Goal: Communication & Community: Answer question/provide support

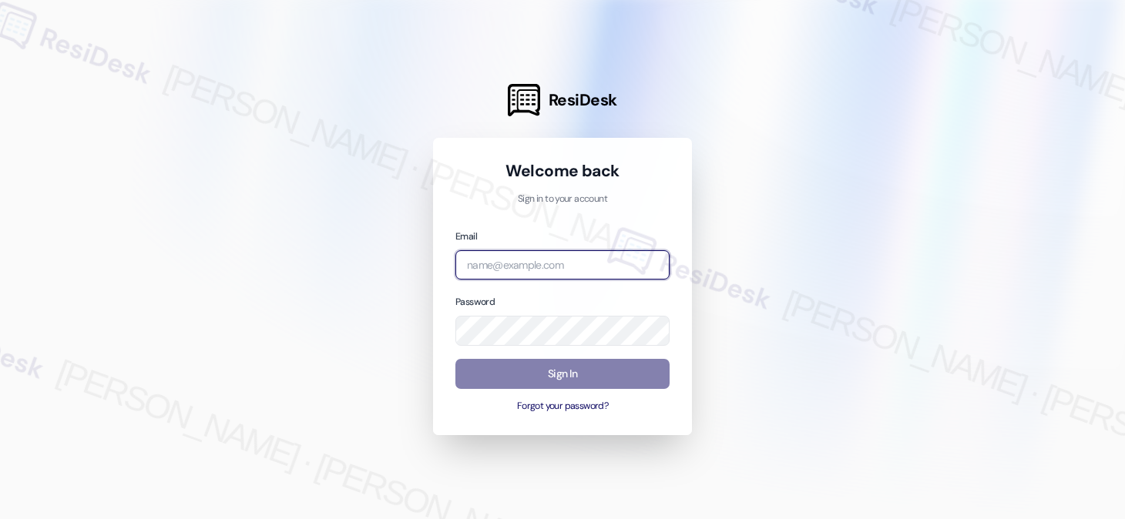
click at [594, 271] on input "email" at bounding box center [562, 265] width 214 height 30
type input "automated-surveys-kcb_mmi-[PERSON_NAME].[PERSON_NAME]@kcb_[DOMAIN_NAME]"
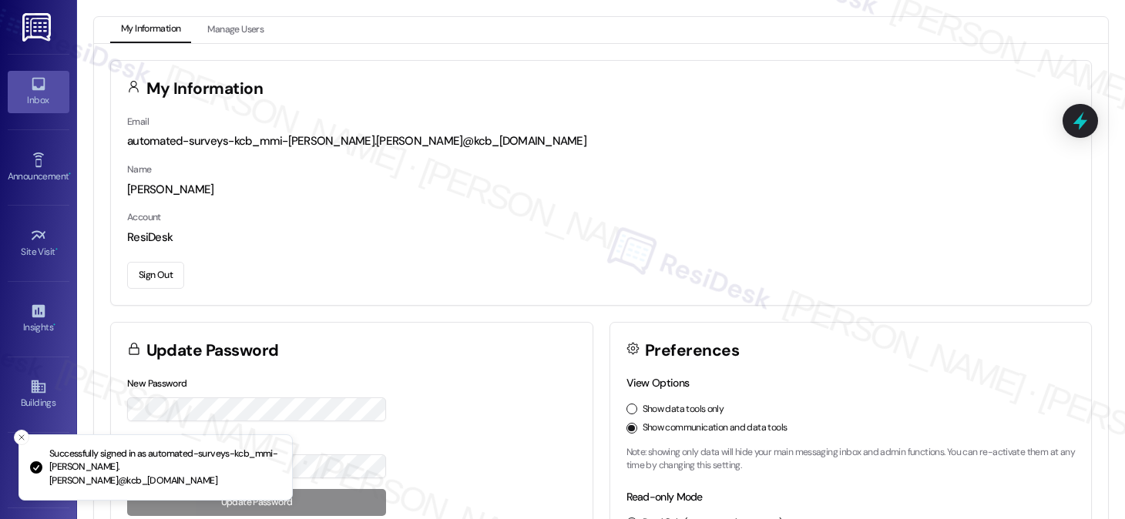
click at [34, 92] on div "Inbox" at bounding box center [38, 99] width 77 height 15
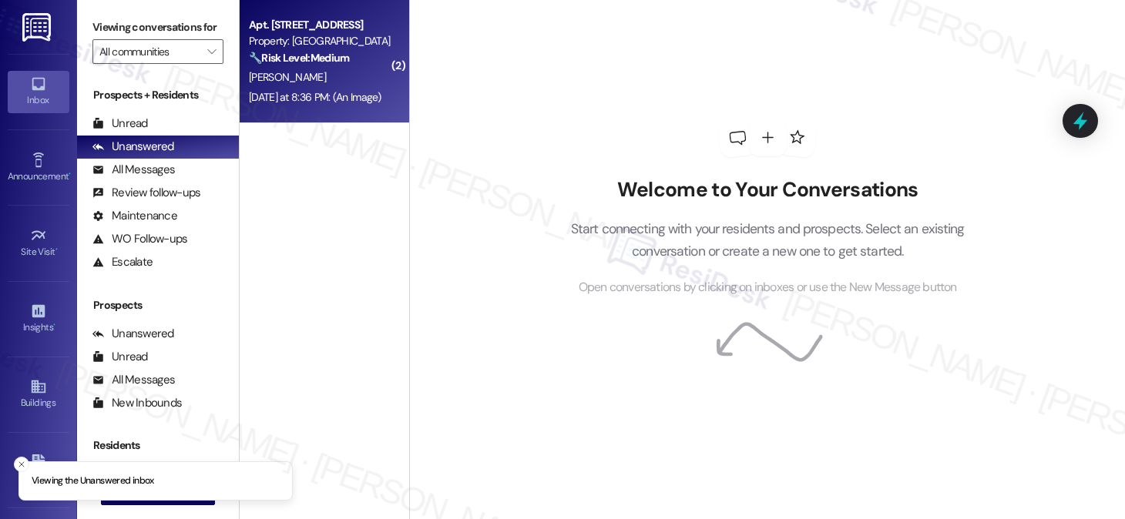
click at [262, 104] on div "[DATE] at 8:36 PM: (An Image) [DATE] at 8:36 PM: (An Image)" at bounding box center [320, 97] width 146 height 19
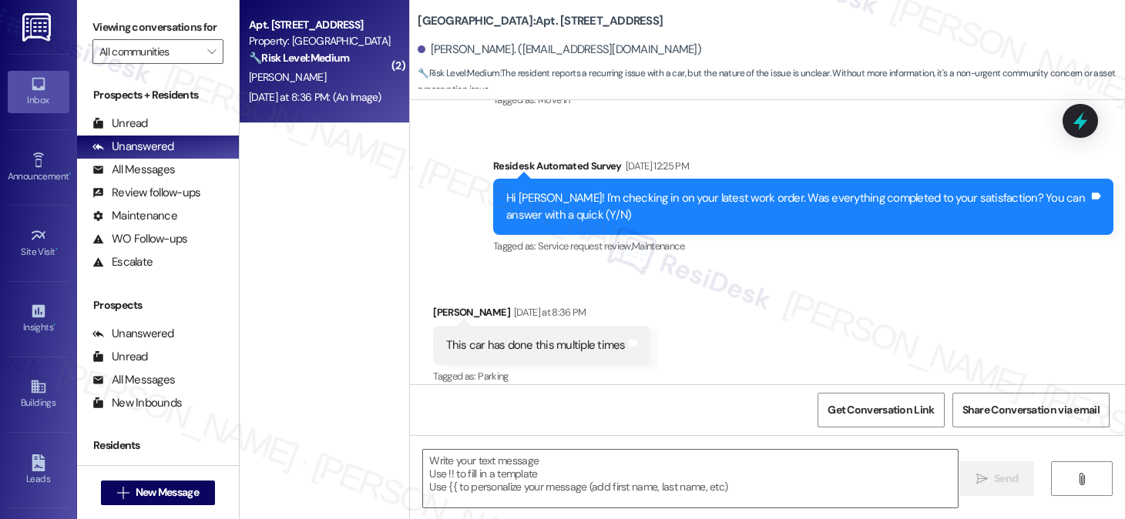
type textarea "Fetching suggested responses. Please feel free to read through the conversation…"
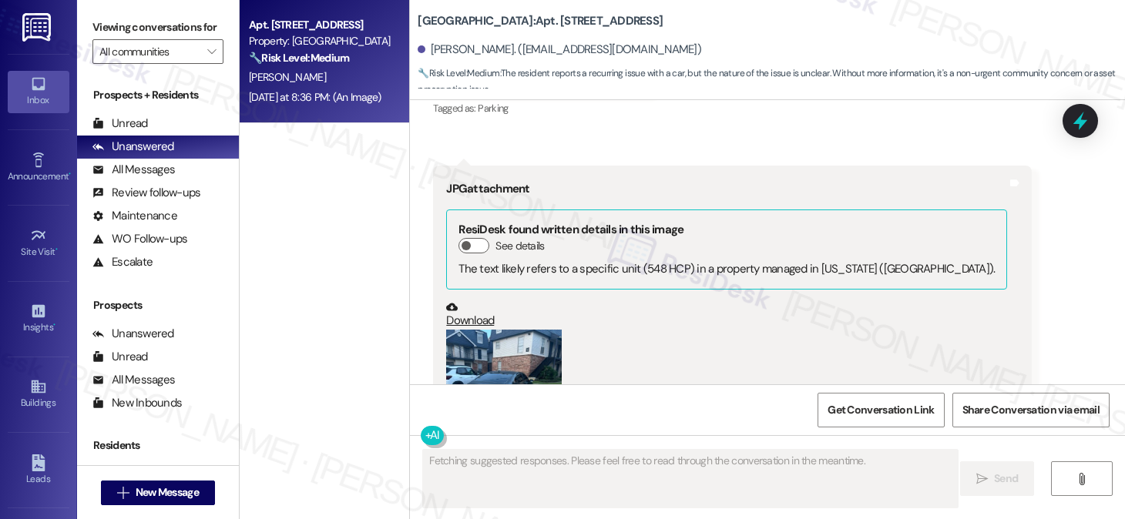
scroll to position [358, 0]
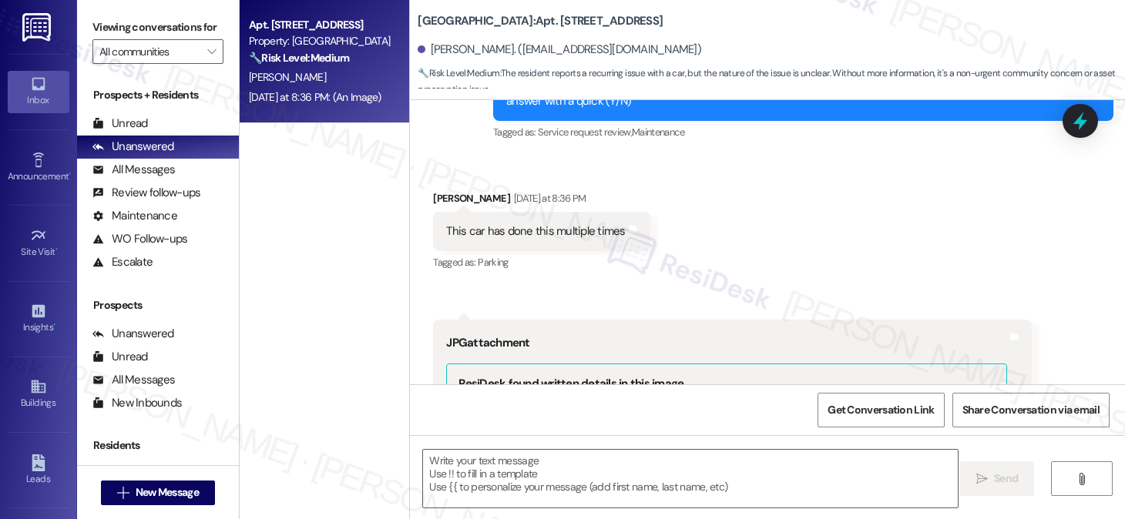
click at [525, 232] on div "This car has done this multiple times" at bounding box center [535, 232] width 179 height 16
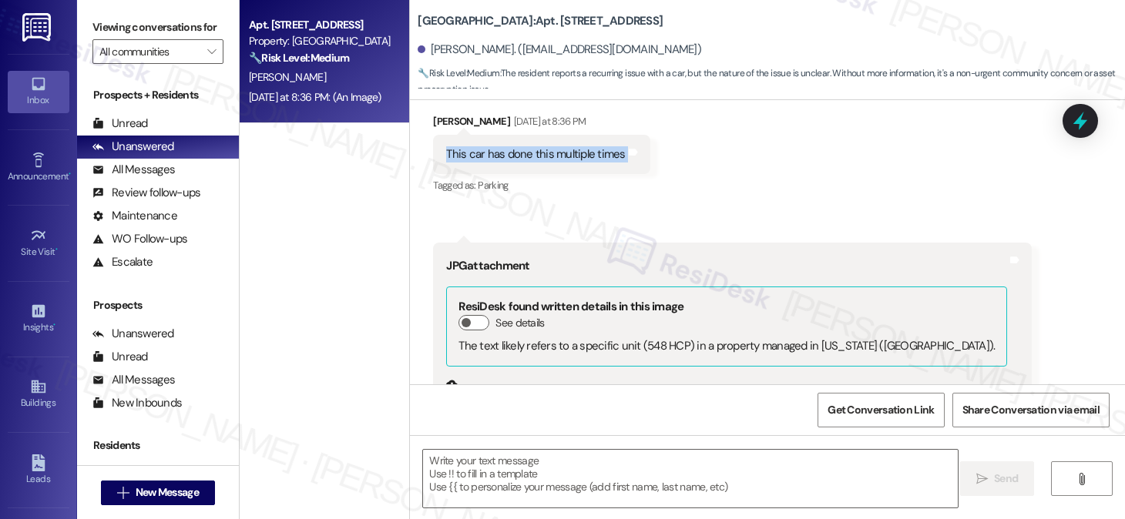
scroll to position [203, 0]
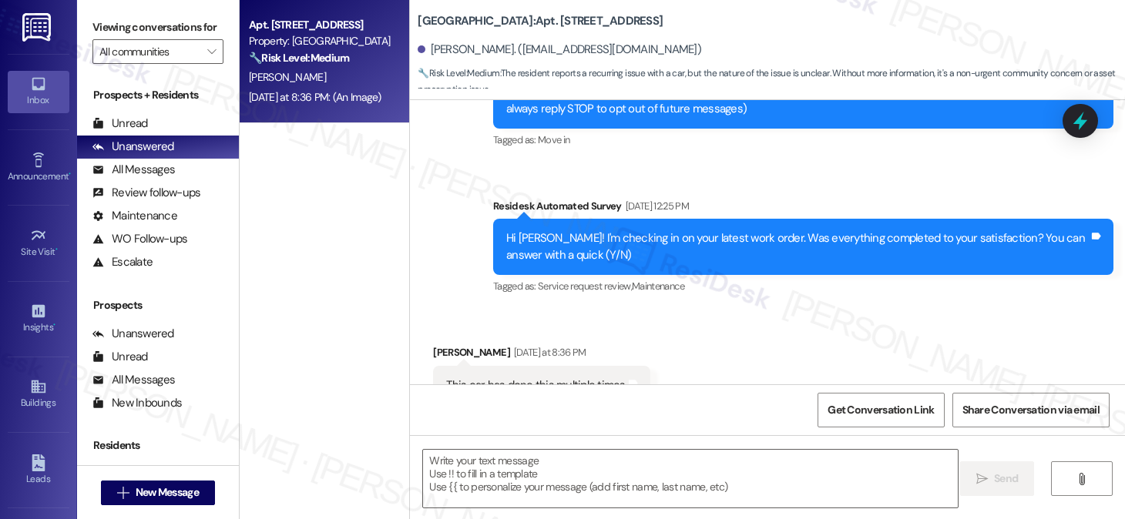
click at [666, 239] on div "Hi [PERSON_NAME]! I'm checking in on your latest work order. Was everything com…" at bounding box center [797, 246] width 583 height 33
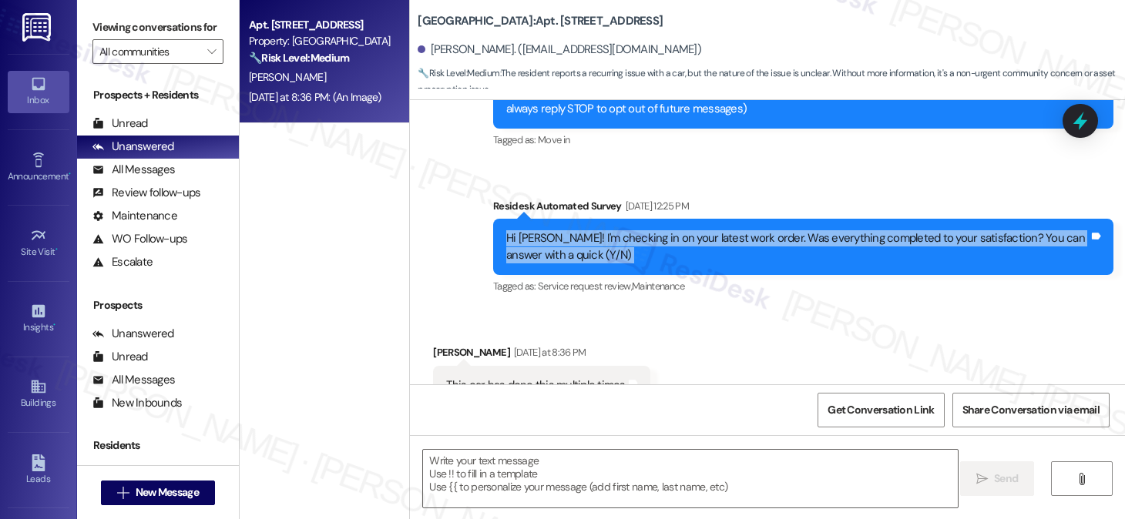
click at [666, 239] on div "Hi [PERSON_NAME]! I'm checking in on your latest work order. Was everything com…" at bounding box center [797, 246] width 583 height 33
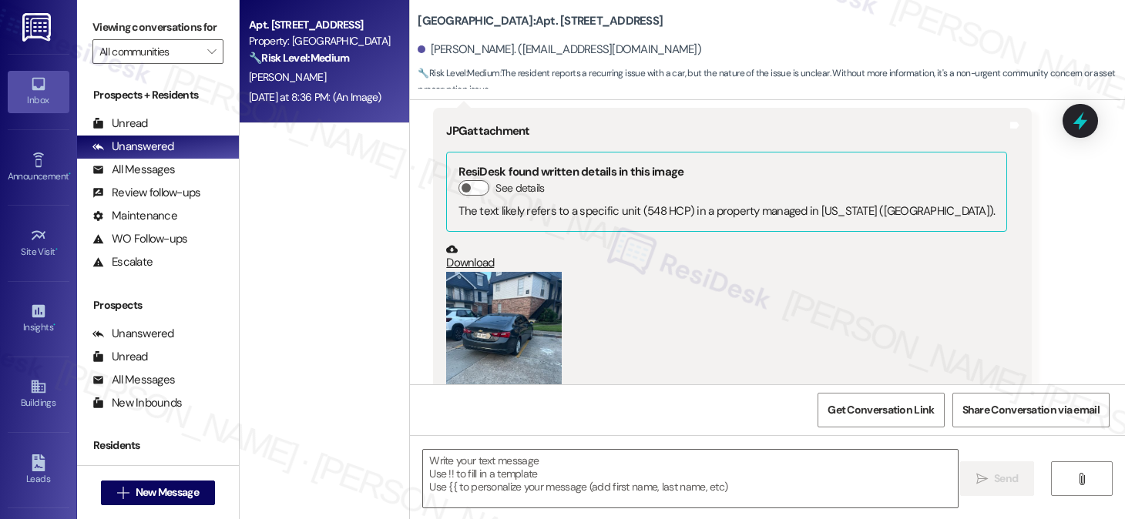
scroll to position [655, 0]
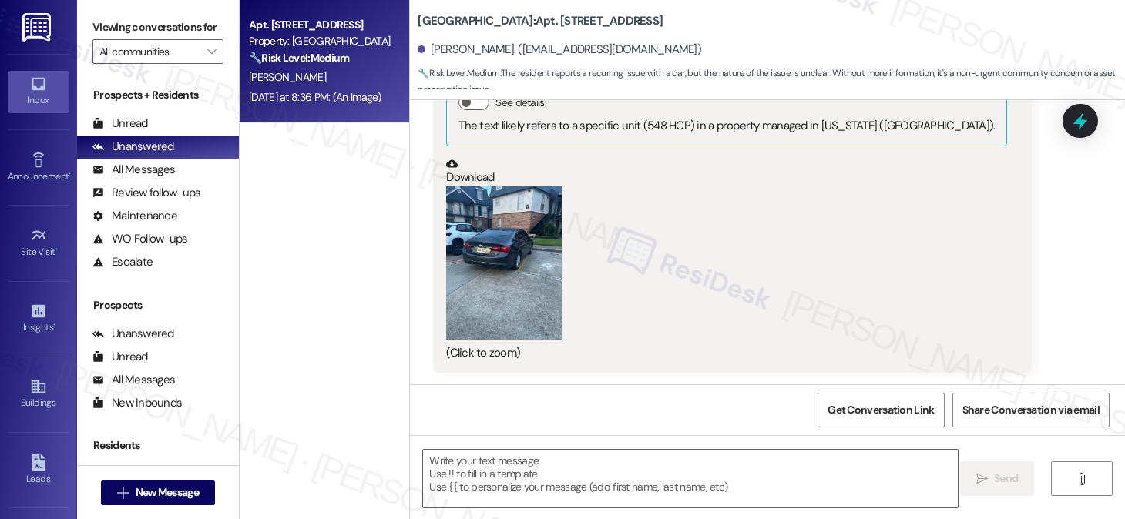
click at [489, 249] on button "Zoom image" at bounding box center [504, 264] width 116 height 154
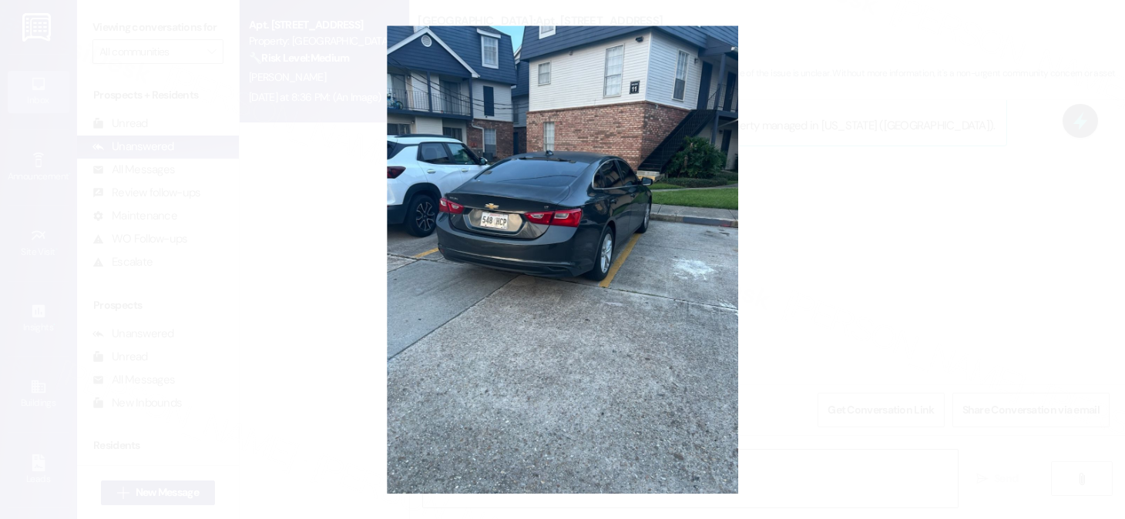
click at [874, 232] on button "Unzoom image" at bounding box center [562, 259] width 1125 height 519
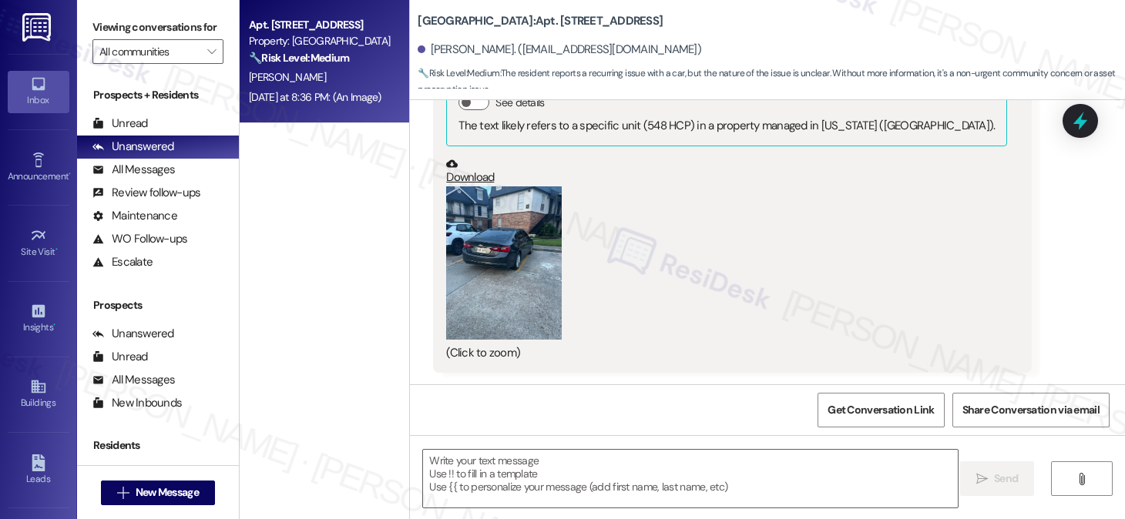
scroll to position [501, 0]
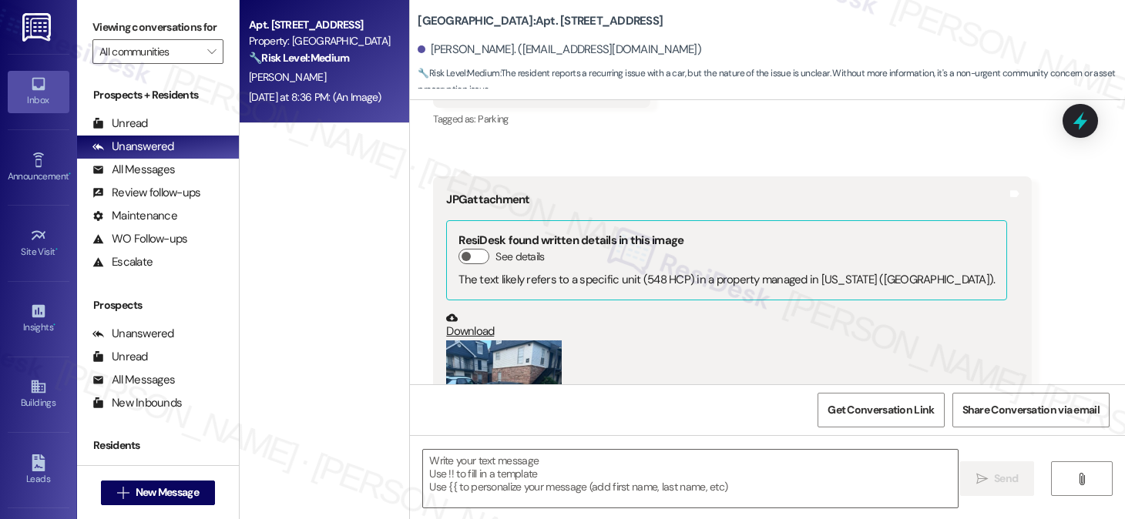
click at [879, 155] on div "Received via SMS [PERSON_NAME] [DATE] at 8:36 PM This car has done this multipl…" at bounding box center [767, 275] width 715 height 527
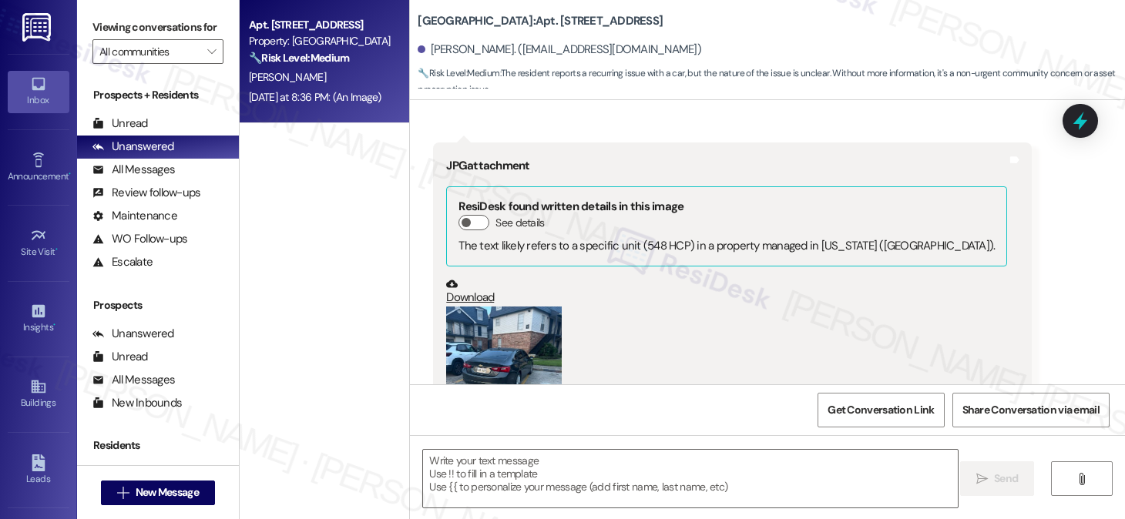
scroll to position [462, 0]
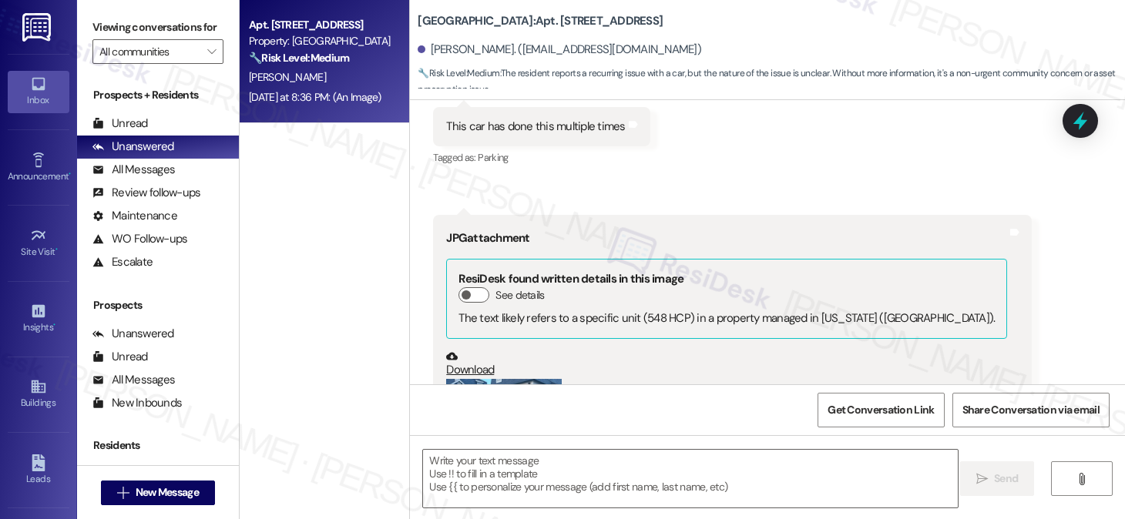
drag, startPoint x: 580, startPoint y: 455, endPoint x: 539, endPoint y: 408, distance: 61.8
click at [580, 455] on textarea at bounding box center [690, 479] width 535 height 58
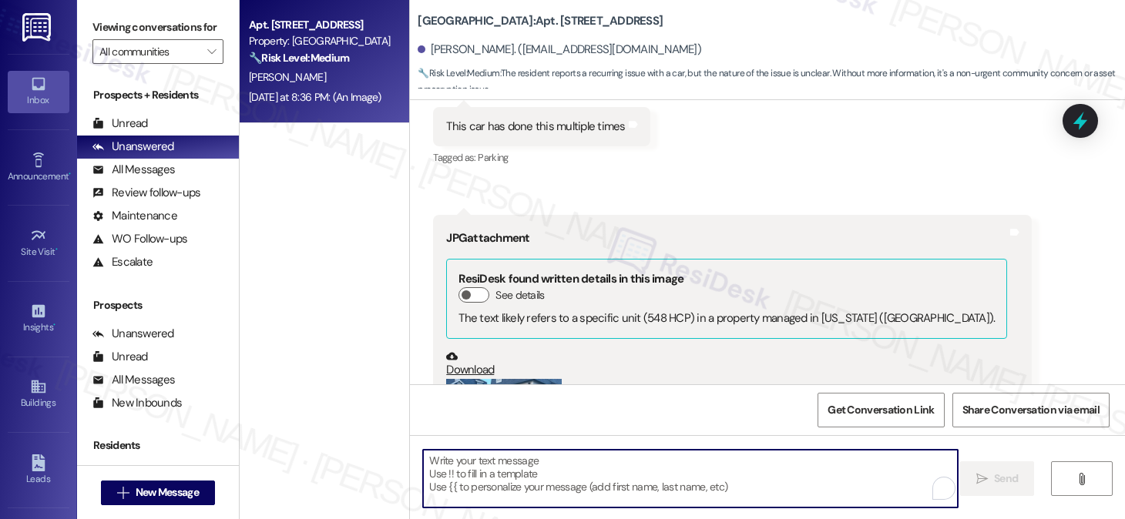
click at [448, 60] on div "[PERSON_NAME]. ([EMAIL_ADDRESS][DOMAIN_NAME])" at bounding box center [772, 50] width 708 height 31
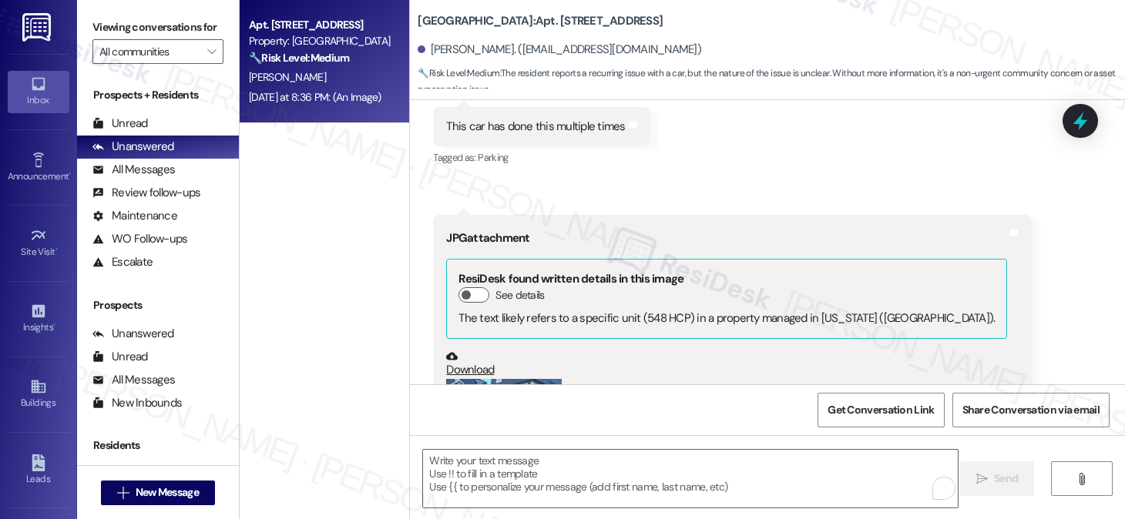
click at [449, 51] on div "[PERSON_NAME]. ([EMAIL_ADDRESS][DOMAIN_NAME])" at bounding box center [560, 50] width 284 height 16
copy div "Jowharah"
click at [489, 465] on textarea "To enrich screen reader interactions, please activate Accessibility in Grammarl…" at bounding box center [690, 479] width 535 height 58
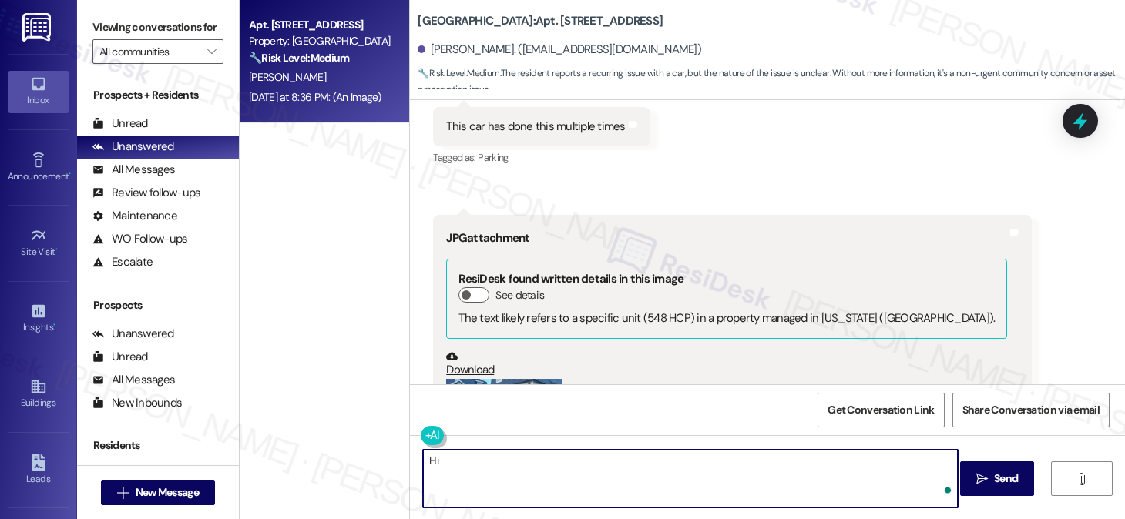
paste textarea "Jowharah"
click at [583, 471] on textarea "Hi [PERSON_NAME], good morning! Thanks" at bounding box center [690, 479] width 535 height 58
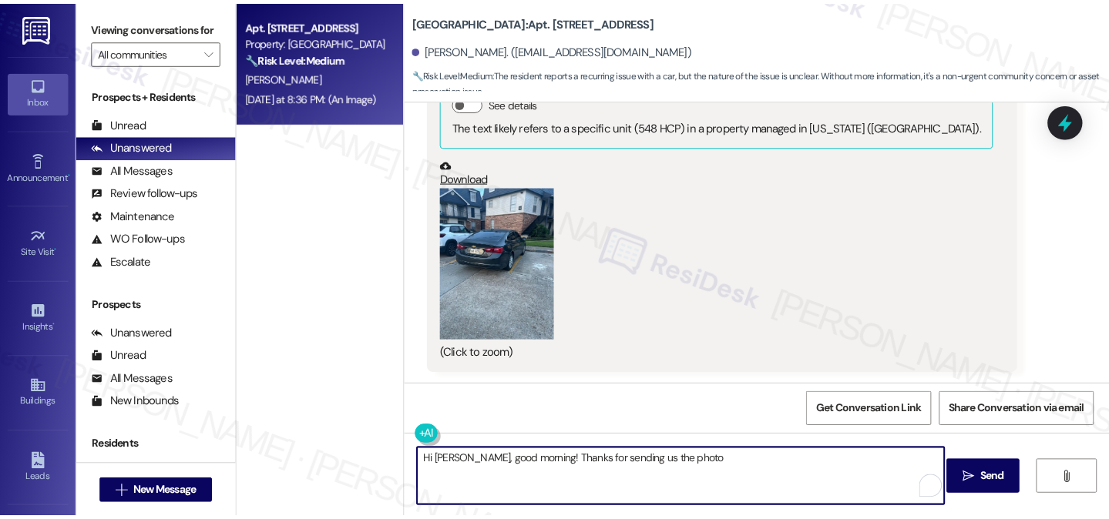
scroll to position [655, 0]
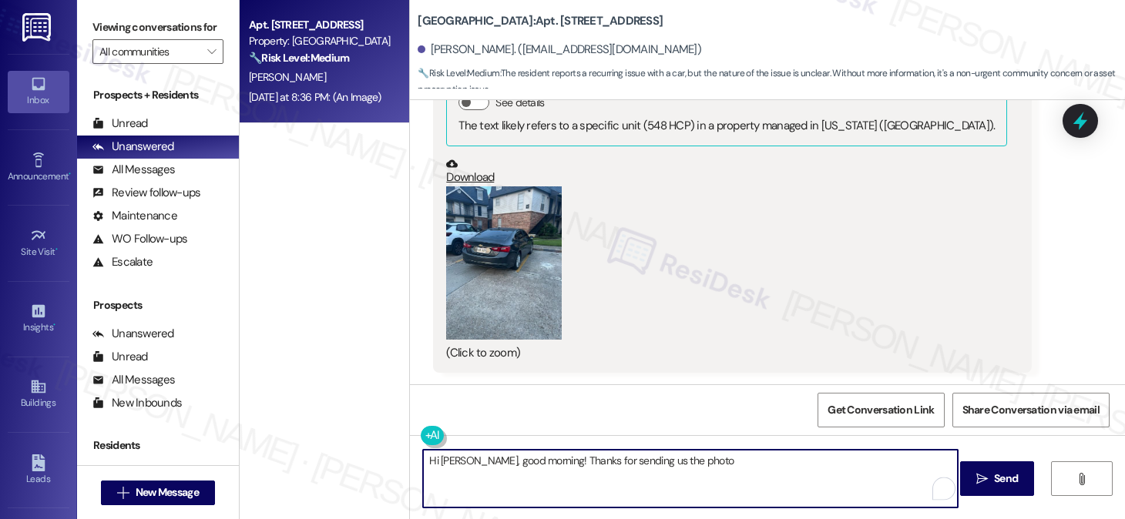
click at [490, 251] on button "Zoom image" at bounding box center [504, 264] width 116 height 154
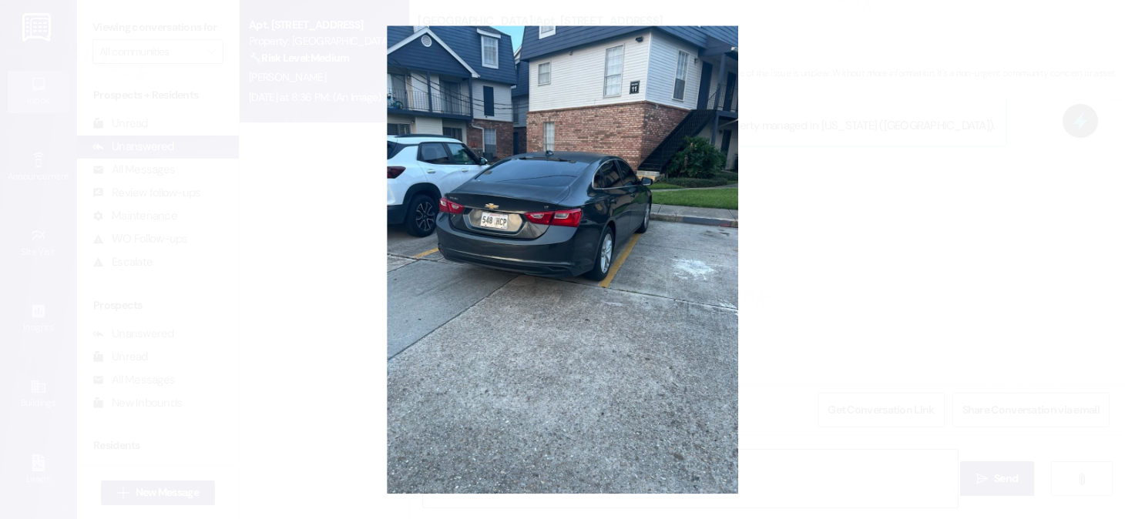
click at [1007, 233] on button "Unzoom image" at bounding box center [562, 259] width 1125 height 519
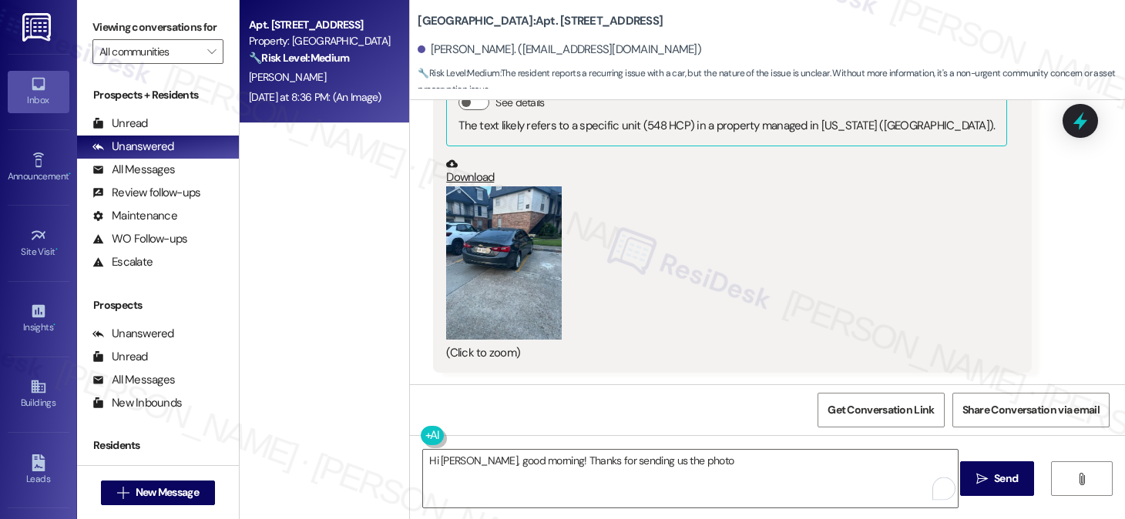
click at [462, 181] on link "Download" at bounding box center [726, 171] width 561 height 27
drag, startPoint x: 770, startPoint y: 190, endPoint x: 755, endPoint y: 172, distance: 24.1
click at [770, 190] on div "(Click to zoom)" at bounding box center [726, 275] width 561 height 176
click at [83, 41] on div "Viewing conversations for All communities " at bounding box center [158, 39] width 162 height 79
click at [570, 201] on div "(Click to zoom)" at bounding box center [726, 275] width 561 height 176
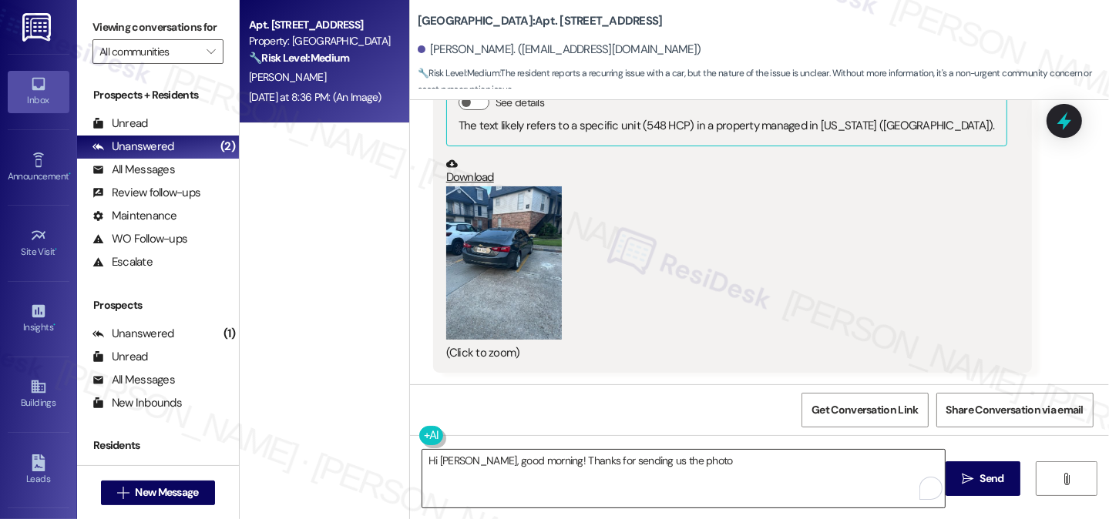
click at [700, 457] on textarea "Hi [PERSON_NAME], good morning! Thanks for sending us the photo" at bounding box center [683, 479] width 523 height 58
click at [99, 32] on label "Viewing conversations for" at bounding box center [157, 27] width 131 height 24
click at [492, 271] on button "Zoom image" at bounding box center [504, 264] width 116 height 154
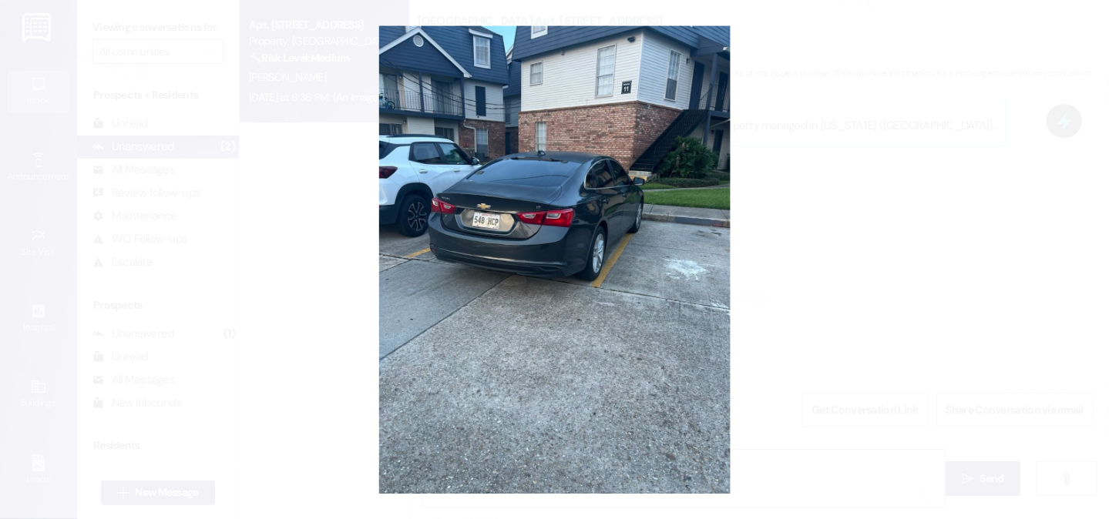
click at [854, 49] on button "Unzoom image" at bounding box center [554, 259] width 1109 height 519
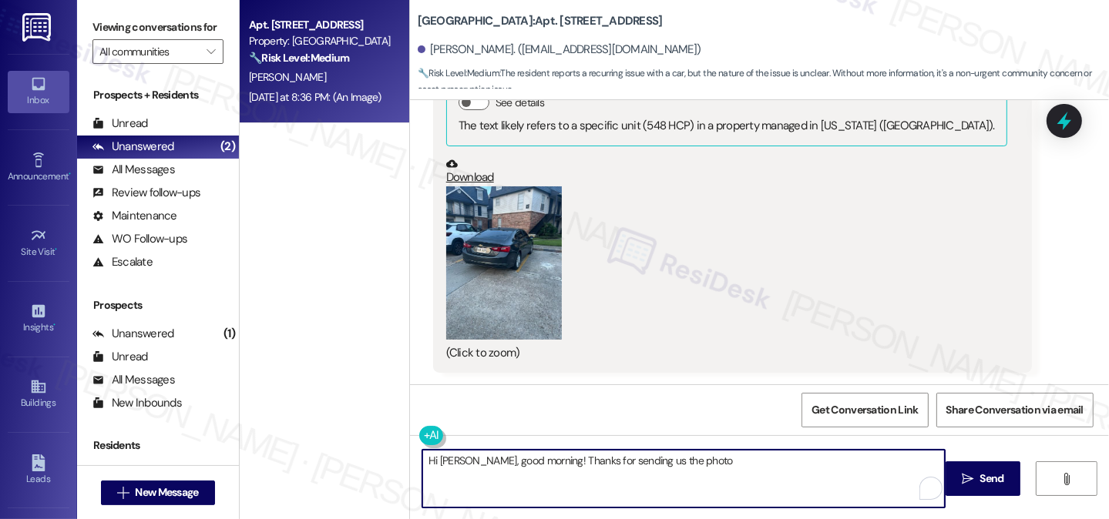
drag, startPoint x: 570, startPoint y: 469, endPoint x: 601, endPoint y: 466, distance: 31.0
click at [570, 469] on textarea "Hi [PERSON_NAME], good morning! Thanks for sending us the photo" at bounding box center [683, 479] width 523 height 58
click at [695, 464] on textarea "Hi [PERSON_NAME], good morning! Thanks for sending us the photo" at bounding box center [683, 479] width 523 height 58
click at [592, 474] on textarea "Hi [PERSON_NAME], good morning! Thanks for sending us the photo and letting us …" at bounding box center [683, 479] width 523 height 58
click at [564, 492] on textarea "Hi [PERSON_NAME], good morning! Thanks for sending us the photo and letting us …" at bounding box center [683, 479] width 523 height 58
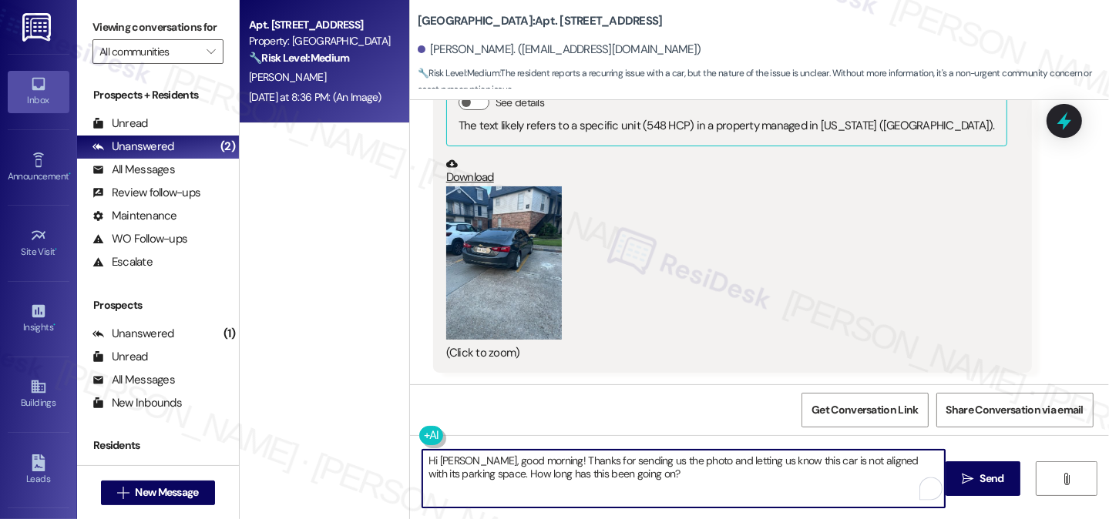
click at [492, 470] on textarea "Hi [PERSON_NAME], good morning! Thanks for sending us the photo and letting us …" at bounding box center [683, 479] width 523 height 58
type textarea "Hi [PERSON_NAME], good morning! Thanks for sending us the photo and letting us …"
click at [669, 472] on textarea "Hi [PERSON_NAME], good morning! Thanks for sending us the photo and letting us …" at bounding box center [683, 479] width 523 height 58
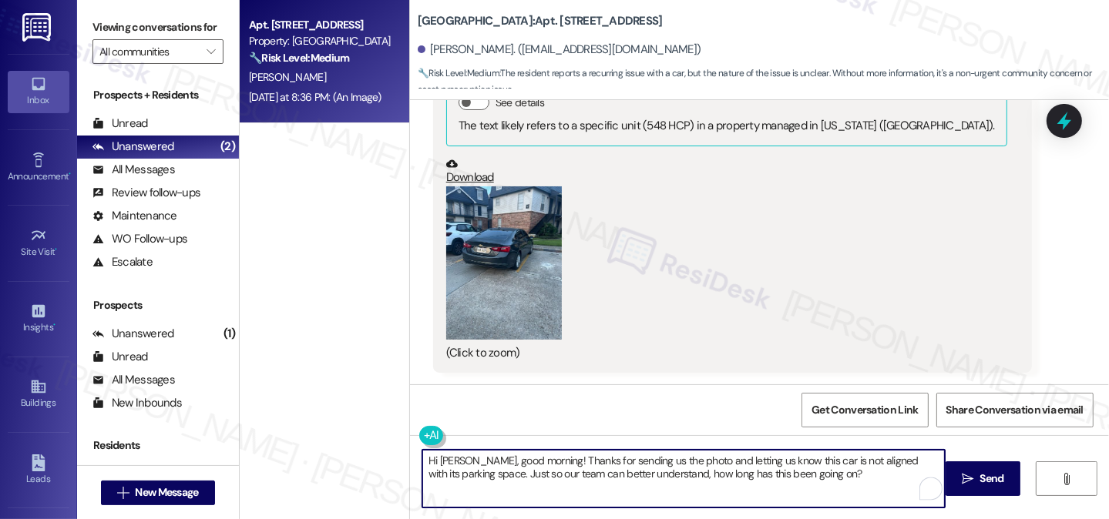
click at [669, 472] on textarea "Hi [PERSON_NAME], good morning! Thanks for sending us the photo and letting us …" at bounding box center [683, 479] width 523 height 58
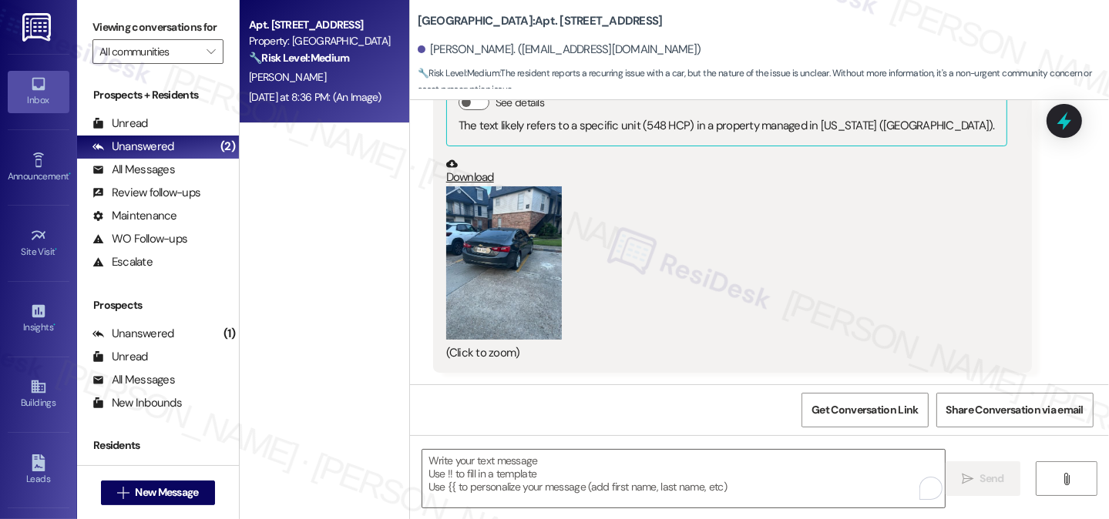
click at [104, 32] on label "Viewing conversations for" at bounding box center [157, 27] width 131 height 24
click at [98, 27] on label "Viewing conversations for" at bounding box center [157, 27] width 131 height 24
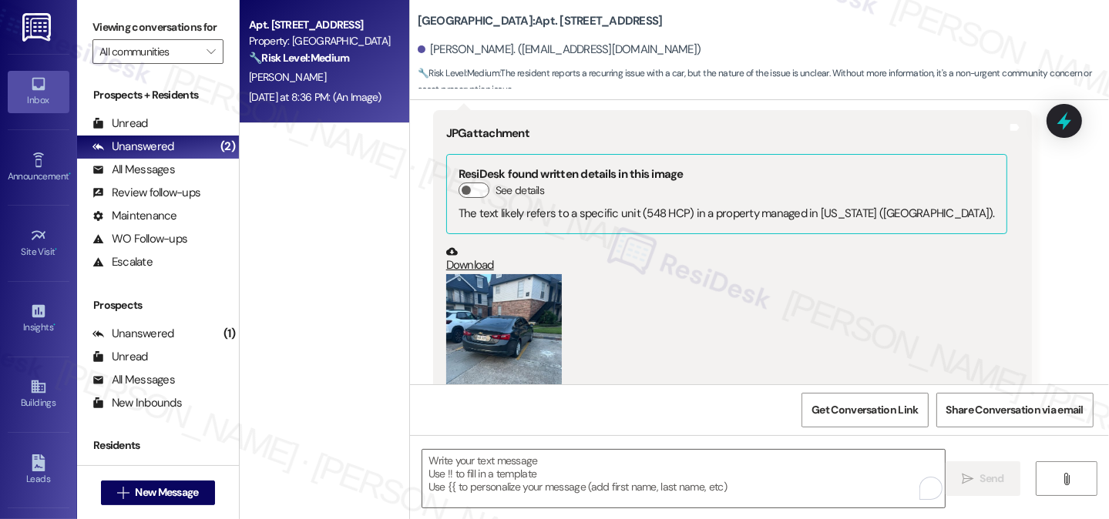
scroll to position [347, 0]
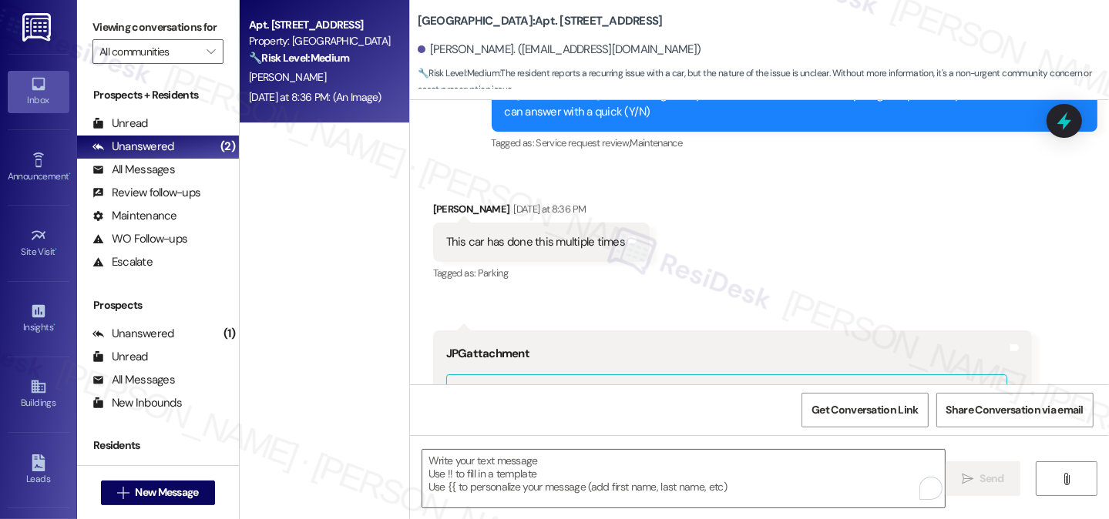
click at [506, 232] on div "This car has done this multiple times Tags and notes" at bounding box center [541, 242] width 217 height 39
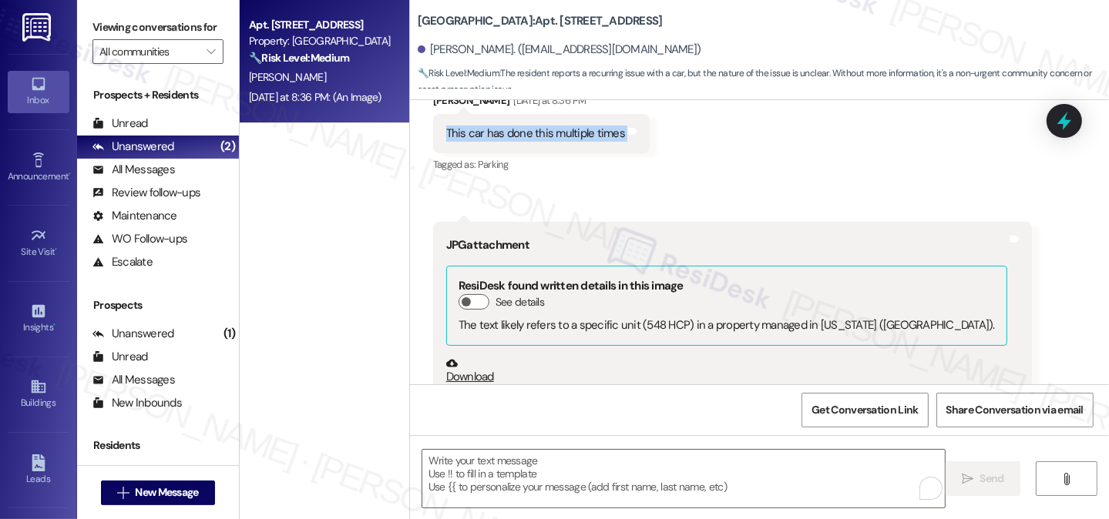
scroll to position [655, 0]
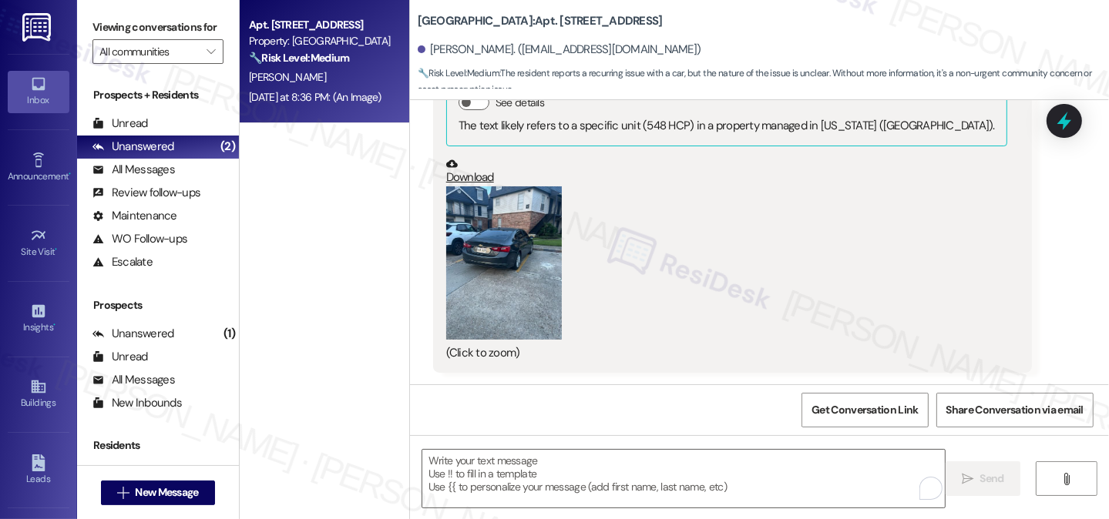
click at [99, 29] on label "Viewing conversations for" at bounding box center [157, 27] width 131 height 24
click at [99, 18] on label "Viewing conversations for" at bounding box center [157, 27] width 131 height 24
click at [105, 32] on label "Viewing conversations for" at bounding box center [157, 27] width 131 height 24
click at [480, 449] on div " Send " at bounding box center [759, 493] width 699 height 116
click at [482, 455] on textarea "To enrich screen reader interactions, please activate Accessibility in Grammarl…" at bounding box center [683, 479] width 523 height 58
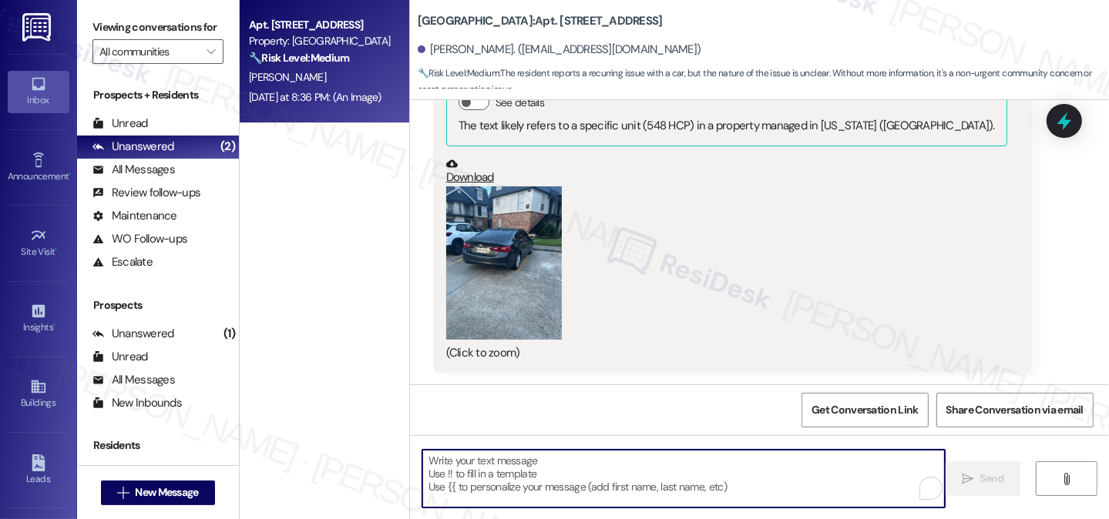
paste textarea "Hi [PERSON_NAME], good morning! Thanks for sending us the photo and letting us …"
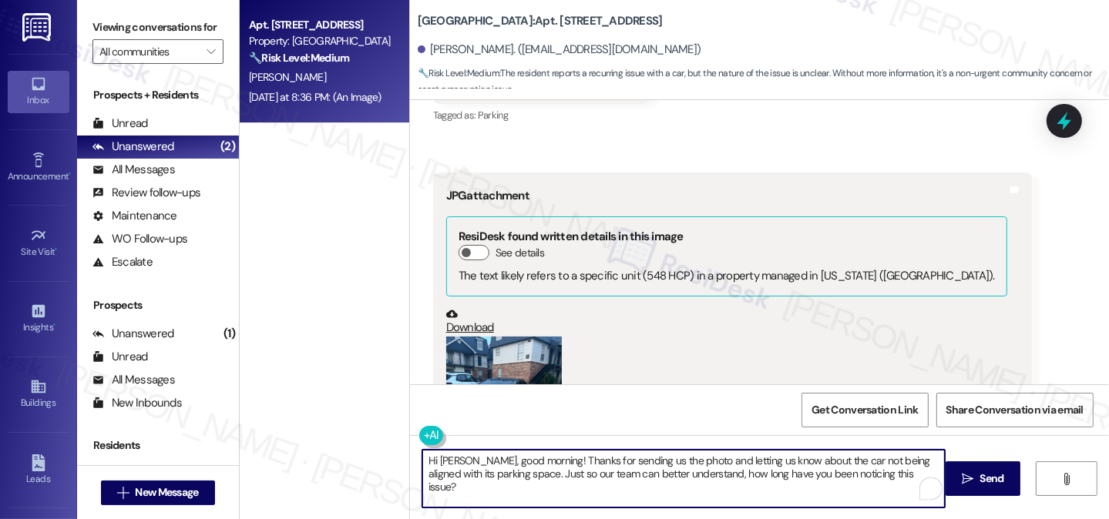
scroll to position [424, 0]
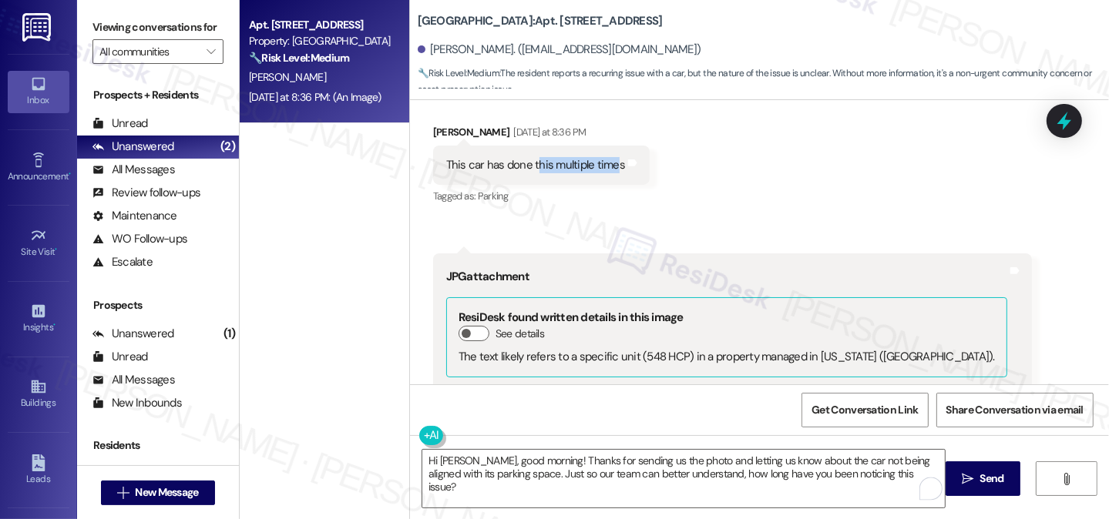
drag, startPoint x: 529, startPoint y: 171, endPoint x: 627, endPoint y: 182, distance: 98.5
click at [608, 182] on div "This car has done this multiple times Tags and notes" at bounding box center [541, 165] width 217 height 39
click at [816, 215] on div "Received via SMS [PERSON_NAME] [DATE] at 8:36 PM This car has done this multipl…" at bounding box center [759, 352] width 699 height 527
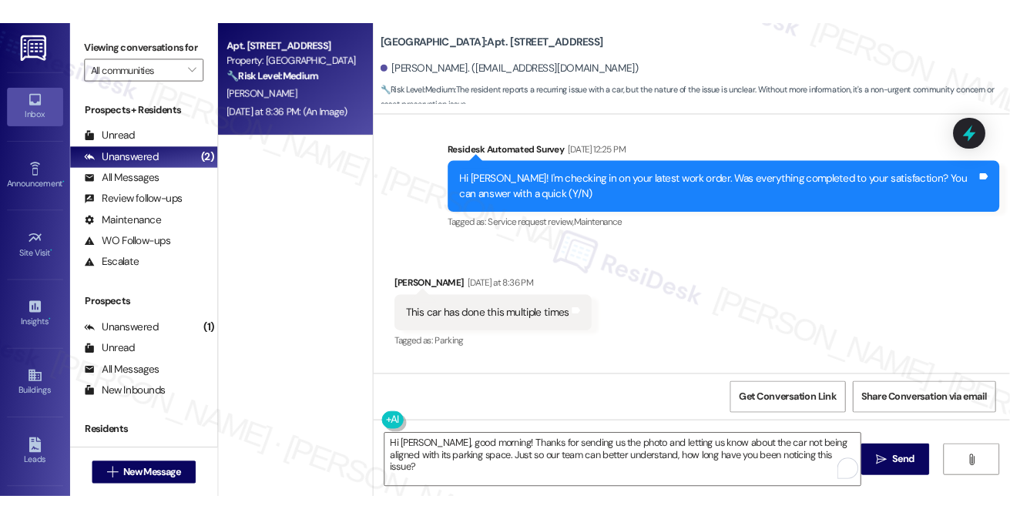
scroll to position [270, 0]
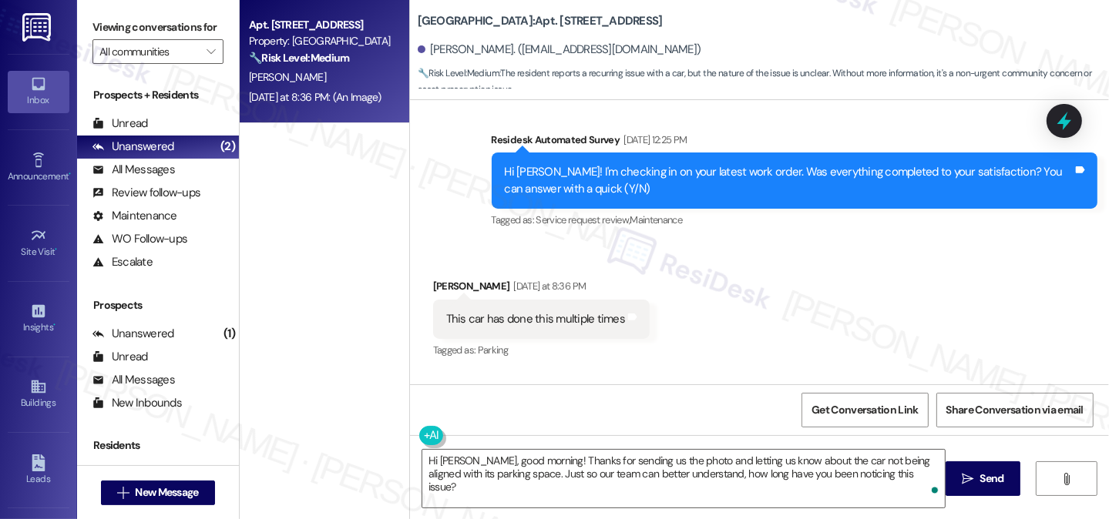
click at [800, 345] on div "Received via SMS [PERSON_NAME] [DATE] at 8:36 PM This car has done this multipl…" at bounding box center [759, 507] width 699 height 527
click at [89, 8] on div "Viewing conversations for All communities " at bounding box center [158, 39] width 162 height 79
click at [552, 455] on textarea "Hi [PERSON_NAME], good morning! Thanks for sending us the photo and letting us …" at bounding box center [683, 479] width 523 height 58
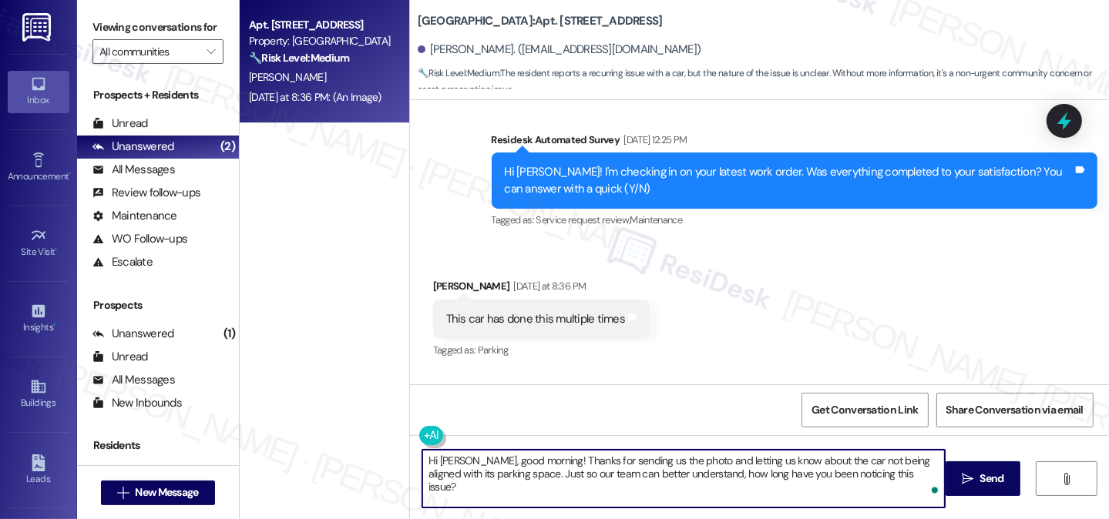
click at [552, 455] on textarea "Hi [PERSON_NAME], good morning! Thanks for sending us the photo and letting us …" at bounding box center [683, 479] width 523 height 58
click at [680, 495] on textarea "Hi [PERSON_NAME], good morning! Thanks for sending us the photo and letting us …" at bounding box center [683, 479] width 523 height 58
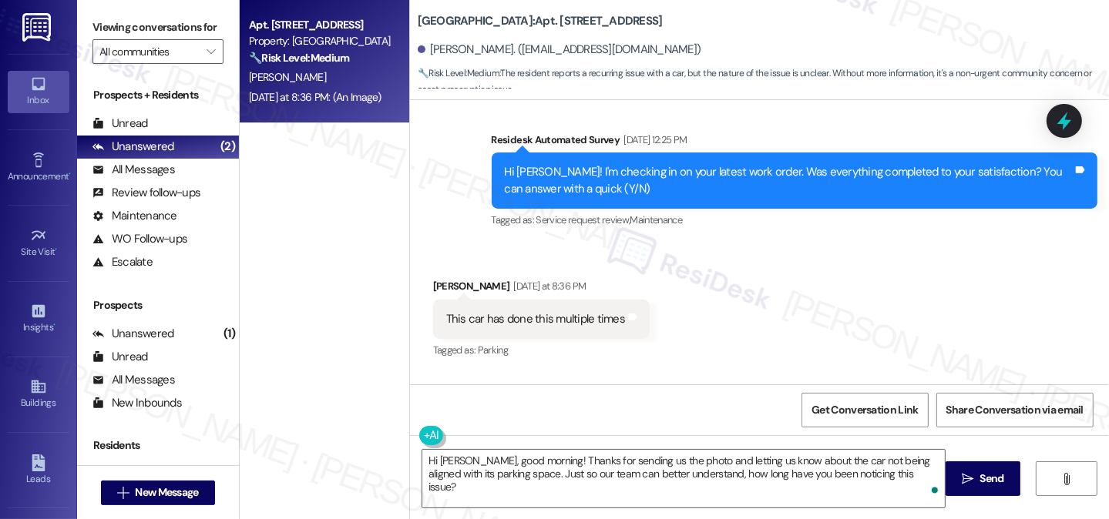
click at [109, 15] on label "Viewing conversations for" at bounding box center [157, 27] width 131 height 24
click at [84, 32] on div "Viewing conversations for All communities " at bounding box center [158, 39] width 162 height 79
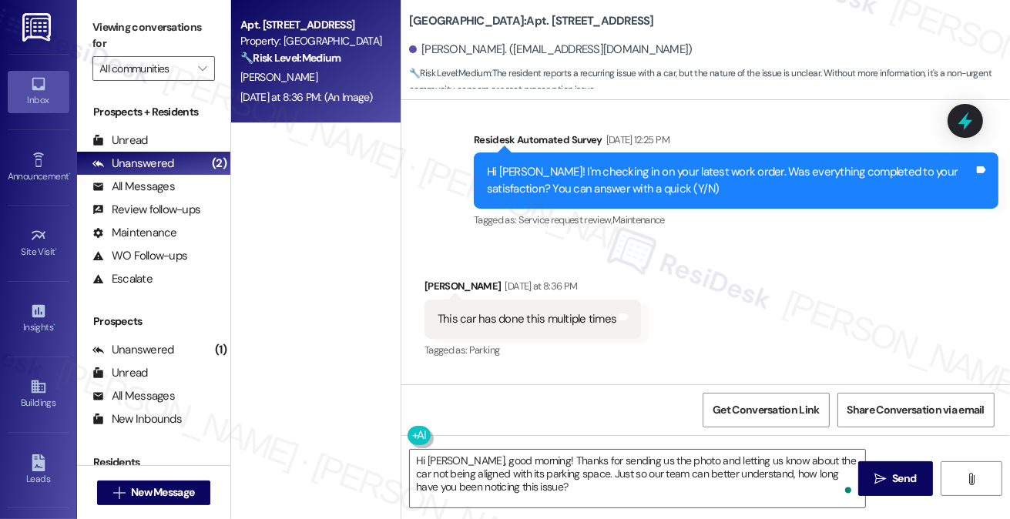
click at [96, 28] on label "Viewing conversations for" at bounding box center [153, 35] width 123 height 41
click at [613, 485] on textarea "Hi [PERSON_NAME], good morning! Thanks for sending us the photo and letting us …" at bounding box center [637, 479] width 455 height 58
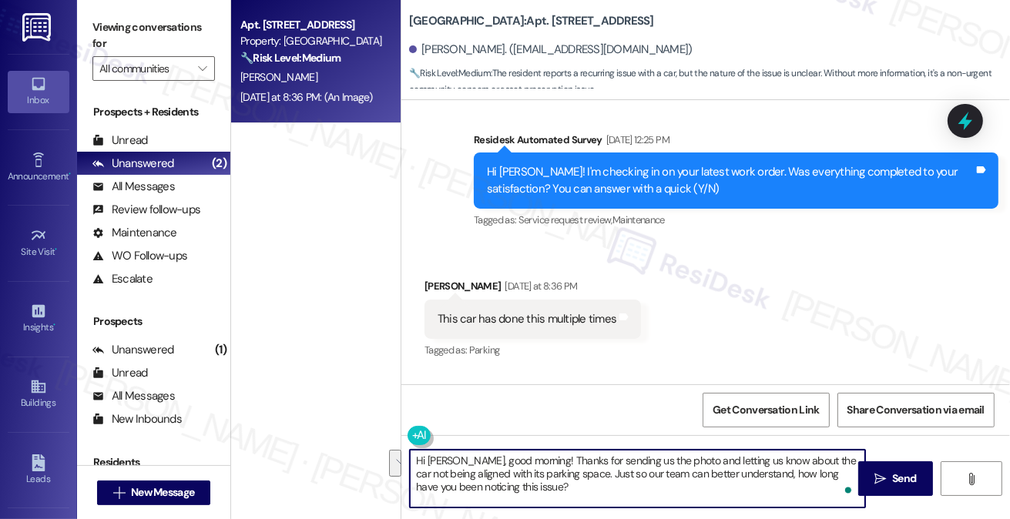
drag, startPoint x: 620, startPoint y: 488, endPoint x: 585, endPoint y: 475, distance: 37.8
click at [585, 475] on textarea "Hi [PERSON_NAME], good morning! Thanks for sending us the photo and letting us …" at bounding box center [637, 479] width 455 height 58
click at [580, 486] on textarea "Hi [PERSON_NAME], good morning! Thanks for sending us the photo and letting us …" at bounding box center [637, 479] width 455 height 58
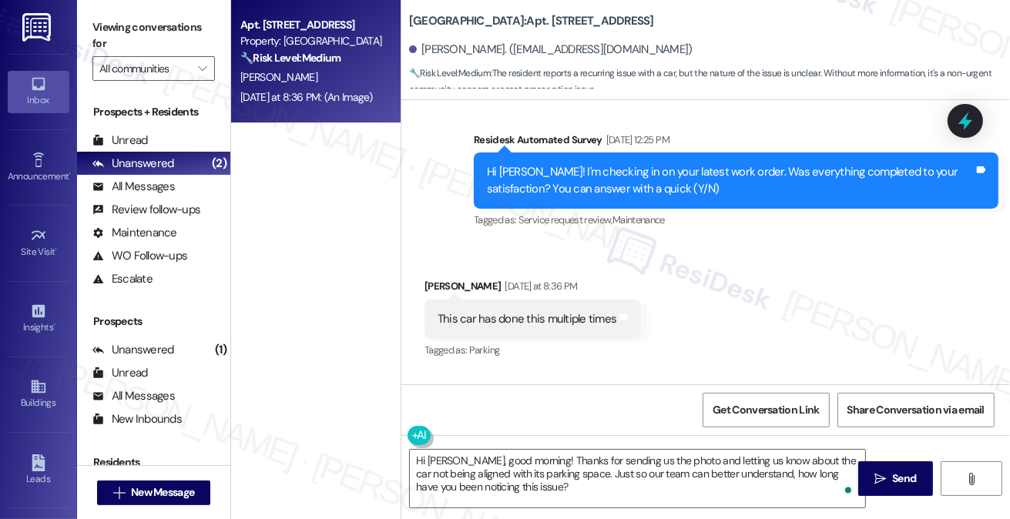
click at [99, 36] on label "Viewing conversations for" at bounding box center [153, 35] width 123 height 41
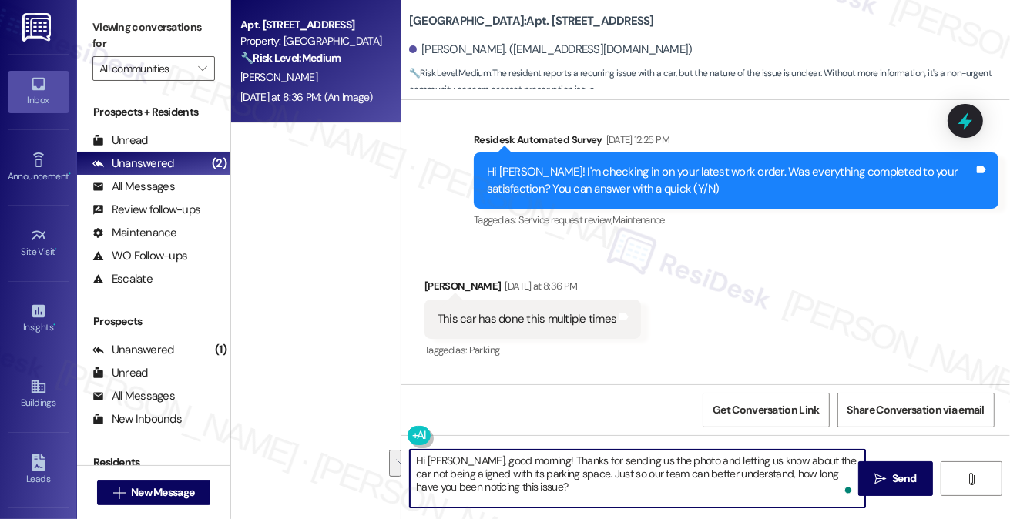
drag, startPoint x: 604, startPoint y: 484, endPoint x: 580, endPoint y: 469, distance: 29.1
click at [580, 469] on textarea "Hi [PERSON_NAME], good morning! Thanks for sending us the photo and letting us …" at bounding box center [637, 479] width 455 height 58
paste textarea "Hi [PERSON_NAME], good morning! Thanks for sending the photo and pointing this …"
drag, startPoint x: 490, startPoint y: 488, endPoint x: 579, endPoint y: 472, distance: 90.1
click at [579, 472] on textarea "Hi [PERSON_NAME], good morning! Thanks for sending us the photo and letting us …" at bounding box center [637, 479] width 455 height 58
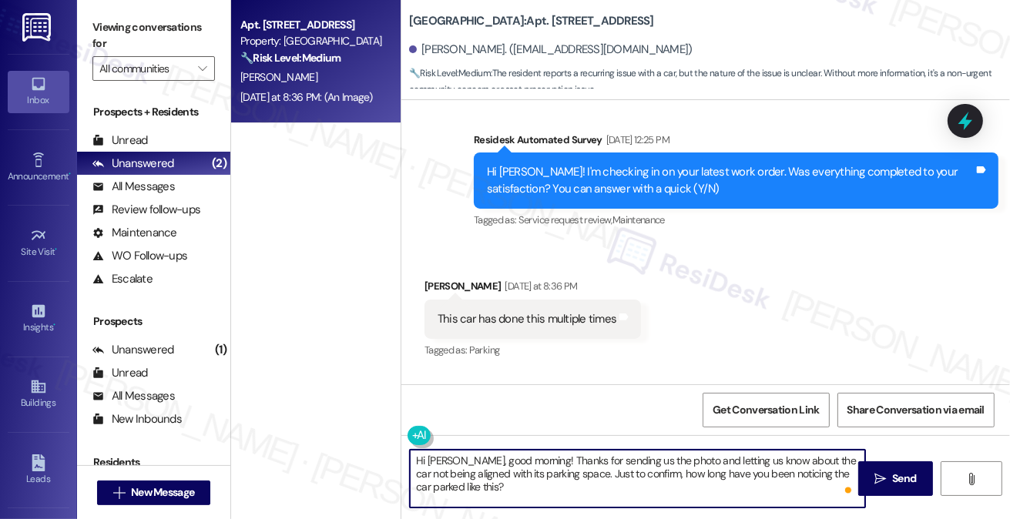
click at [553, 463] on textarea "Hi [PERSON_NAME], good morning! Thanks for sending us the photo and letting us …" at bounding box center [637, 479] width 455 height 58
click at [607, 462] on textarea "Hi [PERSON_NAME], good morning! Thanks for sending us the photo and letting us …" at bounding box center [637, 479] width 455 height 58
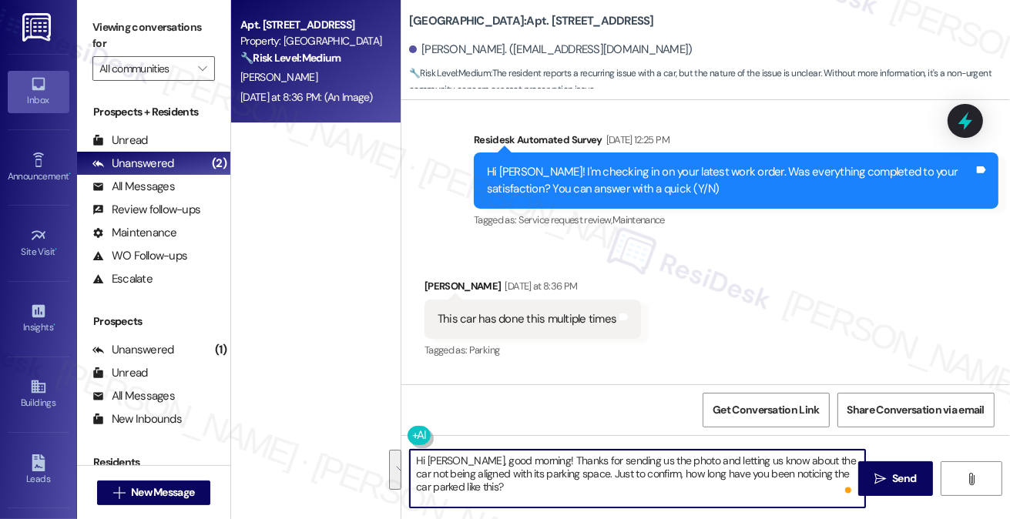
click at [607, 462] on textarea "Hi [PERSON_NAME], good morning! Thanks for sending us the photo and letting us …" at bounding box center [637, 479] width 455 height 58
click at [597, 483] on textarea "Hi [PERSON_NAME], good morning! Thanks for sending us the photo and letting us …" at bounding box center [637, 479] width 455 height 58
drag, startPoint x: 580, startPoint y: 476, endPoint x: 472, endPoint y: 468, distance: 108.2
click at [472, 468] on textarea "Hi [PERSON_NAME], good morning! Thanks for sending us the photo and letting us …" at bounding box center [637, 479] width 455 height 58
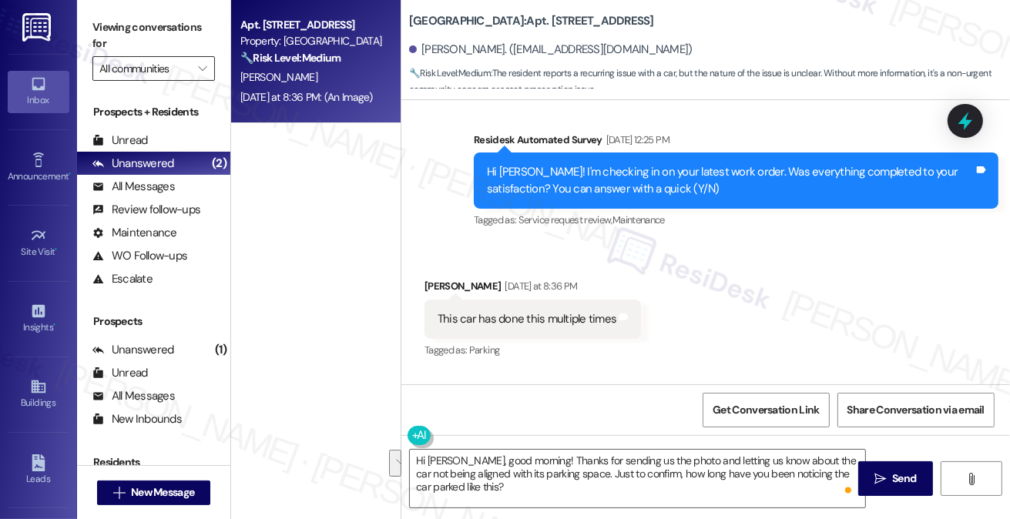
drag, startPoint x: 100, startPoint y: 39, endPoint x: 168, endPoint y: 73, distance: 76.2
click at [100, 39] on label "Viewing conversations for" at bounding box center [153, 35] width 123 height 41
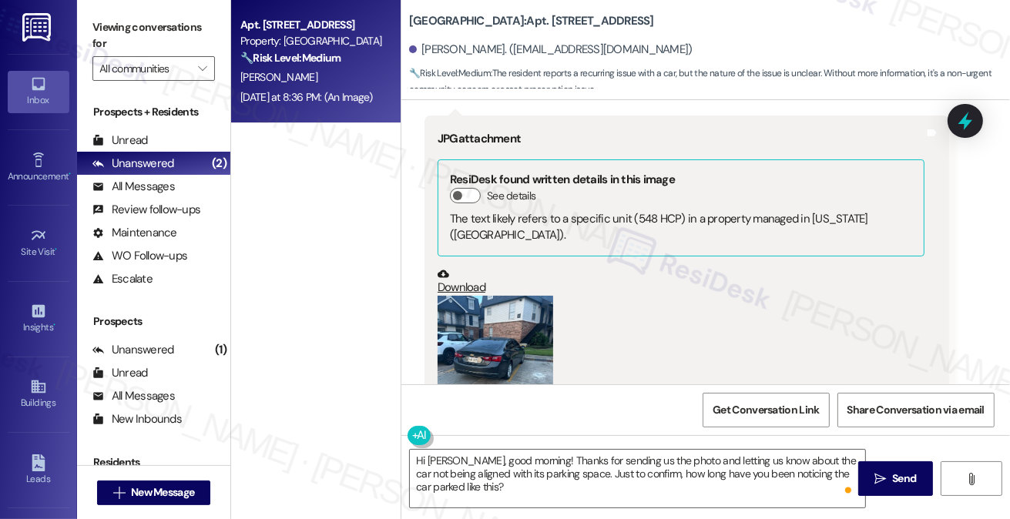
scroll to position [655, 0]
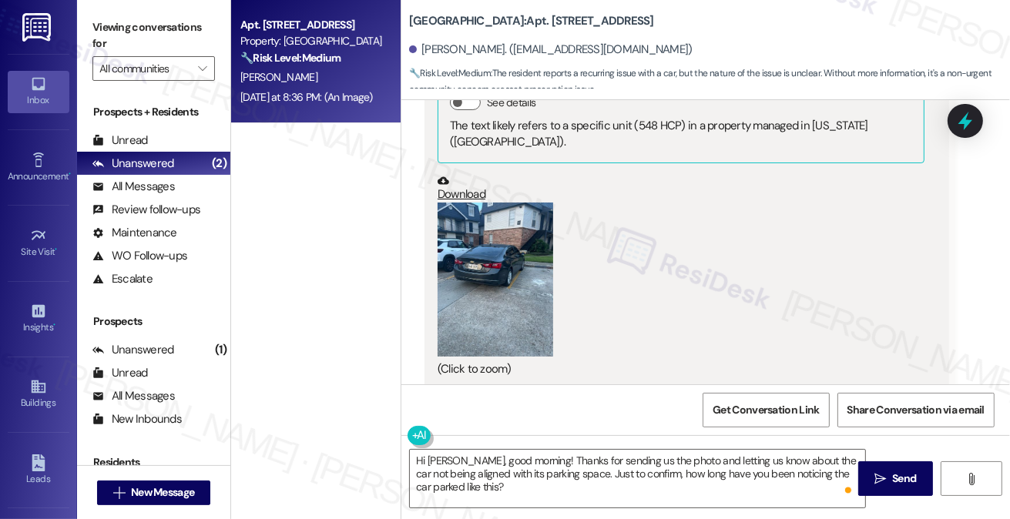
click at [462, 228] on button "Zoom image" at bounding box center [496, 280] width 116 height 154
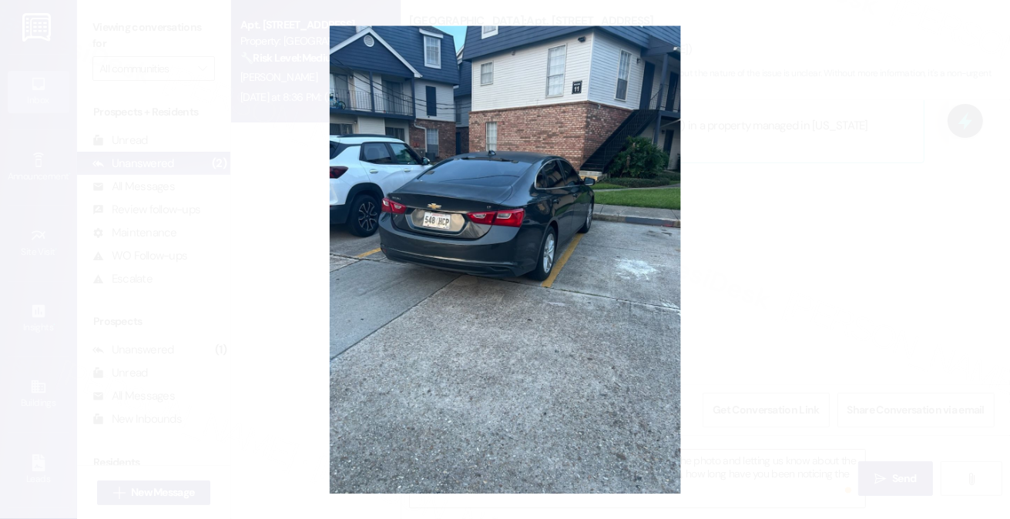
click at [906, 298] on button "Unzoom image" at bounding box center [505, 259] width 1010 height 519
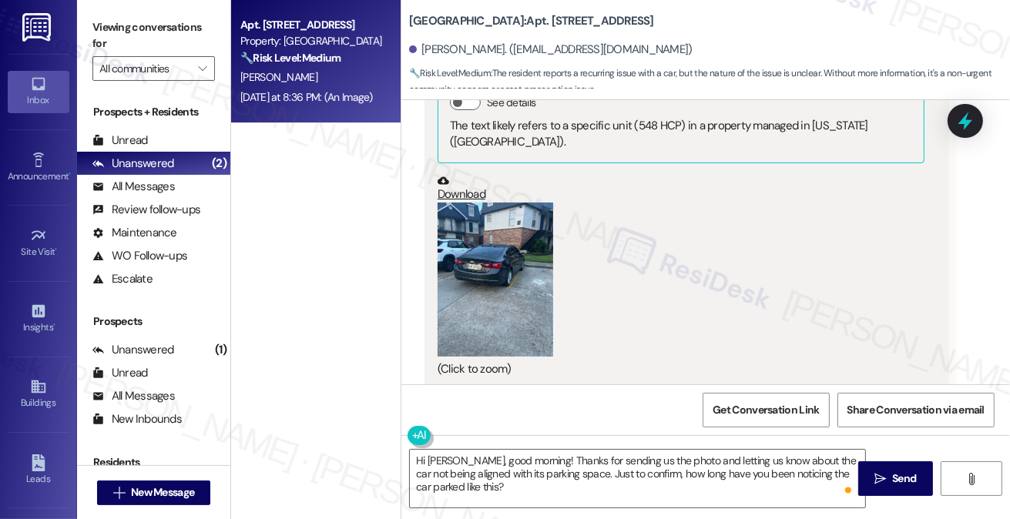
click at [493, 269] on button "Zoom image" at bounding box center [496, 280] width 116 height 154
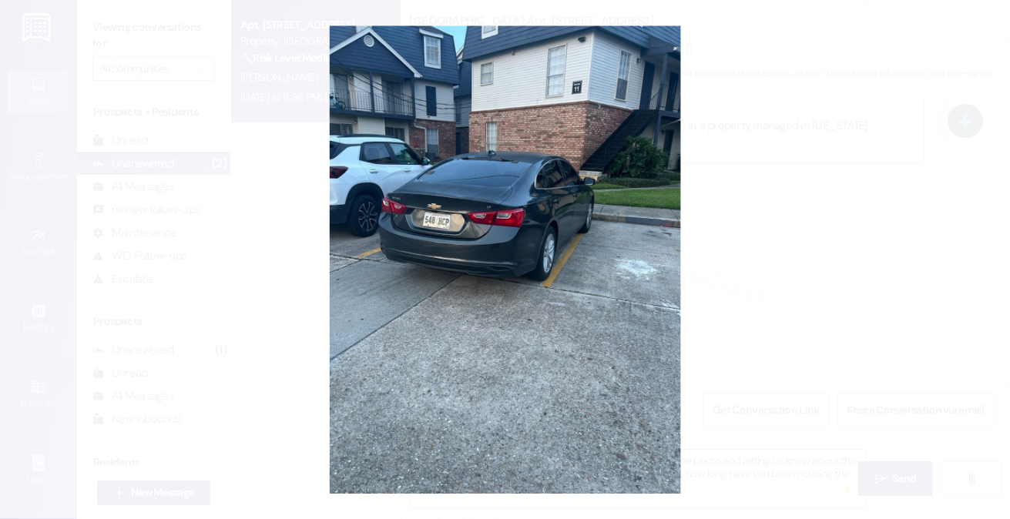
click at [885, 284] on button "Unzoom image" at bounding box center [505, 259] width 1010 height 519
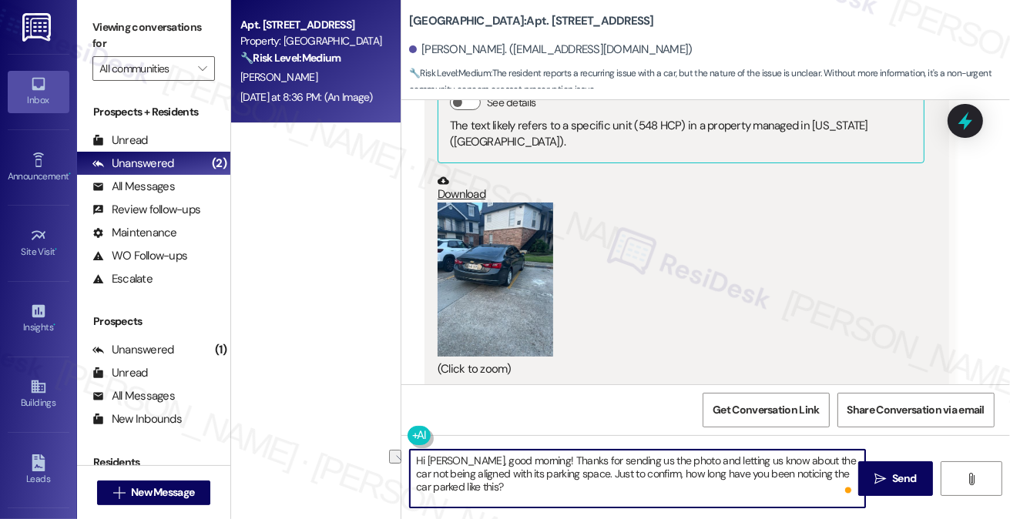
drag, startPoint x: 415, startPoint y: 475, endPoint x: 576, endPoint y: 473, distance: 161.1
click at [576, 473] on textarea "Hi [PERSON_NAME], good morning! Thanks for sending us the photo and letting us …" at bounding box center [637, 479] width 455 height 58
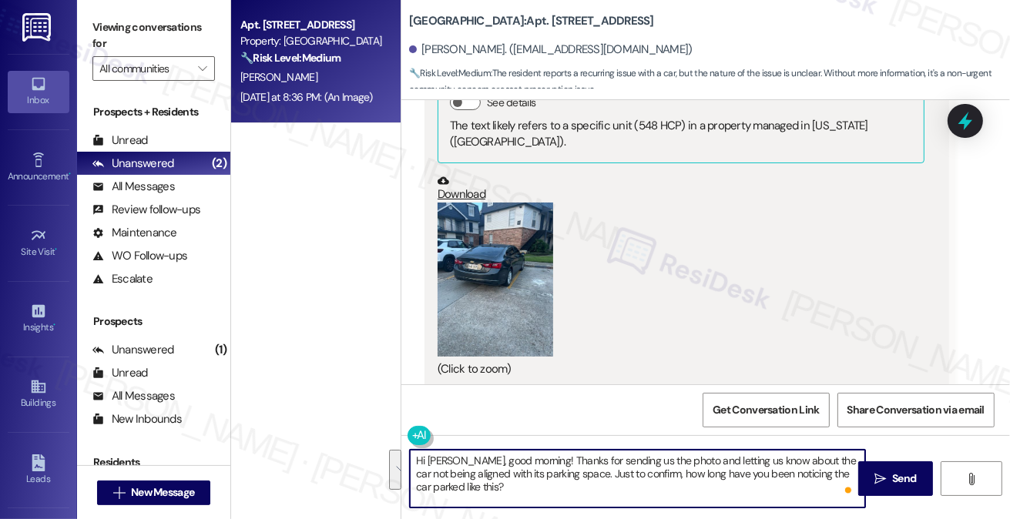
click at [536, 473] on textarea "Hi [PERSON_NAME], good morning! Thanks for sending us the photo and letting us …" at bounding box center [637, 479] width 455 height 58
click at [578, 473] on textarea "Hi [PERSON_NAME], good morning! Thanks for sending us the photo and letting us …" at bounding box center [637, 479] width 455 height 58
drag, startPoint x: 573, startPoint y: 475, endPoint x: 835, endPoint y: 459, distance: 262.5
click at [835, 459] on textarea "Hi [PERSON_NAME], good morning! Thanks for sending us the photo and letting us …" at bounding box center [637, 479] width 455 height 58
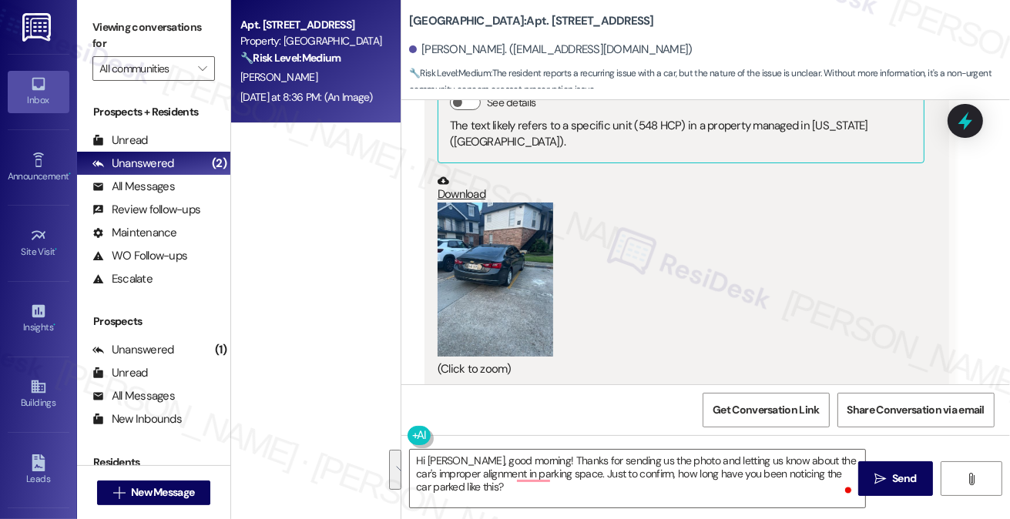
click at [99, 28] on label "Viewing conversations for" at bounding box center [153, 35] width 123 height 41
click at [519, 464] on textarea "Hi [PERSON_NAME], good morning! Thanks for sending us the photo and letting us …" at bounding box center [637, 479] width 455 height 58
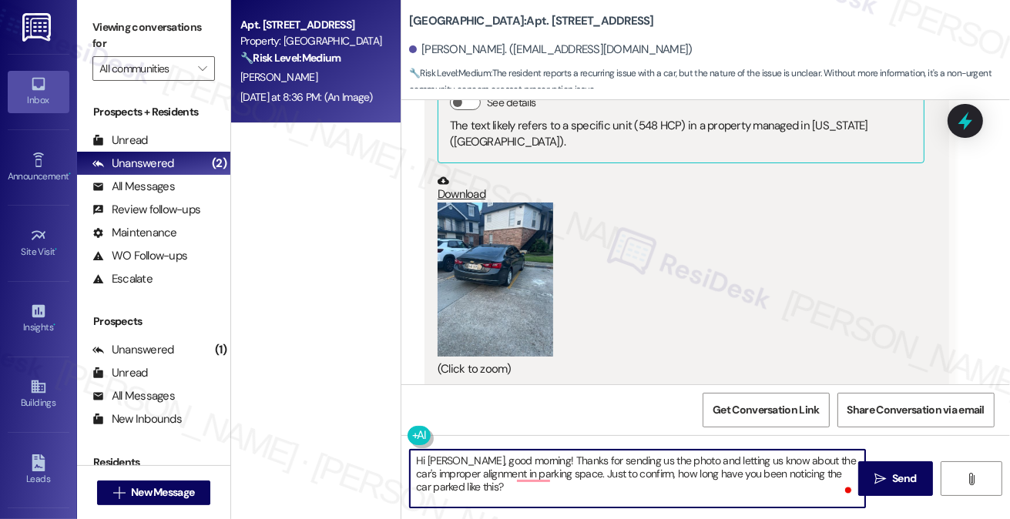
click at [519, 464] on textarea "Hi [PERSON_NAME], good morning! Thanks for sending us the photo and letting us …" at bounding box center [637, 479] width 455 height 58
paste textarea "not being parked properly in the space. Just to confirm, how long have you been…"
click at [493, 482] on textarea "Hi [PERSON_NAME], good morning! Thanks for sending us the photo and letting us …" at bounding box center [637, 479] width 455 height 58
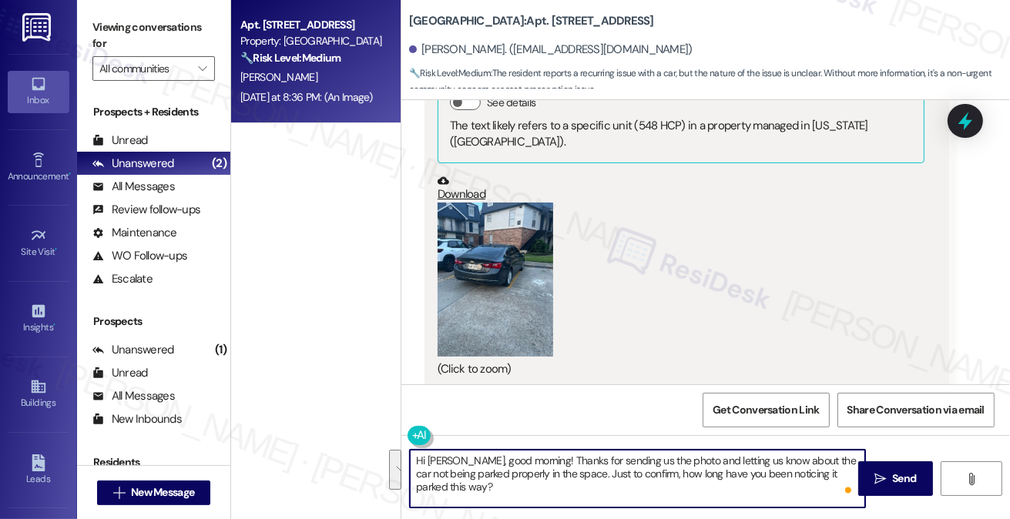
click at [536, 480] on textarea "Hi [PERSON_NAME], good morning! Thanks for sending us the photo and letting us …" at bounding box center [637, 479] width 455 height 58
click at [535, 480] on textarea "Hi [PERSON_NAME], good morning! Thanks for sending us the photo and letting us …" at bounding box center [637, 479] width 455 height 58
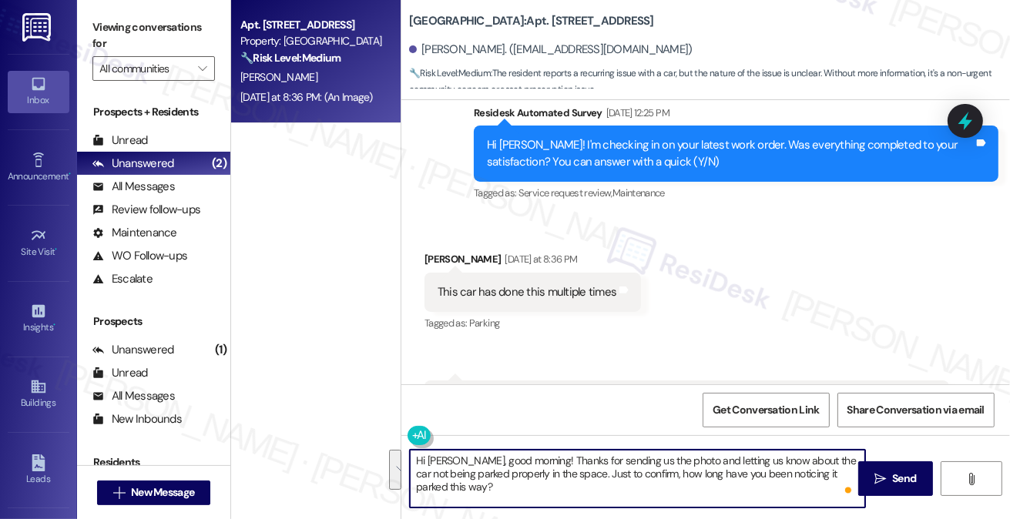
scroll to position [270, 0]
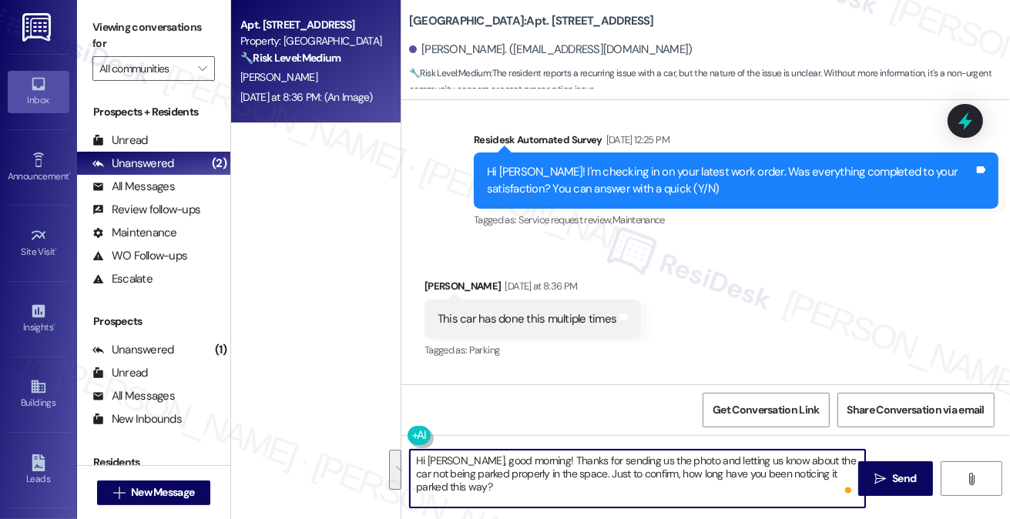
click at [609, 499] on textarea "Hi [PERSON_NAME], good morning! Thanks for sending us the photo and letting us …" at bounding box center [637, 479] width 455 height 58
drag, startPoint x: 647, startPoint y: 474, endPoint x: 756, endPoint y: 477, distance: 108.7
click at [756, 477] on textarea "Hi [PERSON_NAME], good morning! Thanks for sending us the photo and letting us …" at bounding box center [637, 479] width 455 height 58
click at [511, 489] on textarea "Hi [PERSON_NAME], good morning! Thanks for sending us the photo and letting us …" at bounding box center [637, 479] width 455 height 58
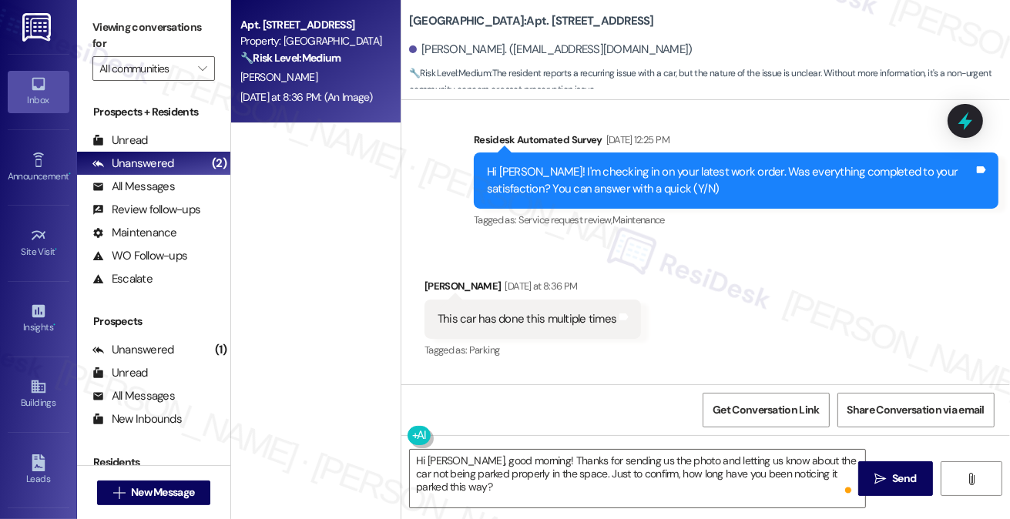
click at [91, 18] on div "Viewing conversations for All communities " at bounding box center [153, 48] width 153 height 96
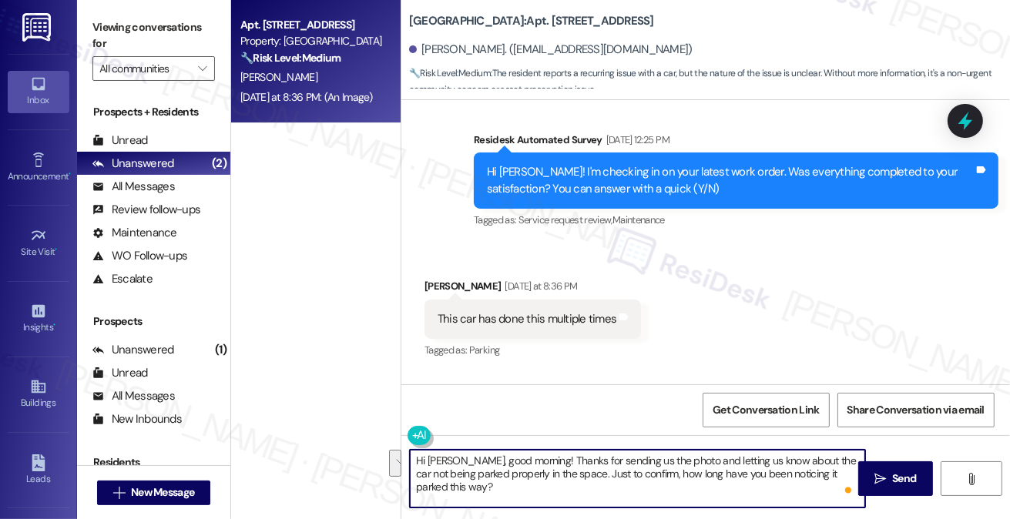
drag, startPoint x: 714, startPoint y: 487, endPoint x: 648, endPoint y: 468, distance: 68.3
click at [648, 468] on textarea "Hi [PERSON_NAME], good morning! Thanks for sending us the photo and letting us …" at bounding box center [637, 479] width 455 height 58
click at [648, 469] on textarea "Hi [PERSON_NAME], good morning! Thanks for sending us the photo and letting us …" at bounding box center [637, 479] width 455 height 58
drag, startPoint x: 647, startPoint y: 475, endPoint x: 752, endPoint y: 489, distance: 105.8
click at [752, 489] on textarea "Hi [PERSON_NAME], good morning! Thanks for sending us the photo and letting us …" at bounding box center [637, 479] width 455 height 58
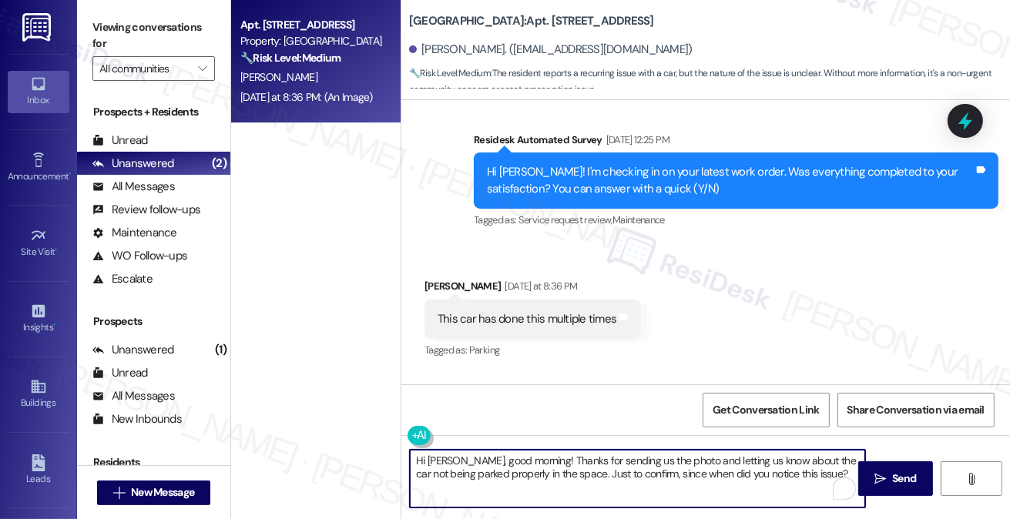
click at [620, 471] on textarea "Hi [PERSON_NAME], good morning! Thanks for sending us the photo and letting us …" at bounding box center [637, 479] width 455 height 58
click at [768, 335] on div "Received via SMS [PERSON_NAME] [DATE] at 8:36 PM This car has done this multipl…" at bounding box center [706, 515] width 609 height 543
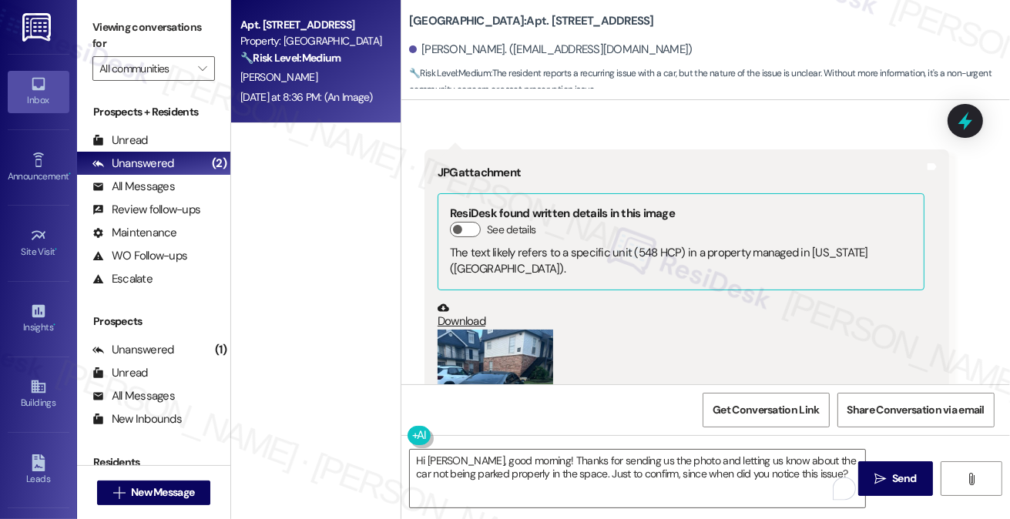
scroll to position [655, 0]
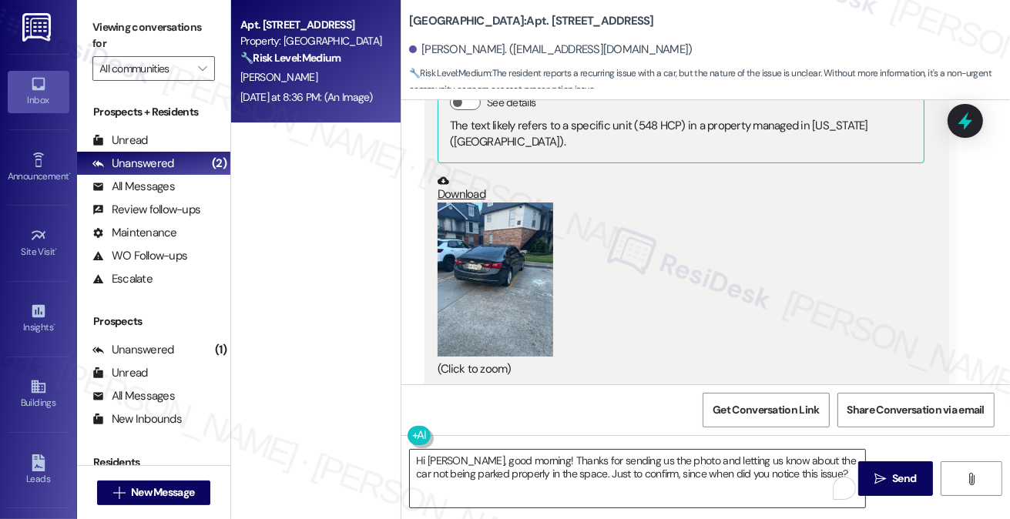
click at [826, 469] on textarea "Hi [PERSON_NAME], good morning! Thanks for sending us the photo and letting us …" at bounding box center [637, 479] width 455 height 58
click at [112, 34] on label "Viewing conversations for" at bounding box center [153, 35] width 123 height 41
drag, startPoint x: 768, startPoint y: 465, endPoint x: 783, endPoint y: 467, distance: 15.6
click at [768, 465] on textarea "Hi [PERSON_NAME], good morning! Thanks for sending us the photo and letting us …" at bounding box center [637, 479] width 455 height 58
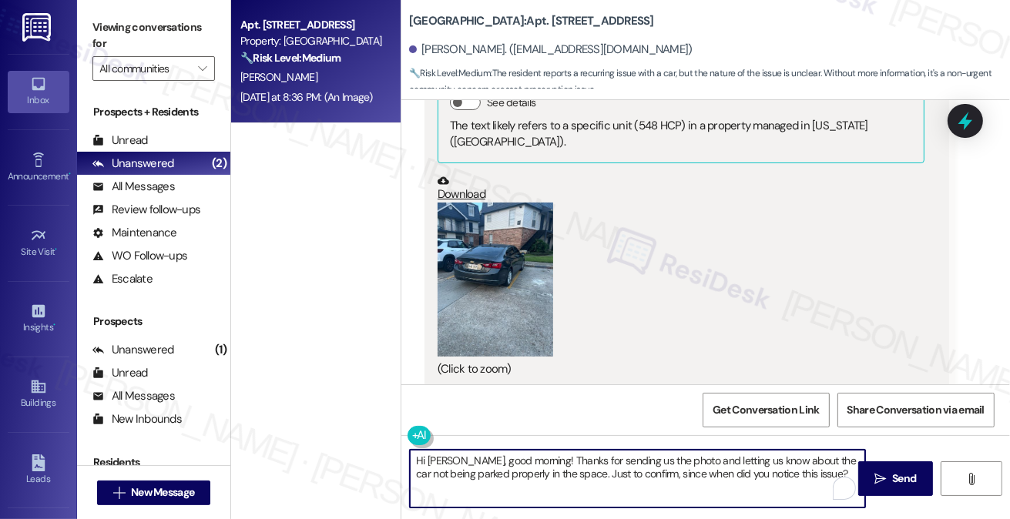
click at [820, 474] on textarea "Hi [PERSON_NAME], good morning! Thanks for sending us the photo and letting us …" at bounding box center [637, 479] width 455 height 58
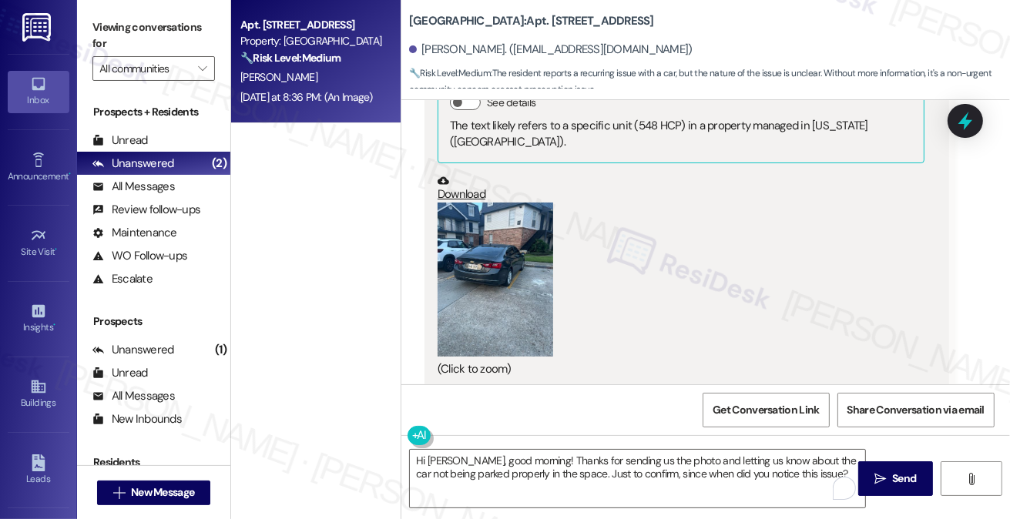
drag, startPoint x: 90, startPoint y: 35, endPoint x: 205, endPoint y: 86, distance: 125.3
click at [90, 35] on div "Viewing conversations for All communities " at bounding box center [153, 48] width 153 height 96
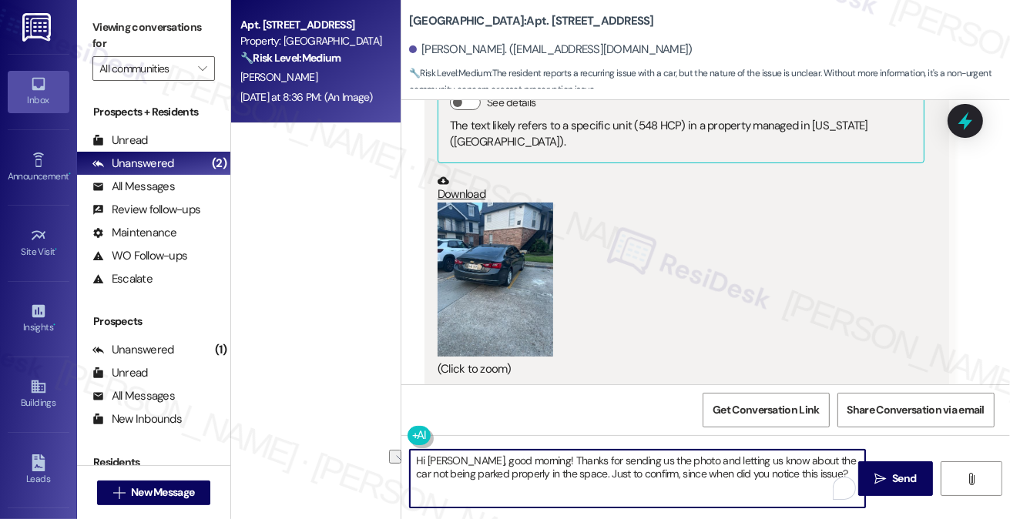
drag, startPoint x: 818, startPoint y: 477, endPoint x: 576, endPoint y: 479, distance: 242.0
click at [576, 479] on textarea "Hi [PERSON_NAME], good morning! Thanks for sending us the photo and letting us …" at bounding box center [637, 479] width 455 height 58
paste textarea "so our team can better understand, how long have you been noticing"
click at [580, 476] on textarea "Hi [PERSON_NAME], good morning! Thanks for sending us the photo and letting us …" at bounding box center [637, 479] width 455 height 58
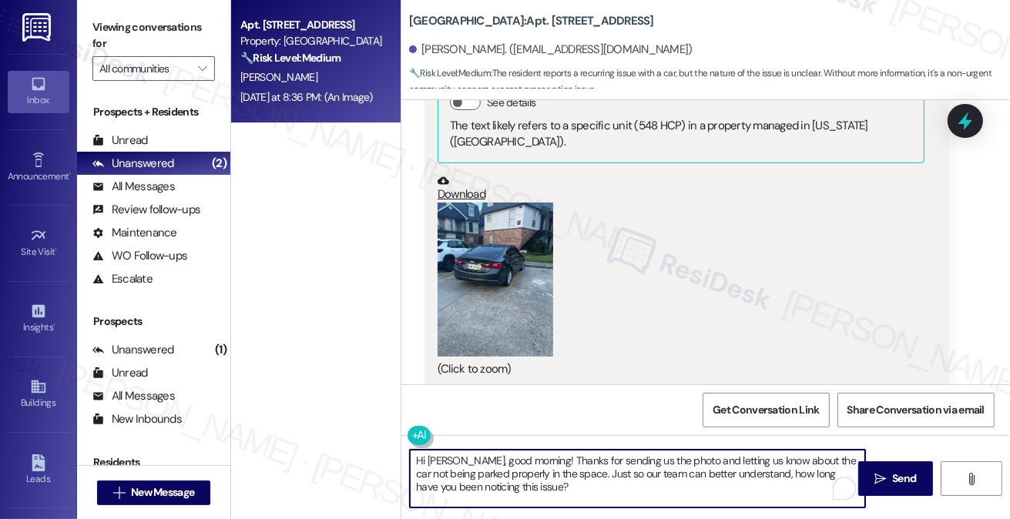
click at [580, 476] on textarea "Hi [PERSON_NAME], good morning! Thanks for sending us the photo and letting us …" at bounding box center [637, 479] width 455 height 58
type textarea "Hi [PERSON_NAME], good morning! Thanks for sending us the photo and letting us …"
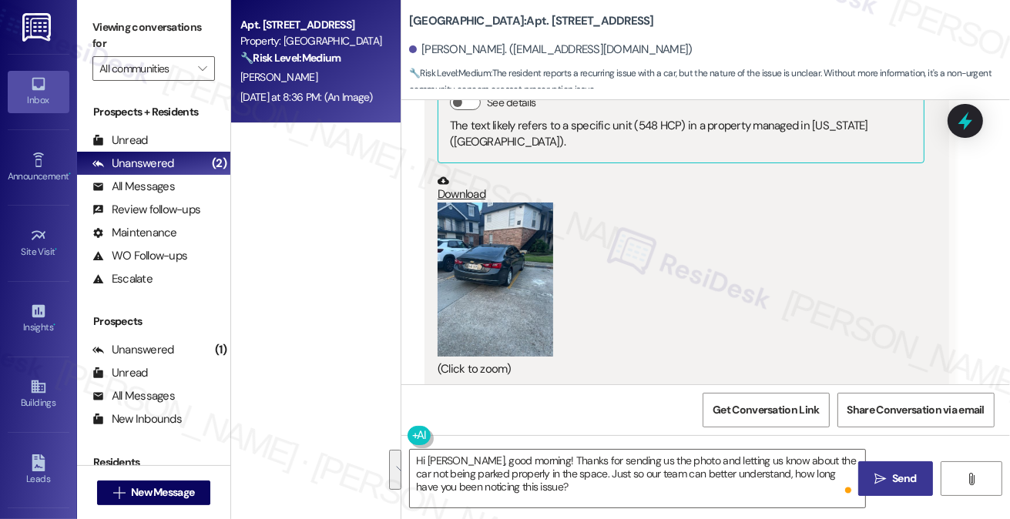
click at [889, 471] on span "Send" at bounding box center [904, 479] width 30 height 16
click at [516, 254] on button "Zoom image" at bounding box center [496, 280] width 116 height 154
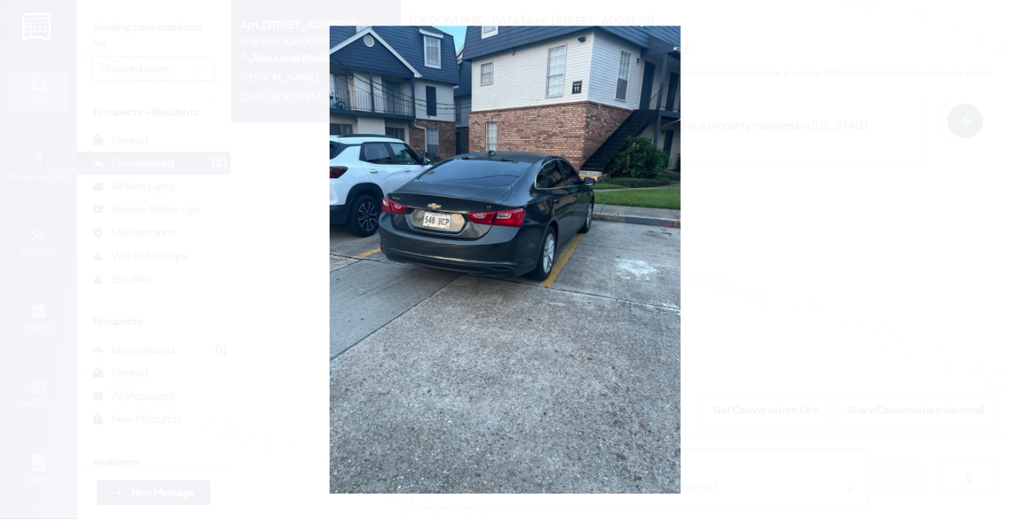
scroll to position [654, 0]
click at [833, 236] on button "Unzoom image" at bounding box center [505, 259] width 1010 height 519
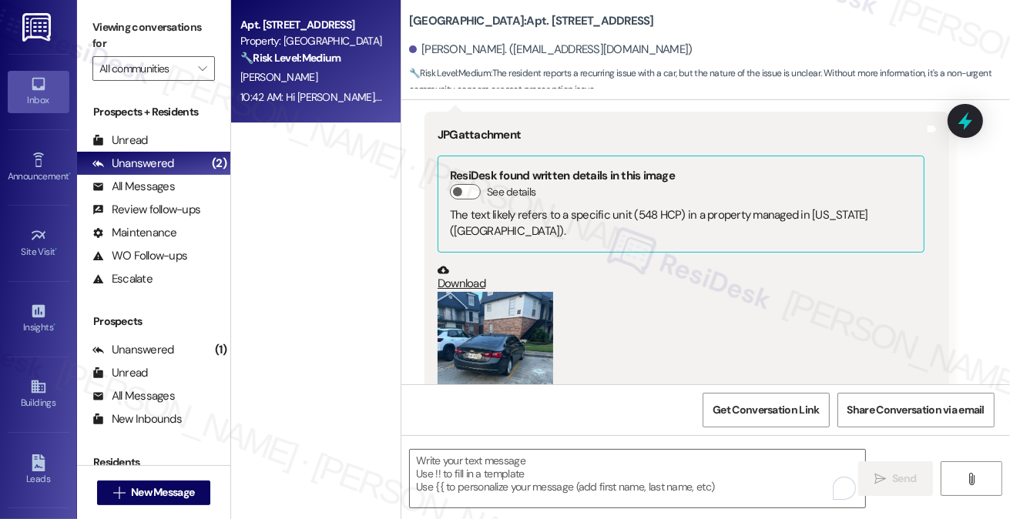
scroll to position [564, 0]
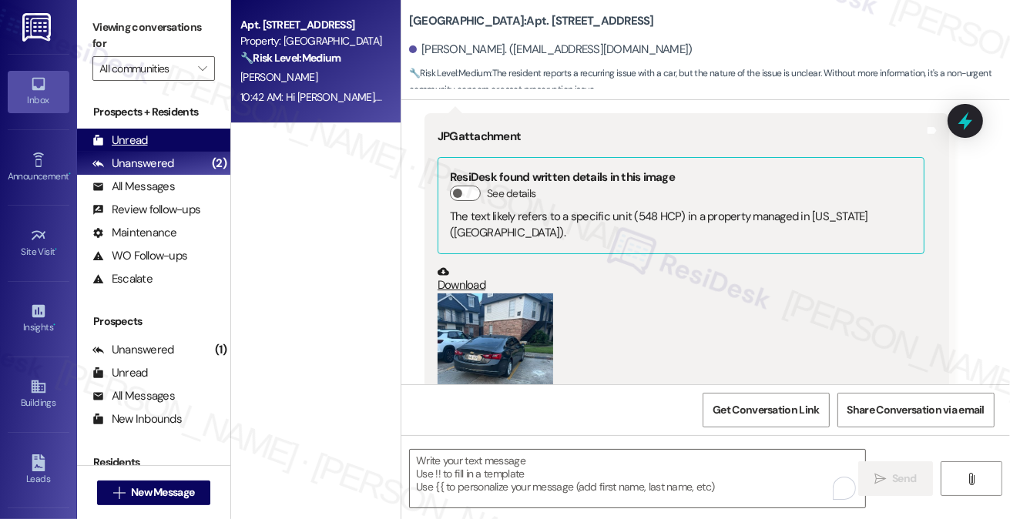
click at [145, 144] on div "Unread" at bounding box center [119, 141] width 55 height 16
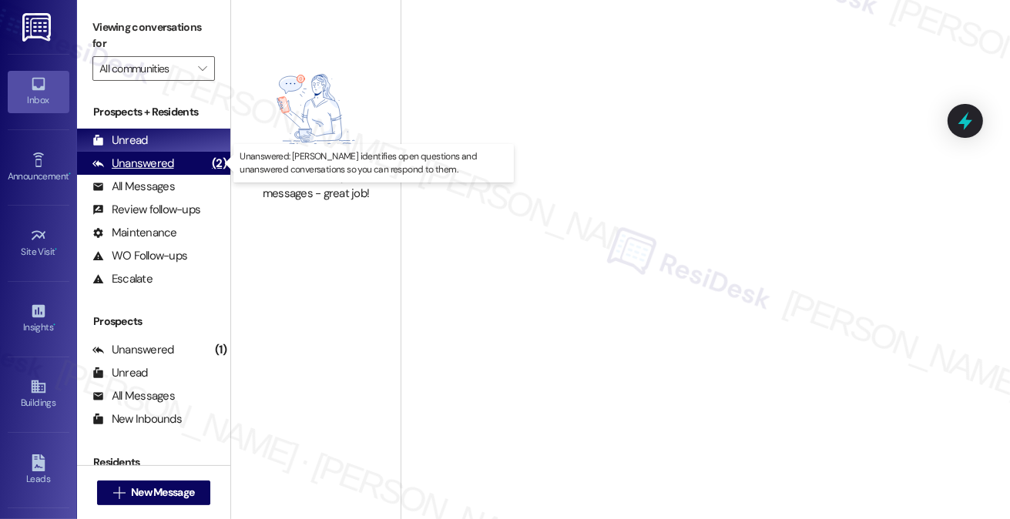
click at [143, 160] on div "Unanswered" at bounding box center [133, 164] width 82 height 16
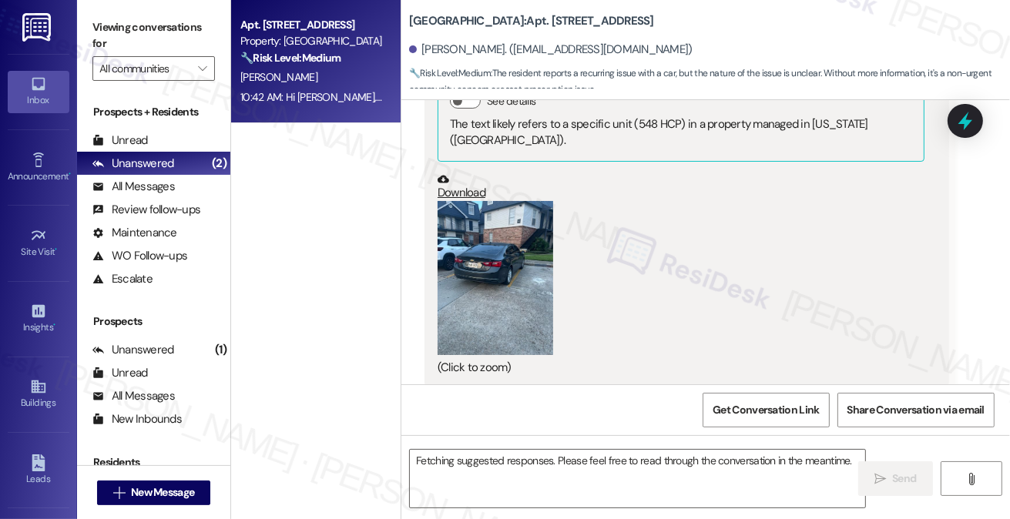
scroll to position [654, 0]
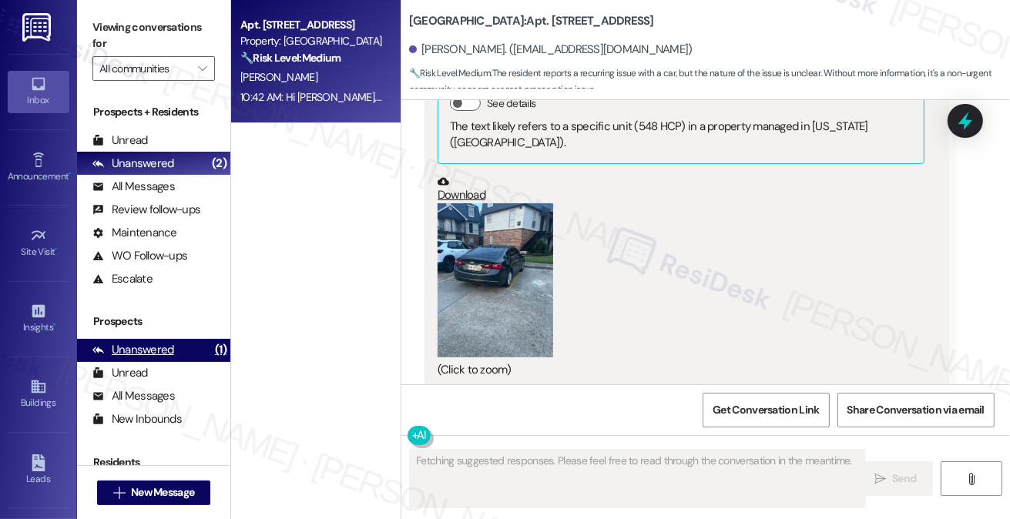
click at [161, 349] on div "Unanswered" at bounding box center [133, 350] width 82 height 16
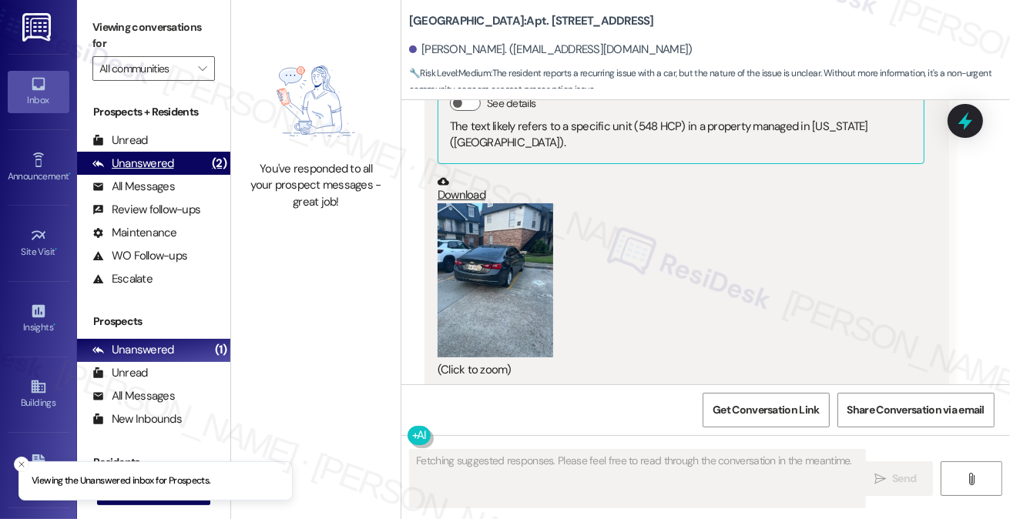
click at [151, 153] on div "Unanswered (2)" at bounding box center [153, 163] width 153 height 23
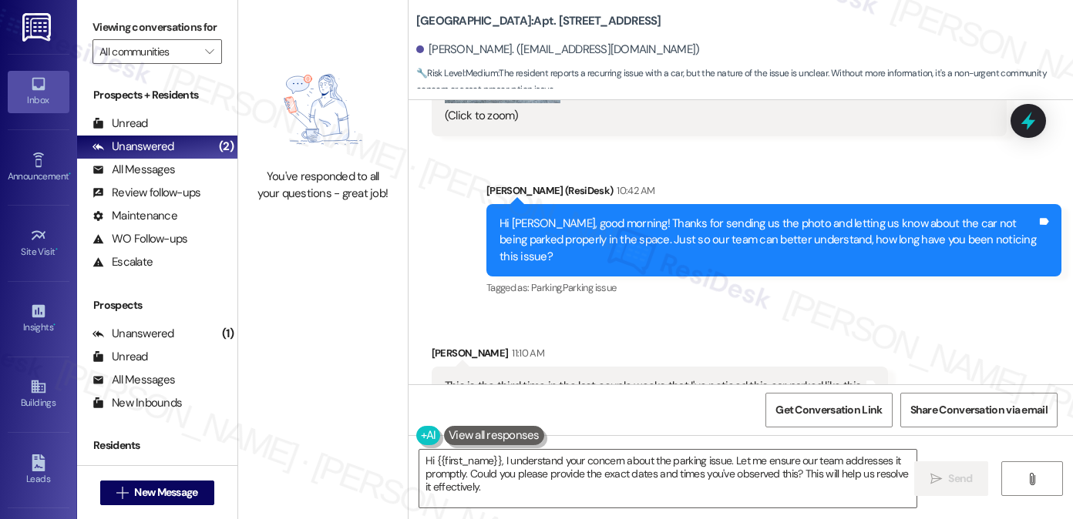
scroll to position [909, 0]
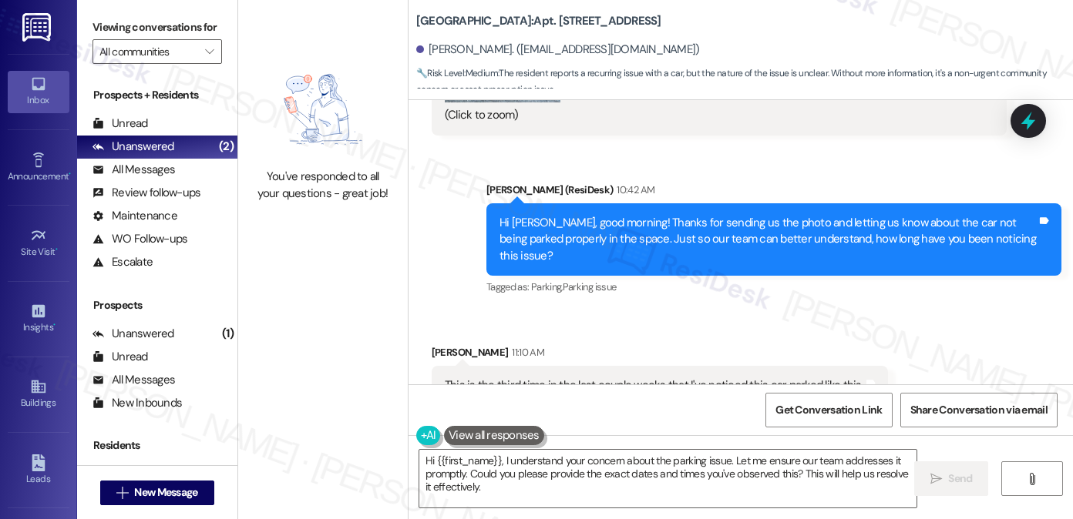
click at [541, 378] on div "This is the third time in the last couple weeks that I've noticed this car park…" at bounding box center [654, 386] width 418 height 16
click at [569, 378] on div "This is the third time in the last couple weeks that I've noticed this car park…" at bounding box center [654, 386] width 418 height 16
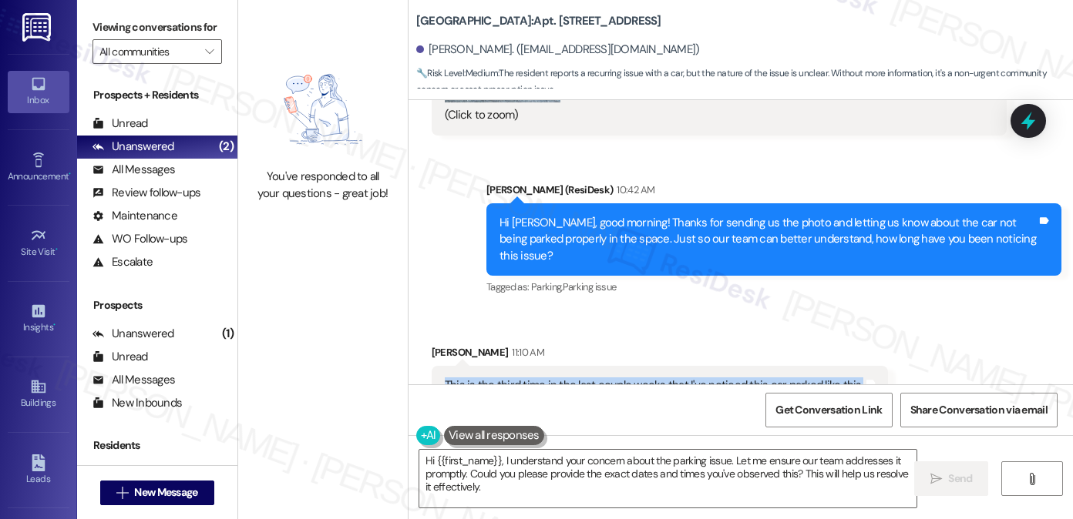
click at [569, 378] on div "This is the third time in the last couple weeks that I've noticed this car park…" at bounding box center [654, 386] width 418 height 16
click at [620, 215] on div "Hi [PERSON_NAME], good morning! Thanks for sending us the photo and letting us …" at bounding box center [767, 239] width 537 height 49
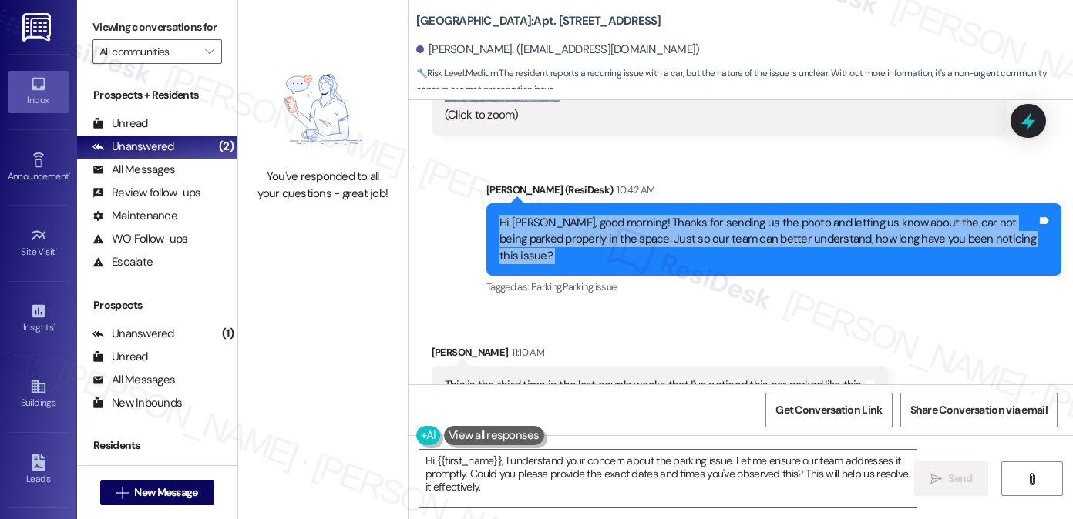
click at [620, 215] on div "Hi [PERSON_NAME], good morning! Thanks for sending us the photo and letting us …" at bounding box center [767, 239] width 537 height 49
click at [715, 229] on div "Hi [PERSON_NAME], good morning! Thanks for sending us the photo and letting us …" at bounding box center [767, 239] width 537 height 49
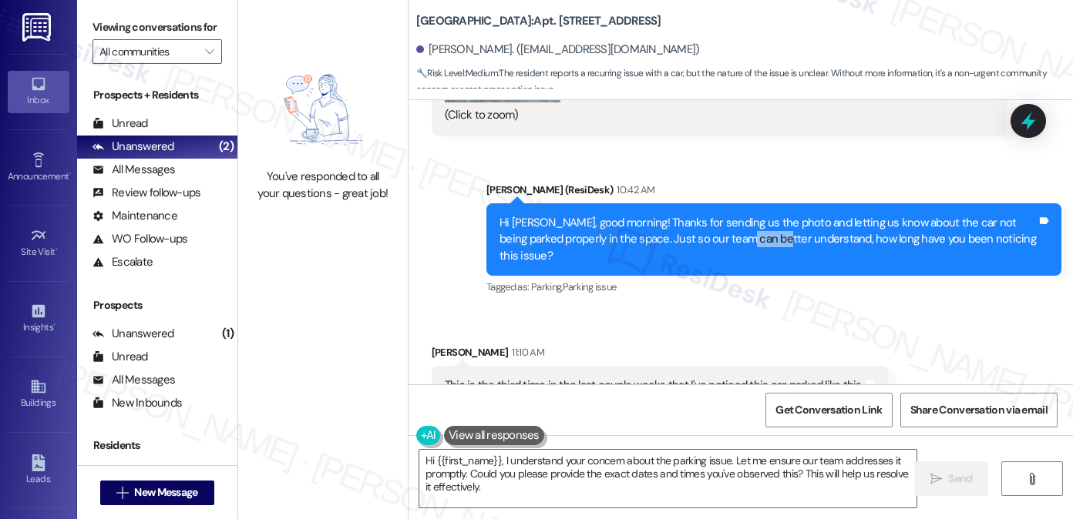
click at [715, 229] on div "Hi [PERSON_NAME], good morning! Thanks for sending us the photo and letting us …" at bounding box center [767, 239] width 537 height 49
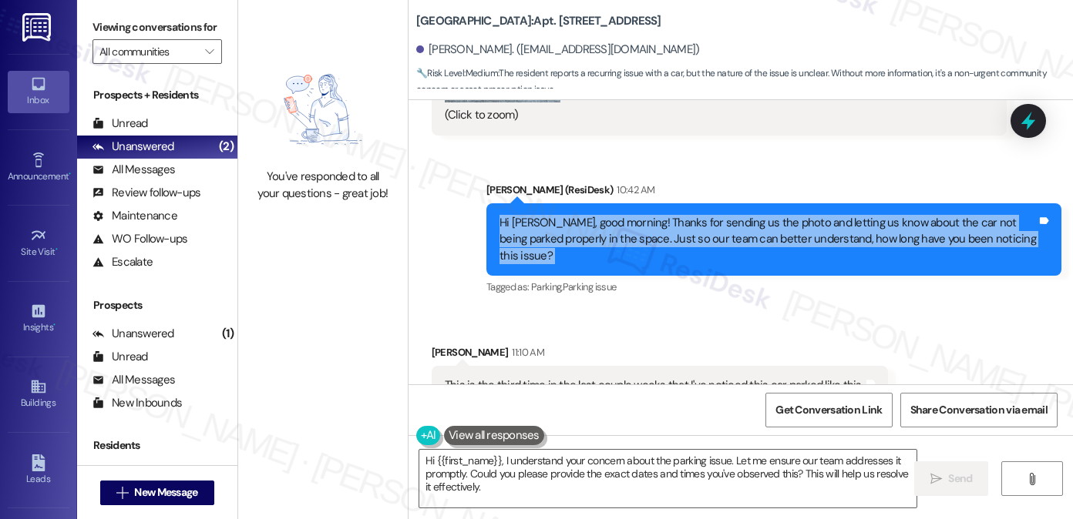
click at [715, 229] on div "Hi [PERSON_NAME], good morning! Thanks for sending us the photo and letting us …" at bounding box center [767, 239] width 537 height 49
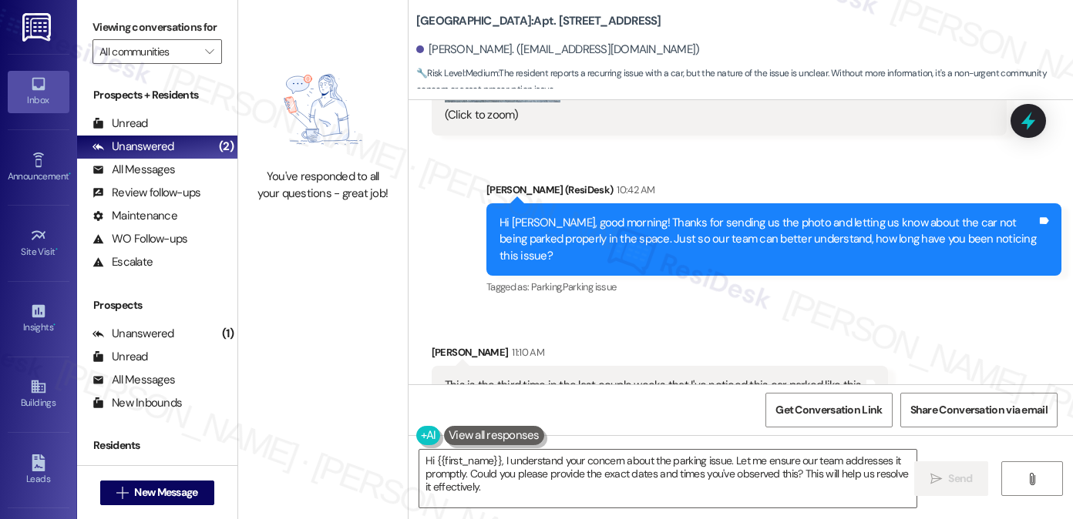
click at [577, 378] on div "This is the third time in the last couple weeks that I've noticed this car park…" at bounding box center [654, 386] width 418 height 16
click at [552, 466] on textarea "Hi {{first_name}}, I understand your concern about the parking issue. Let me en…" at bounding box center [667, 479] width 497 height 58
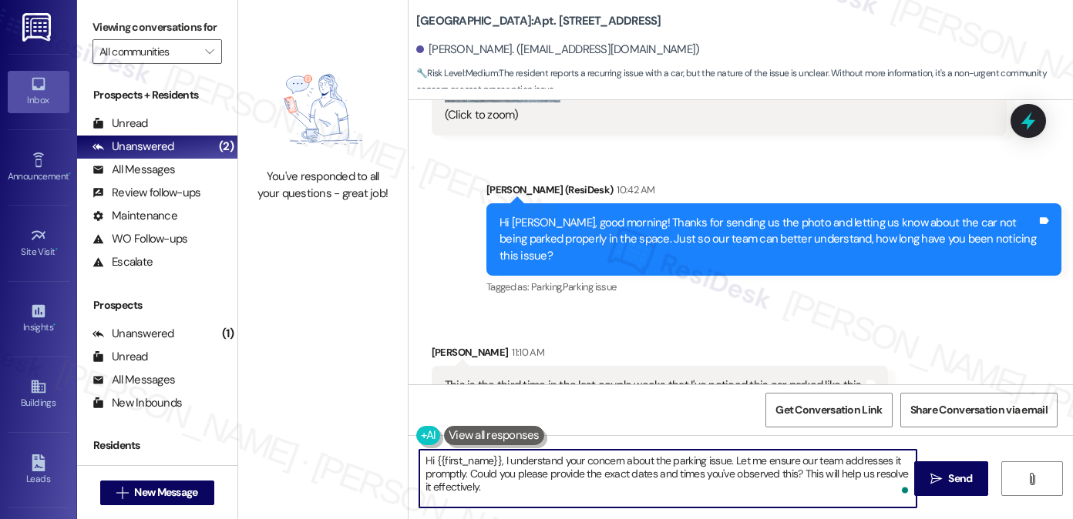
click at [552, 466] on textarea "Hi {{first_name}}, I understand your concern about the parking issue. Let me en…" at bounding box center [667, 479] width 497 height 58
click at [536, 460] on textarea "Hi {{first_name}}, I understand your concern about the parking issue. Let me en…" at bounding box center [667, 479] width 497 height 58
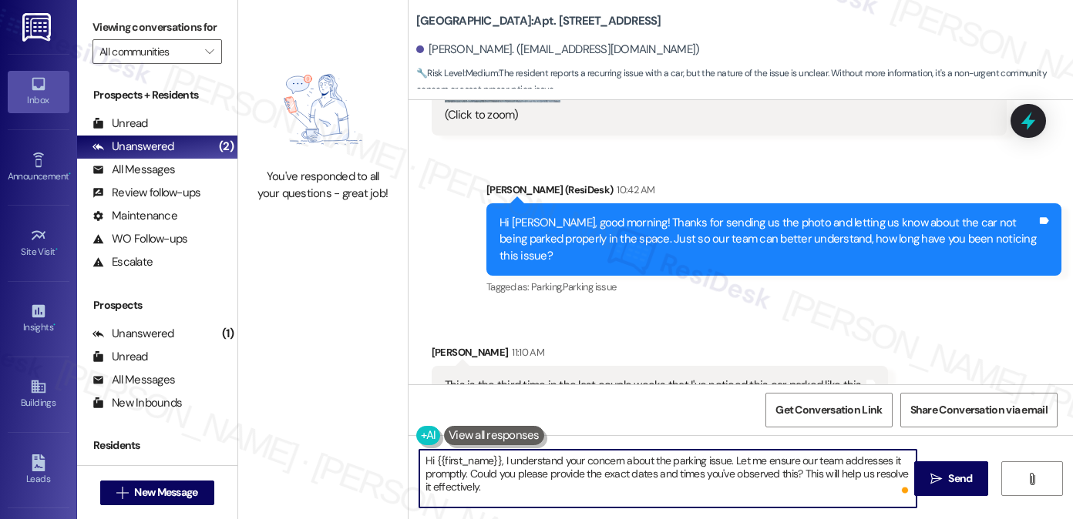
click at [536, 460] on textarea "Hi {{first_name}}, I understand your concern about the parking issue. Let me en…" at bounding box center [667, 479] width 497 height 58
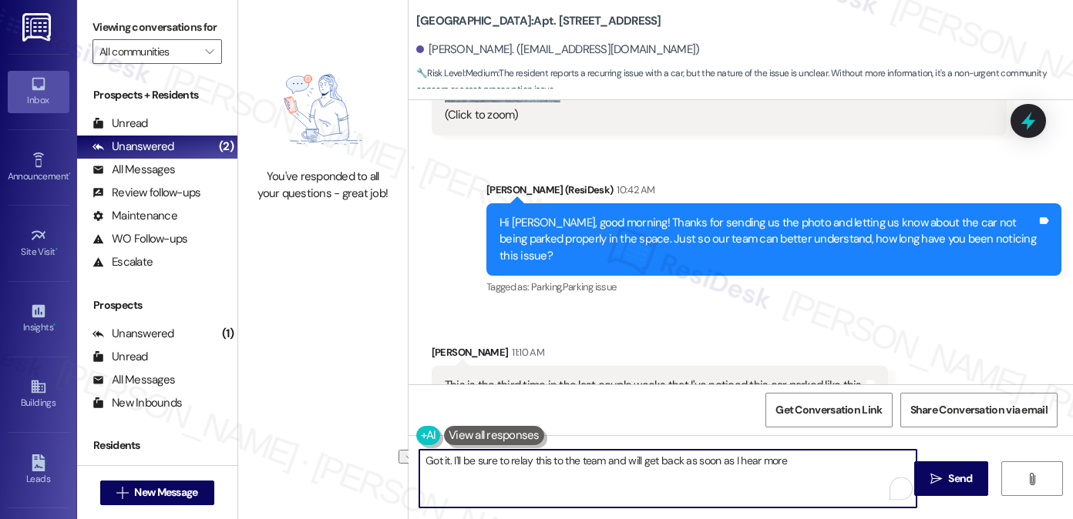
drag, startPoint x: 804, startPoint y: 455, endPoint x: 597, endPoint y: 462, distance: 206.6
click at [597, 462] on textarea "Got it. I'll be sure to relay this to the team and will get back as soon as I h…" at bounding box center [667, 479] width 497 height 58
click at [602, 457] on textarea "Got it. I'll be sure to relay this to the team. I'll get back as soon as I get …" at bounding box center [667, 479] width 497 height 58
click at [625, 452] on textarea "Got it. I'll be sure to relay this to the team and I'll get back as soon as I g…" at bounding box center [667, 479] width 497 height 58
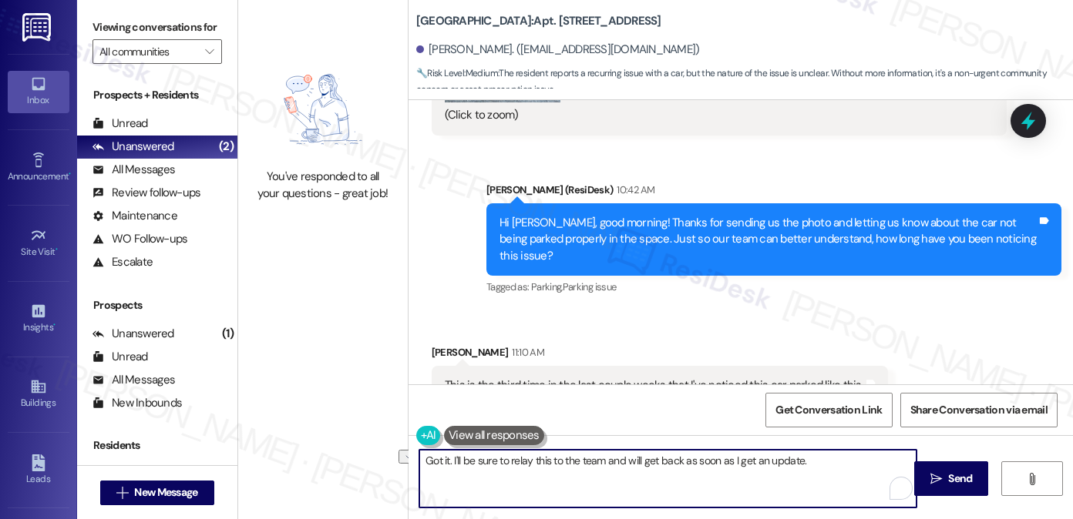
drag, startPoint x: 811, startPoint y: 459, endPoint x: 737, endPoint y: 462, distance: 74.0
click at [737, 462] on textarea "Got it. I'll be sure to relay this to the team and will get back as soon as I g…" at bounding box center [667, 479] width 497 height 58
click at [627, 456] on textarea "Got it. I'll be sure to relay this to the team and will get back as soon as I h…" at bounding box center [667, 479] width 497 height 58
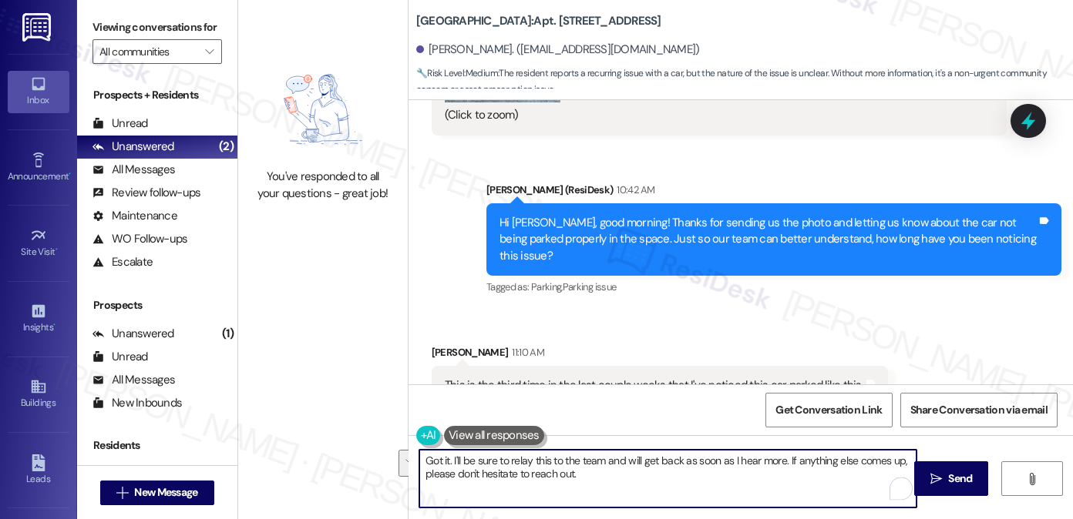
click at [564, 482] on textarea "Got it. I'll be sure to relay this to the team and will get back as soon as I h…" at bounding box center [667, 479] width 497 height 58
click at [599, 476] on textarea "Got it. I'll be sure to relay this to the team and will get back as soon as I h…" at bounding box center [667, 479] width 497 height 58
drag, startPoint x: 599, startPoint y: 476, endPoint x: 526, endPoint y: 476, distance: 73.2
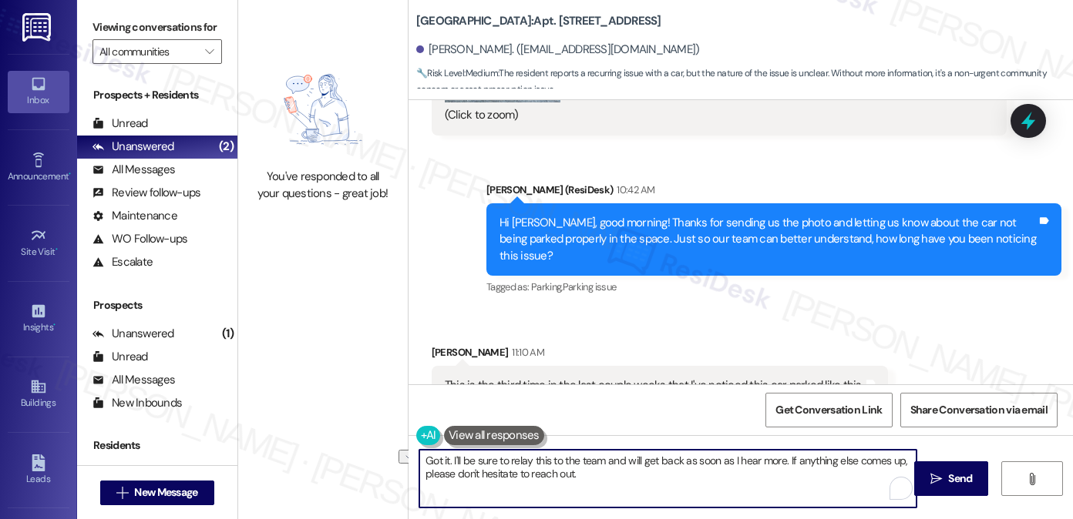
click at [526, 476] on textarea "Got it. I'll be sure to relay this to the team and will get back as soon as I h…" at bounding box center [667, 479] width 497 height 58
drag, startPoint x: 691, startPoint y: 472, endPoint x: 781, endPoint y: 452, distance: 91.8
click at [781, 452] on textarea "Got it. I'll be sure to relay this to the team and will get back as soon as I h…" at bounding box center [667, 479] width 497 height 58
type textarea "Got it. I'll be sure to relay this to the team and will get back as soon as I h…"
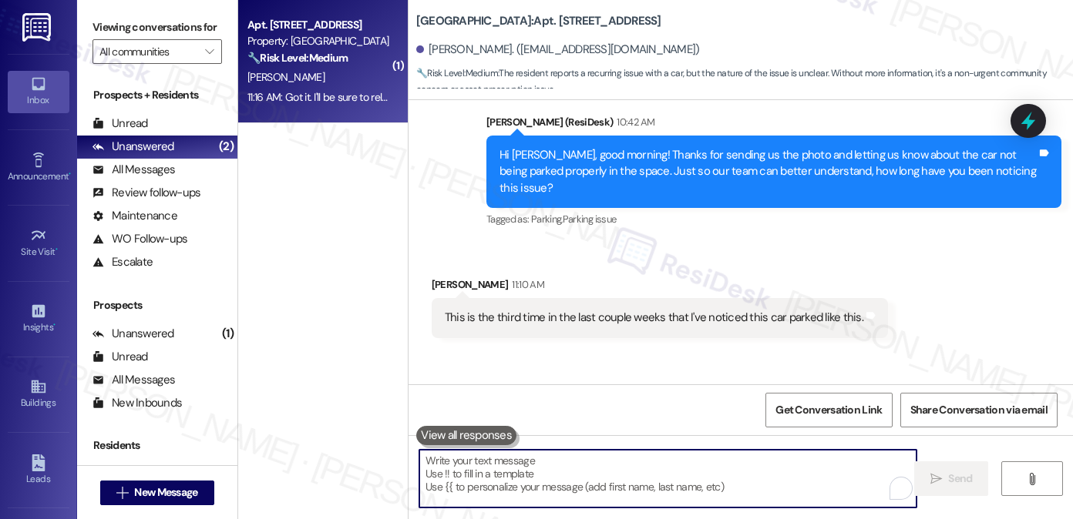
scroll to position [1033, 0]
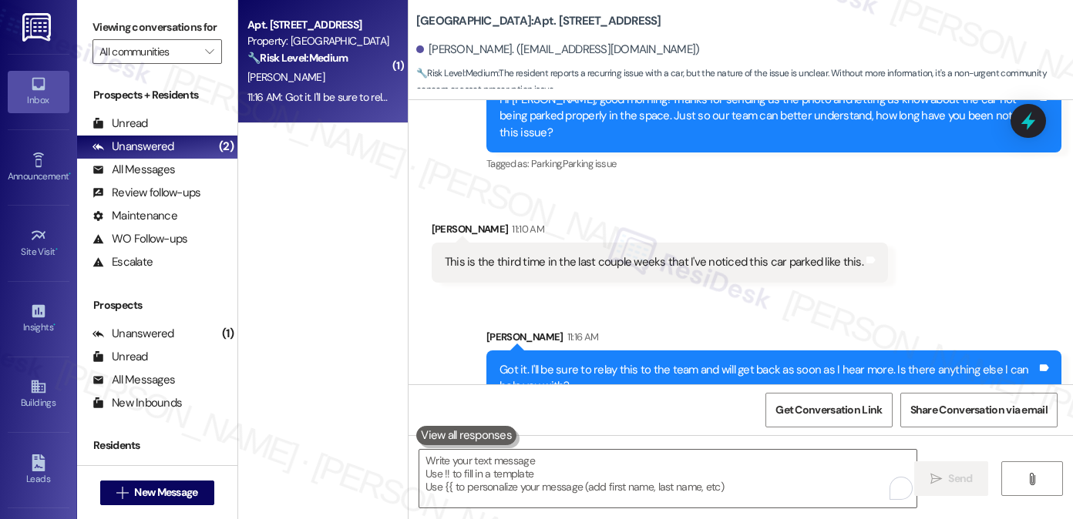
drag, startPoint x: 737, startPoint y: 334, endPoint x: 532, endPoint y: 328, distance: 205.1
click at [532, 351] on div "Got it. I'll be sure to relay this to the team and will get back as soon as I h…" at bounding box center [773, 379] width 575 height 56
click at [534, 362] on div "Got it. I'll be sure to relay this to the team and will get back as soon as I h…" at bounding box center [767, 378] width 537 height 33
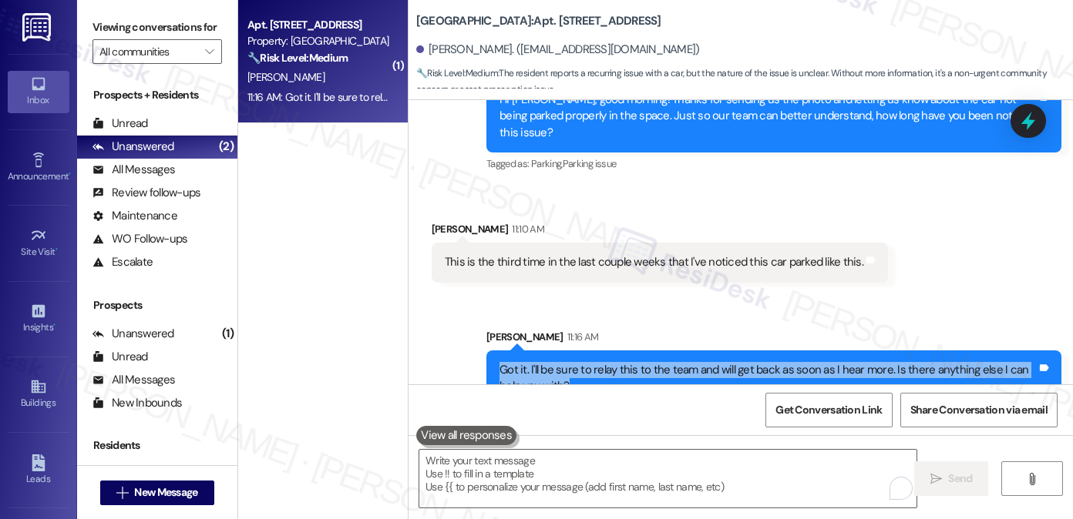
click at [534, 362] on div "Got it. I'll be sure to relay this to the team and will get back as soon as I h…" at bounding box center [767, 378] width 537 height 33
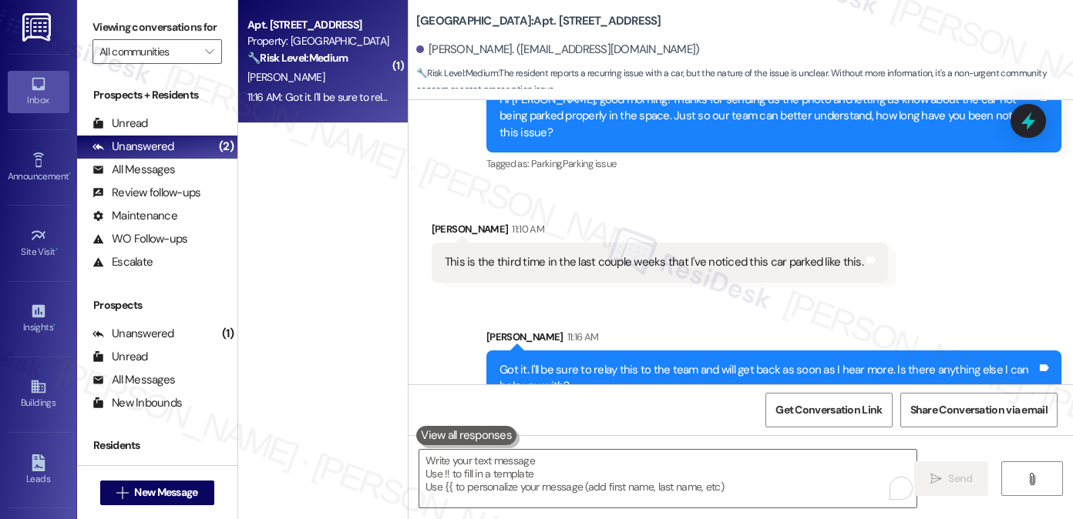
click at [621, 254] on div "This is the third time in the last couple weeks that I've noticed this car park…" at bounding box center [654, 262] width 418 height 16
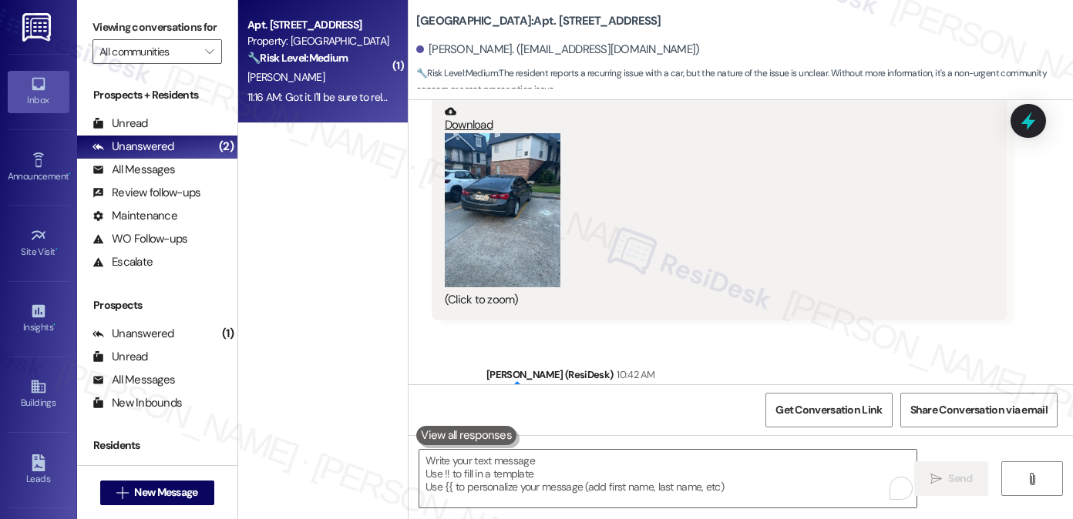
scroll to position [570, 0]
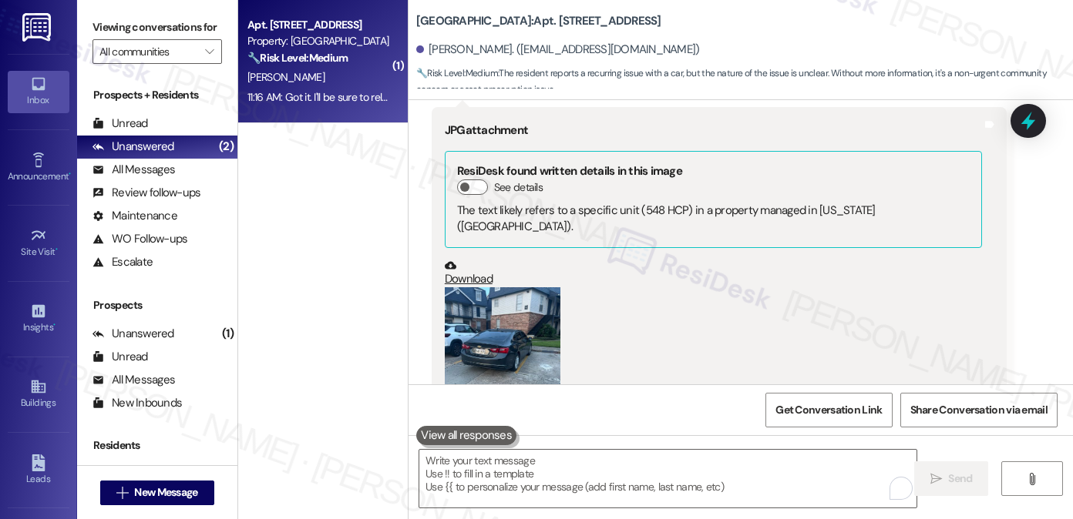
click at [284, 181] on div "( 1 ) Apt. 011B, 1 [GEOGRAPHIC_DATA] Property: [GEOGRAPHIC_DATA] 🔧 Risk Level: …" at bounding box center [323, 205] width 170 height 410
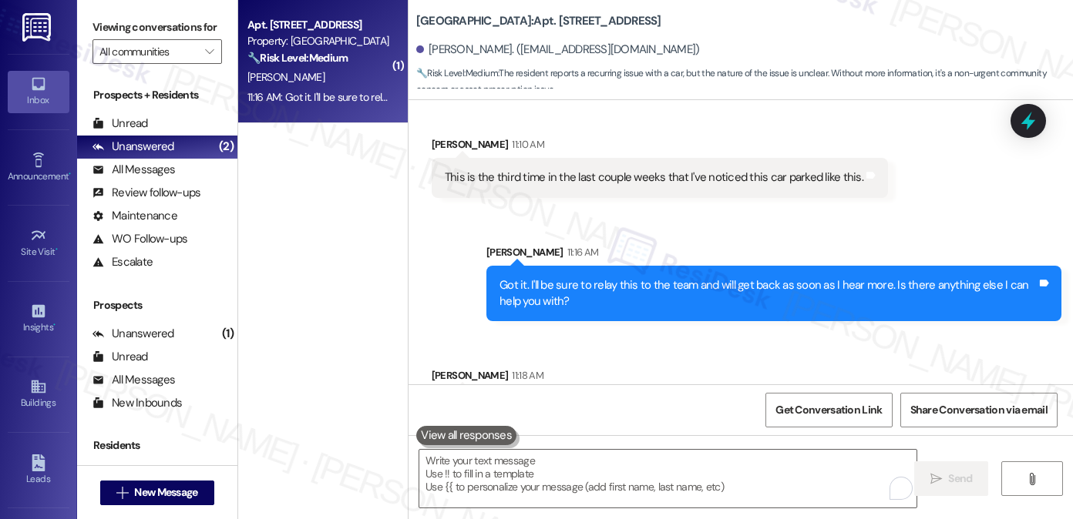
scroll to position [1140, 0]
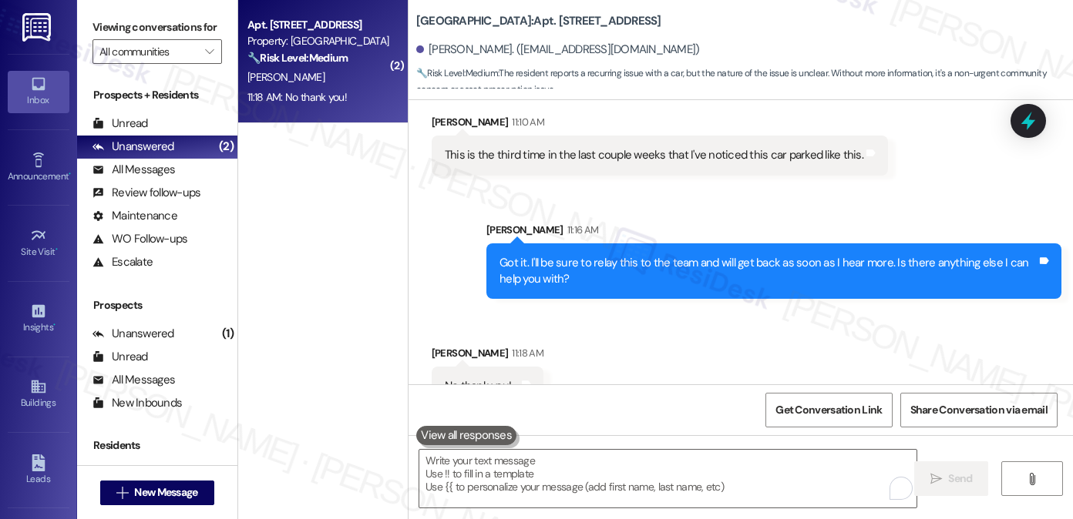
click at [302, 129] on div "( 2 ) Apt. 011B, 1 [GEOGRAPHIC_DATA] Property: [GEOGRAPHIC_DATA] 🔧 Risk Level: …" at bounding box center [323, 205] width 170 height 410
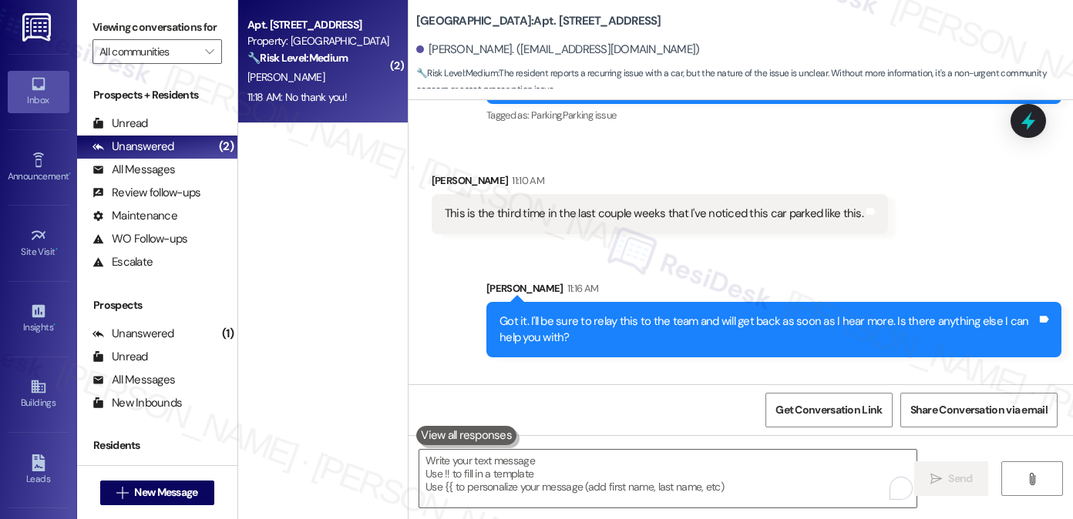
scroll to position [1141, 0]
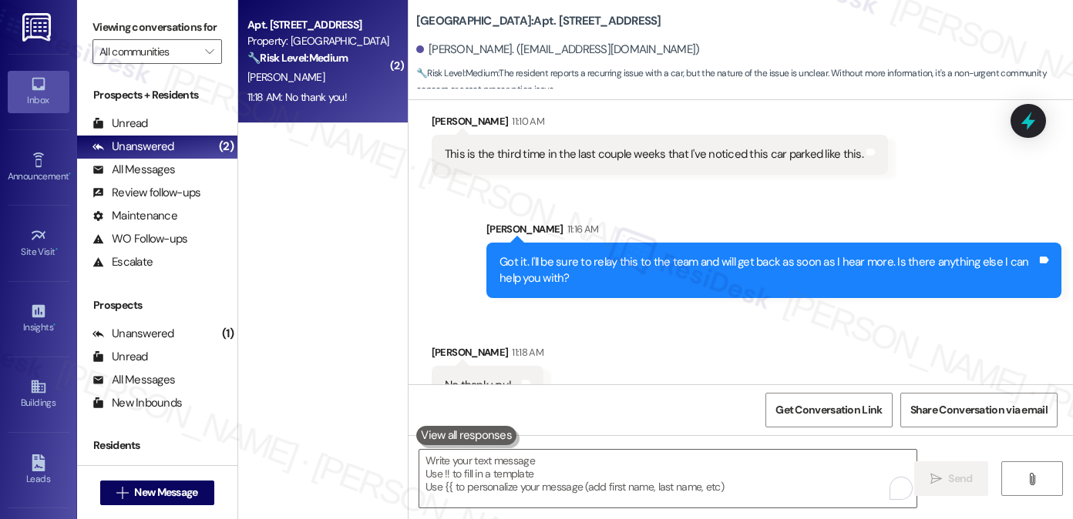
click at [680, 254] on div "Got it. I'll be sure to relay this to the team and will get back as soon as I h…" at bounding box center [767, 270] width 537 height 33
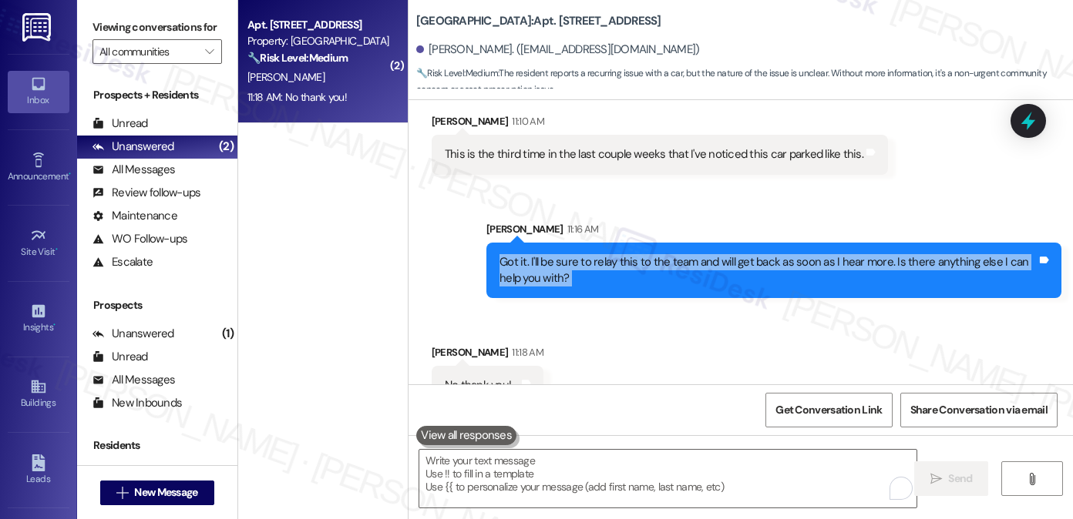
click at [680, 254] on div "Got it. I'll be sure to relay this to the team and will get back as soon as I h…" at bounding box center [767, 270] width 537 height 33
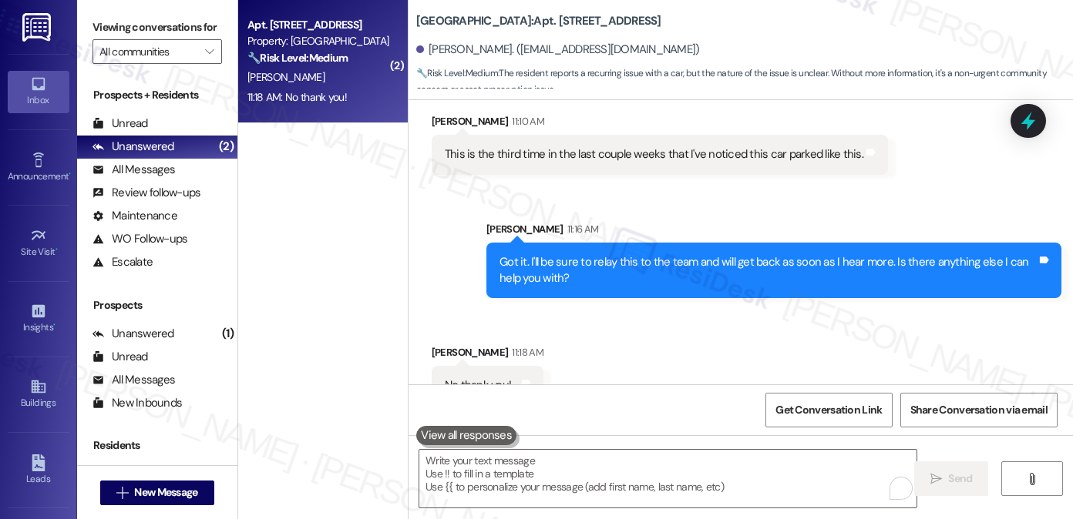
click at [565, 447] on div " Send " at bounding box center [740, 493] width 664 height 116
click at [564, 460] on textarea "To enrich screen reader interactions, please activate Accessibility in Grammarl…" at bounding box center [667, 479] width 497 height 58
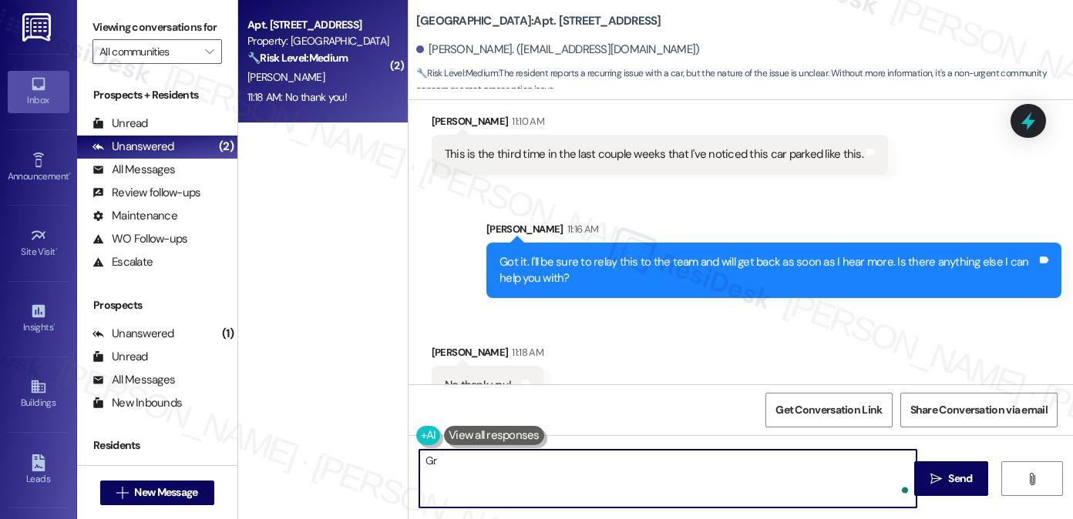
type textarea "G"
click at [570, 471] on textarea "Great! If you need anything else, I'm just a text away." at bounding box center [667, 479] width 497 height 58
click at [691, 473] on textarea "Great! If you need anything else, I'm just a text away." at bounding box center [667, 479] width 497 height 58
click at [545, 459] on textarea "Great! If you need anything else, I'm just a text away. :)" at bounding box center [667, 479] width 497 height 58
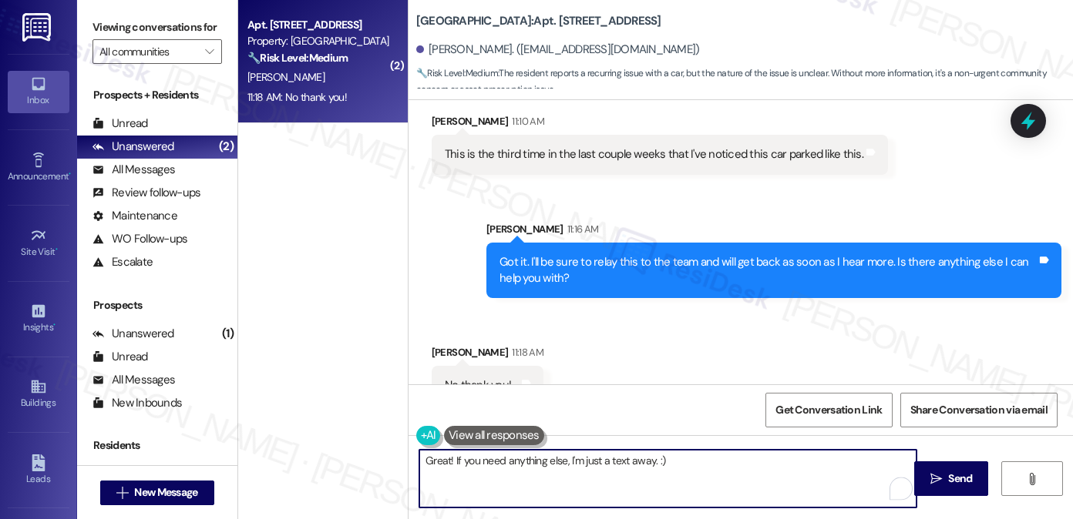
click at [545, 459] on textarea "Great! If you need anything else, I'm just a text away. :)" at bounding box center [667, 479] width 497 height 58
click at [679, 468] on textarea "Great! If you need anything, I'm just a text away. :)" at bounding box center [667, 479] width 497 height 58
type textarea "Great! If you need anything, I'm just a text away. :)"
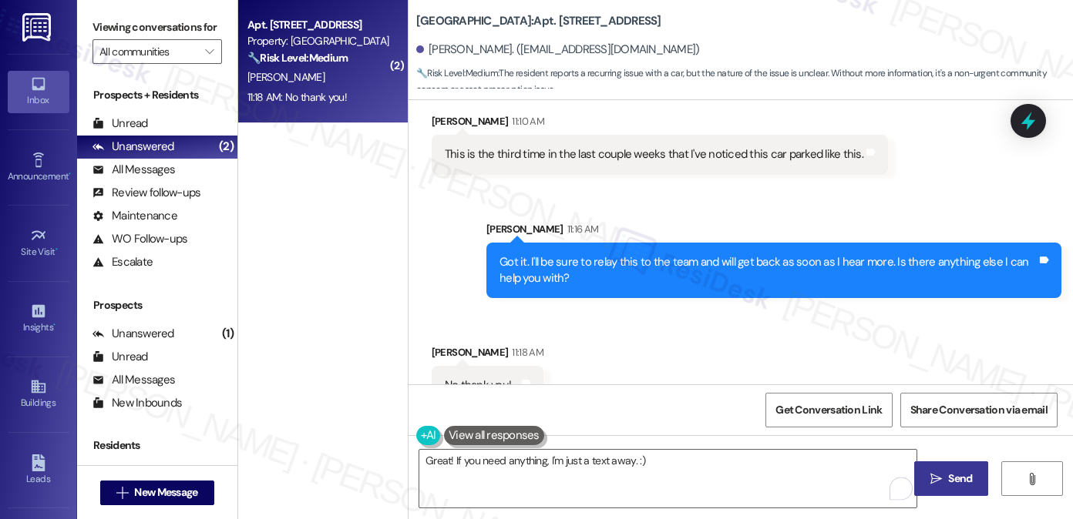
click at [933, 469] on button " Send" at bounding box center [951, 479] width 75 height 35
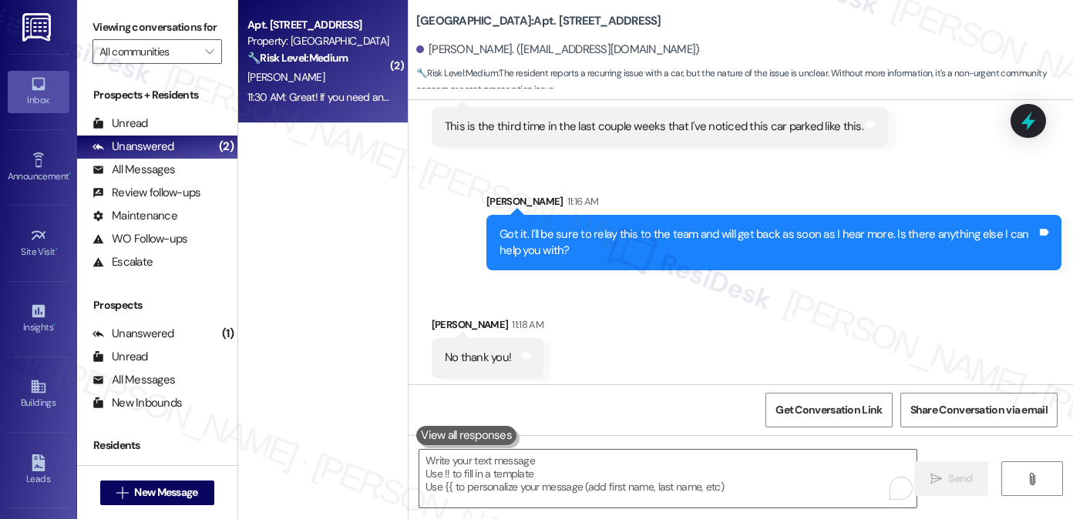
scroll to position [1094, 0]
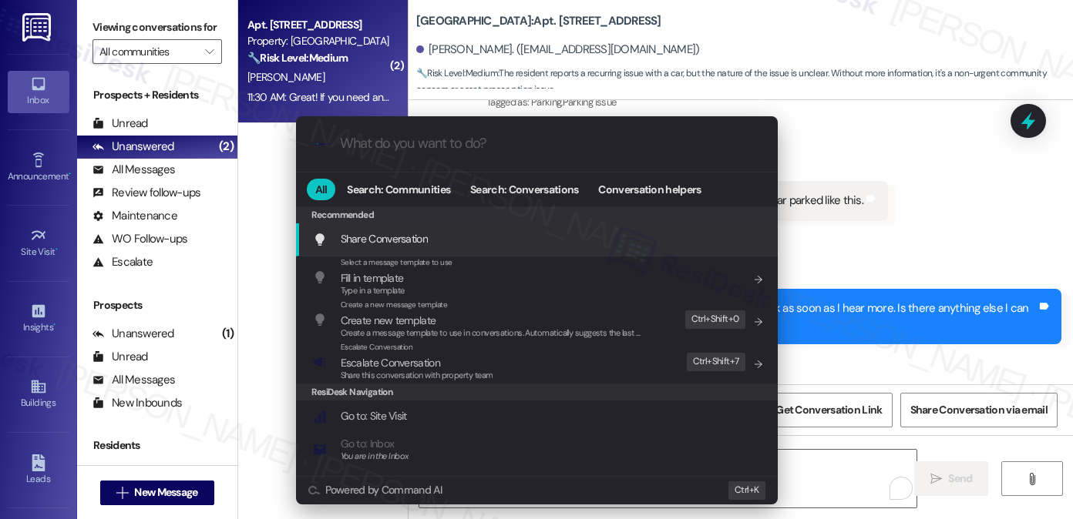
click at [890, 218] on div ".cls-1{fill:#0a055f;}.cls-2{fill:#0cc4c4;} resideskLogoBlueOrange All Search: C…" at bounding box center [536, 259] width 1073 height 519
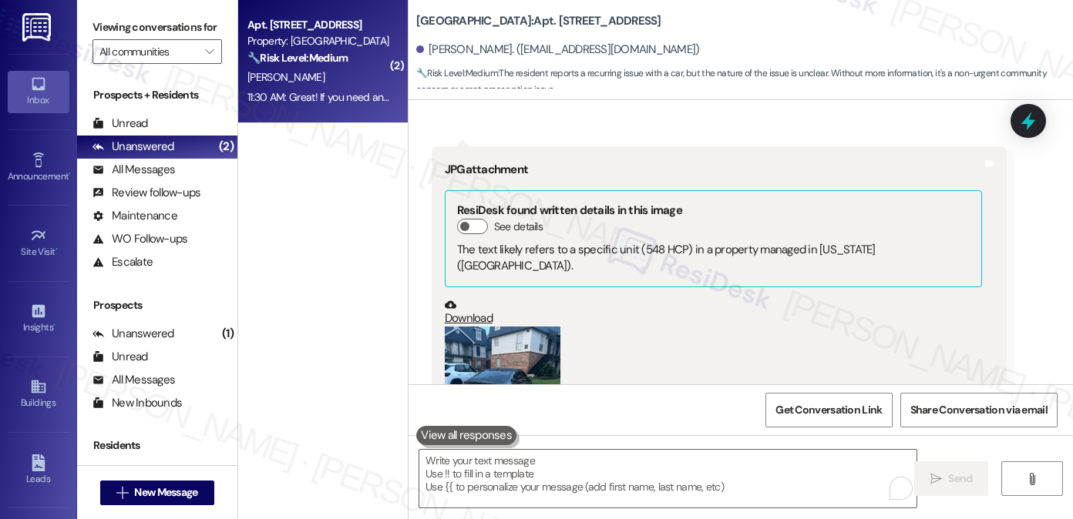
scroll to position [555, 0]
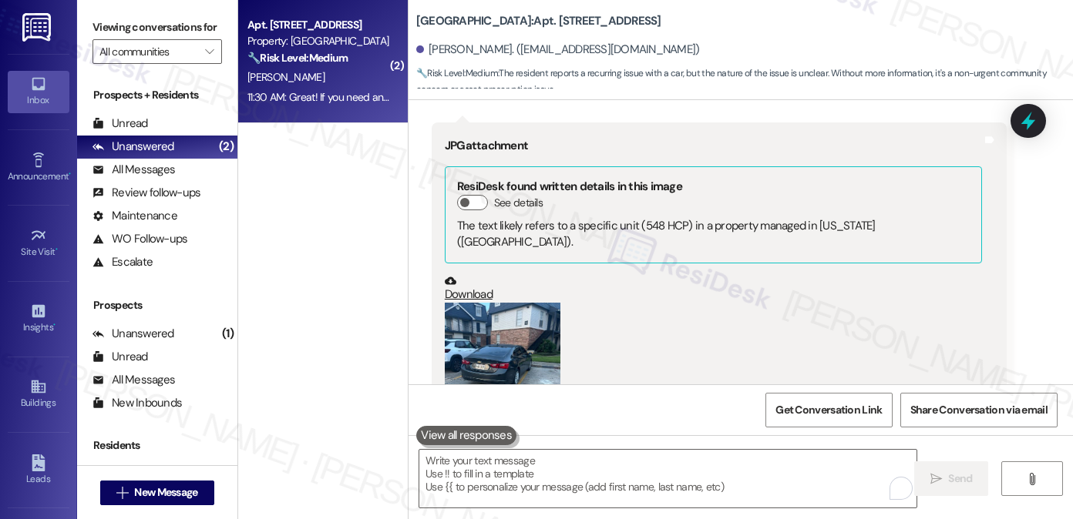
click at [488, 303] on button "Zoom image" at bounding box center [503, 380] width 116 height 154
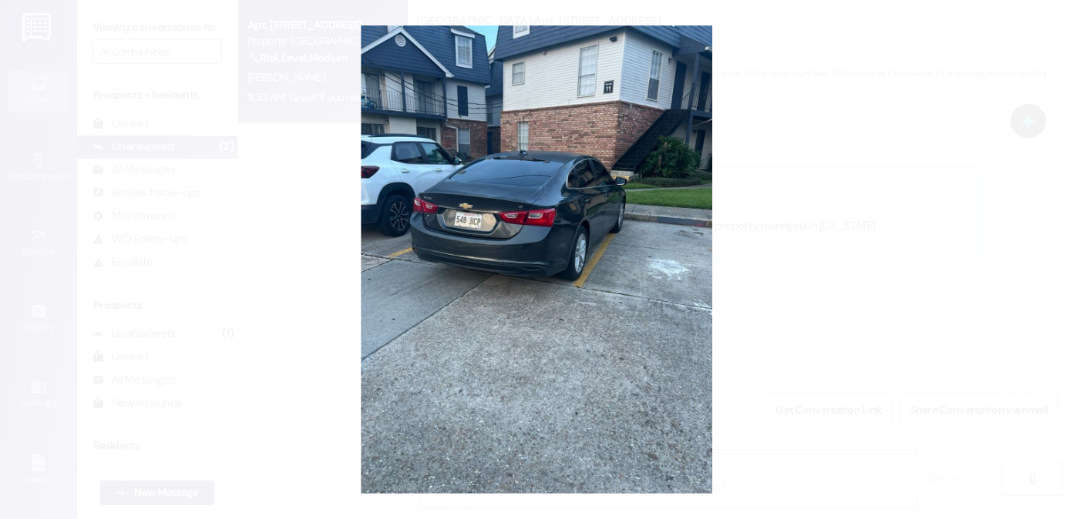
click at [909, 216] on button "Unzoom image" at bounding box center [536, 259] width 1073 height 519
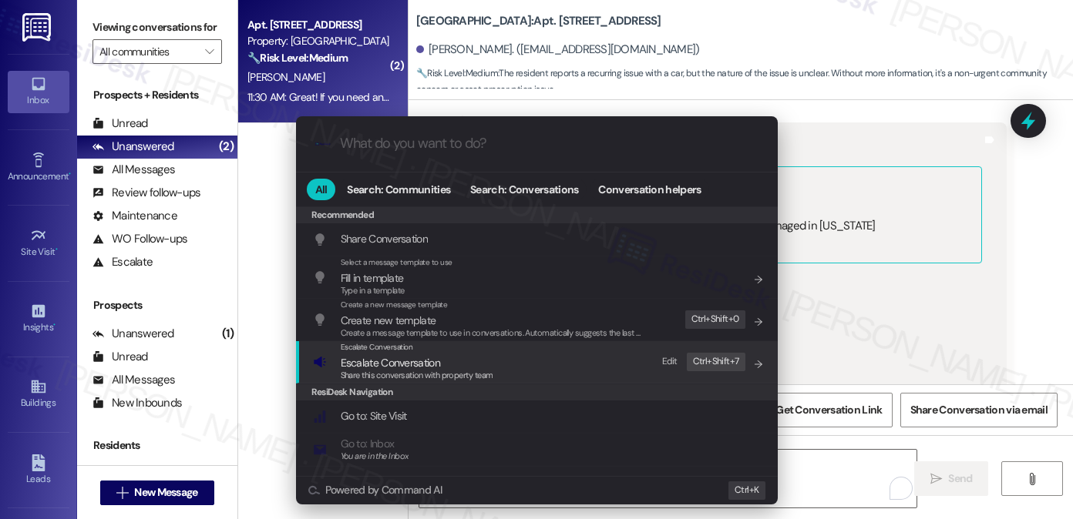
click at [522, 358] on div "Escalate Conversation Escalate Conversation Share this conversation with proper…" at bounding box center [538, 362] width 451 height 42
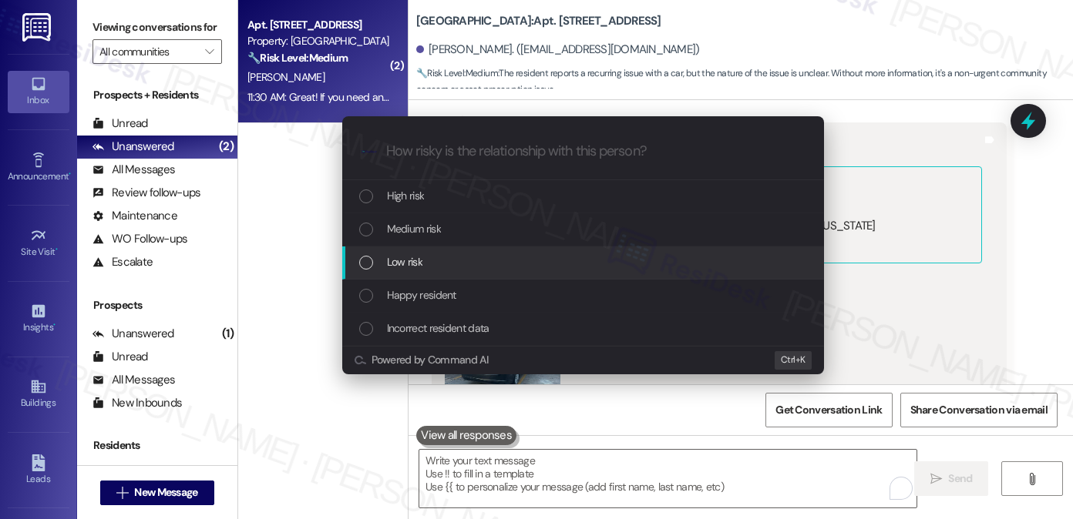
click at [415, 267] on span "Low risk" at bounding box center [404, 262] width 35 height 17
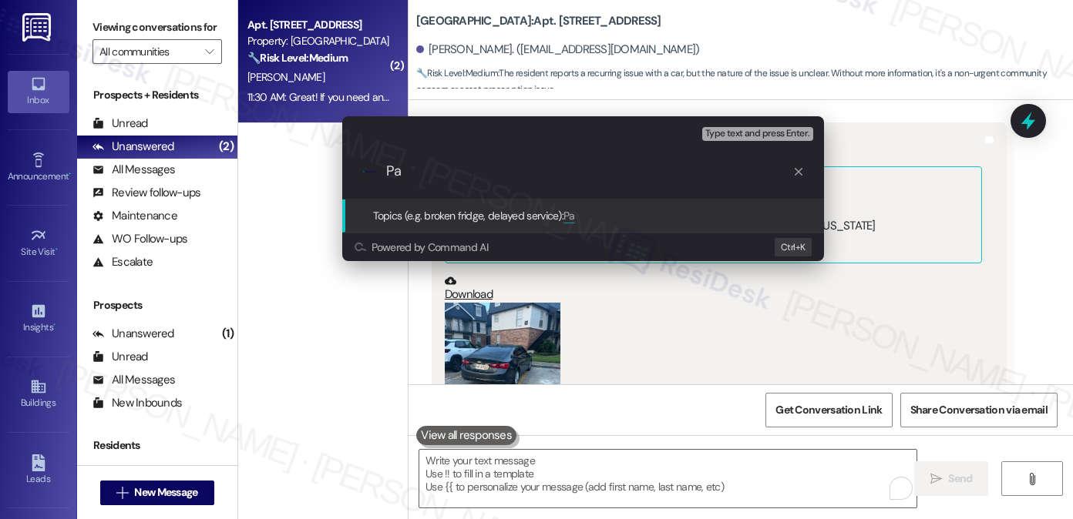
type input "P"
click at [958, 209] on div "Escalate Conversation Low risk Topics (e.g. broken fridge, delayed service) Any…" at bounding box center [536, 259] width 1073 height 519
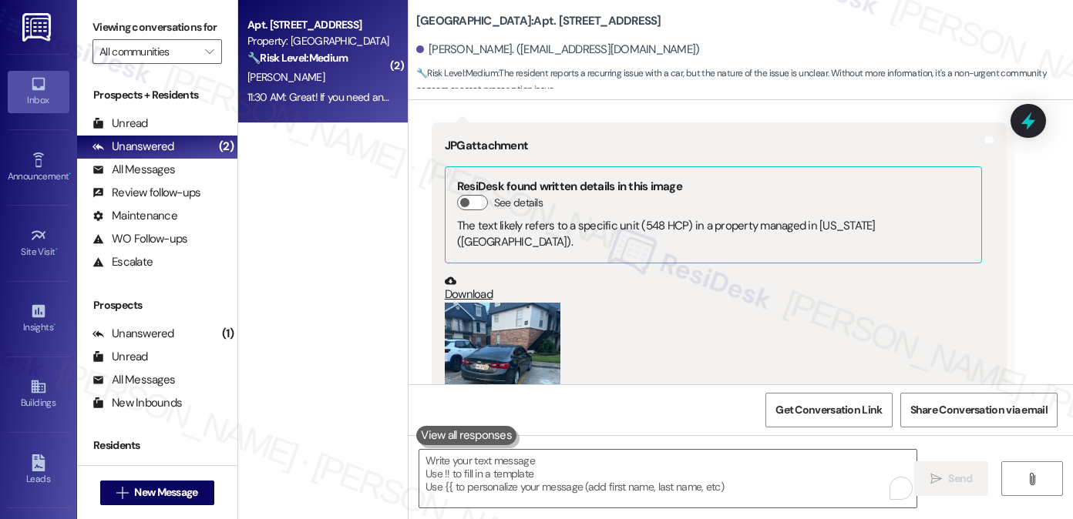
click at [295, 183] on div "( 2 ) Apt. 011B, 1 [GEOGRAPHIC_DATA] Property: [GEOGRAPHIC_DATA] 🔧 Risk Level: …" at bounding box center [323, 205] width 170 height 410
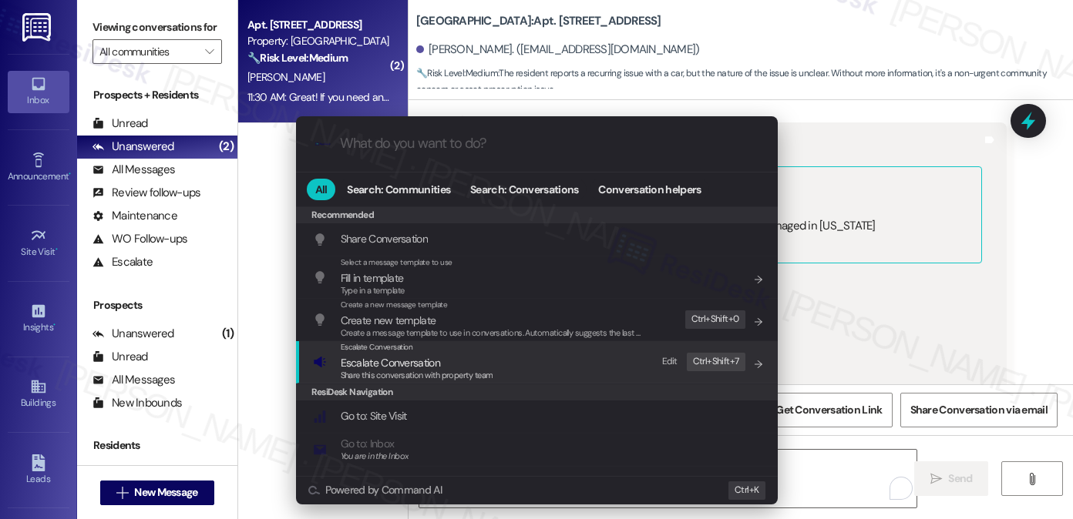
click at [472, 362] on span "Escalate Conversation" at bounding box center [417, 363] width 153 height 17
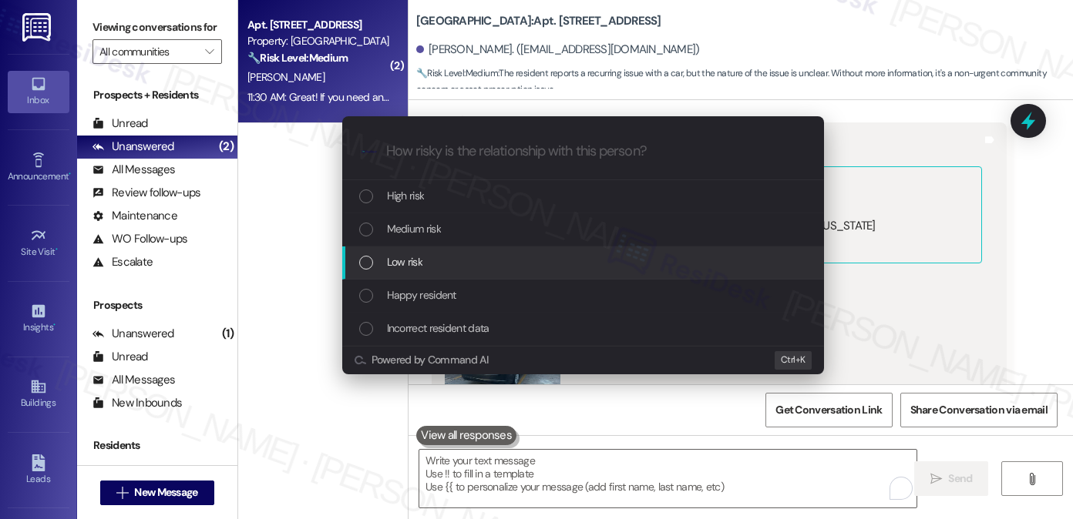
click at [416, 266] on span "Low risk" at bounding box center [404, 262] width 35 height 17
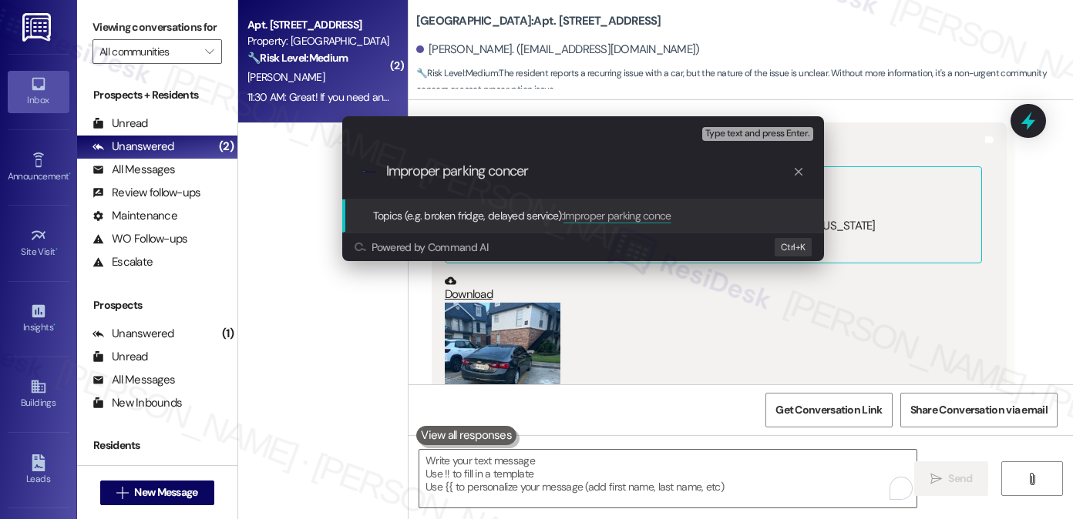
type input "Improper parking concern"
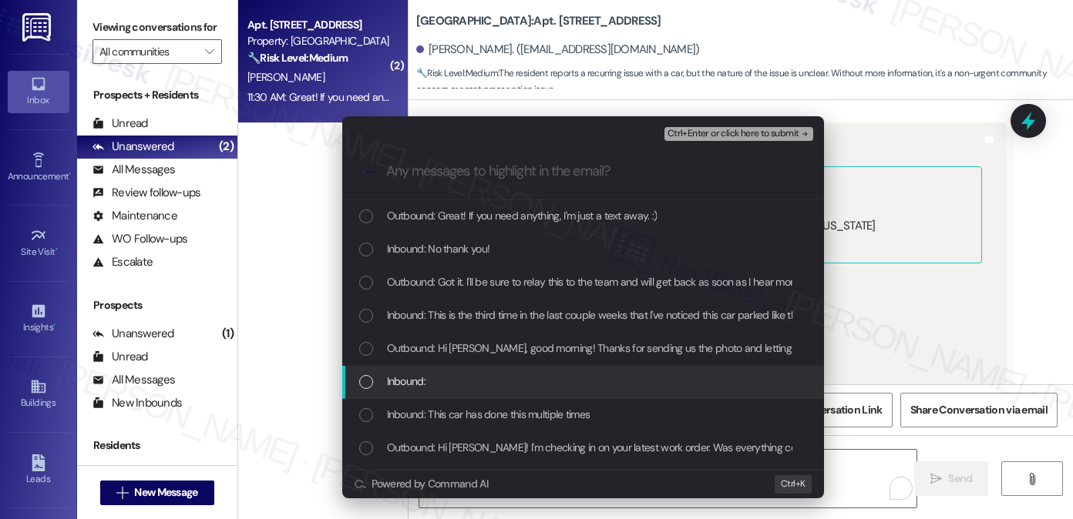
click at [499, 385] on div "Inbound:" at bounding box center [584, 381] width 451 height 17
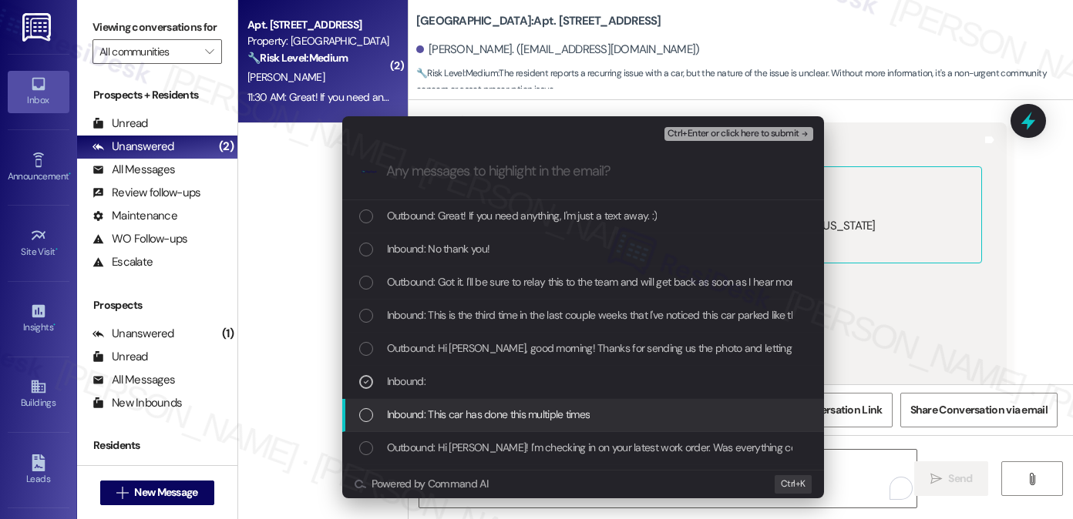
click at [508, 419] on span "Inbound: This car has done this multiple times" at bounding box center [488, 414] width 203 height 17
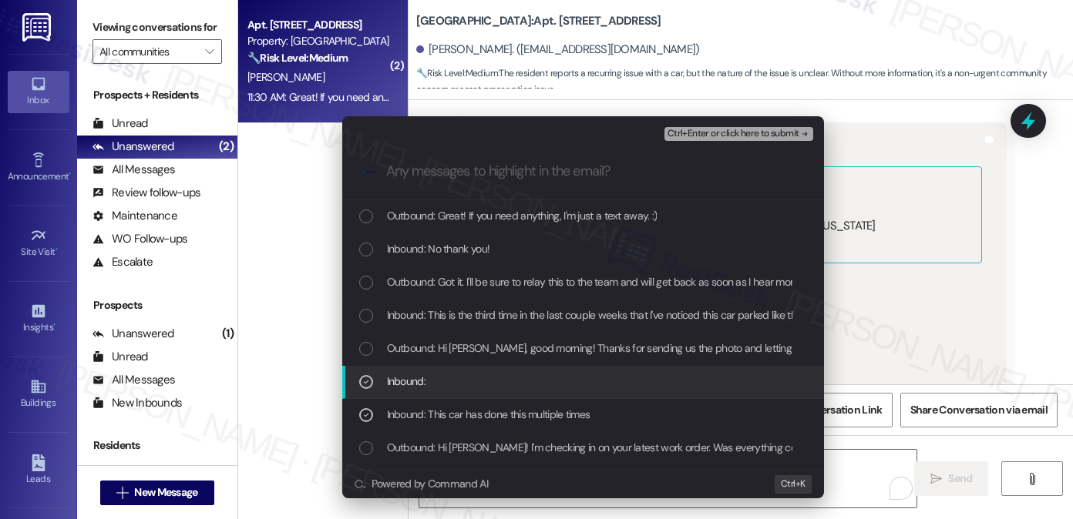
scroll to position [28, 0]
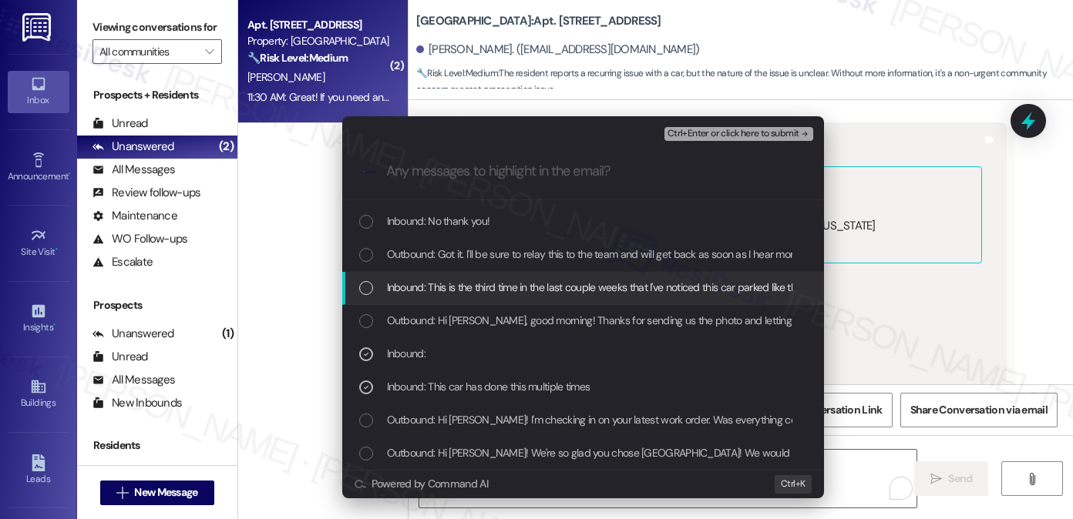
click at [516, 287] on span "Inbound: This is the third time in the last couple weeks that I've noticed this…" at bounding box center [596, 287] width 418 height 17
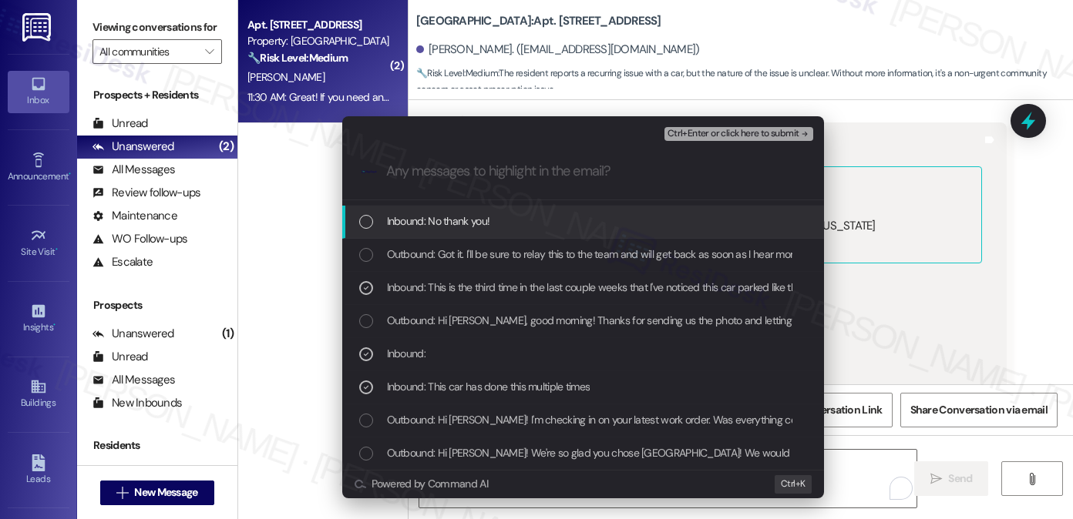
click at [731, 135] on span "Ctrl+Enter or click here to submit" at bounding box center [733, 134] width 132 height 11
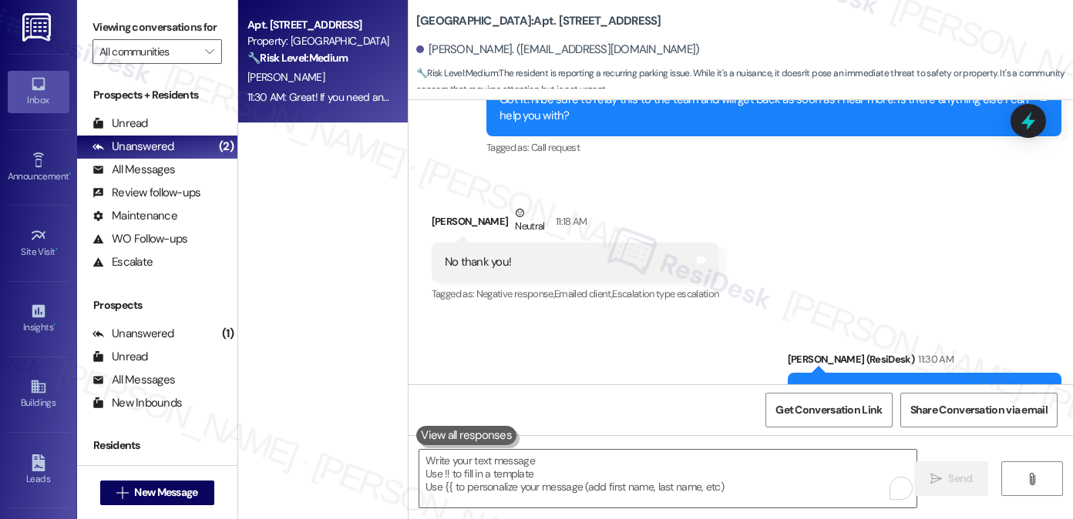
scroll to position [1354, 0]
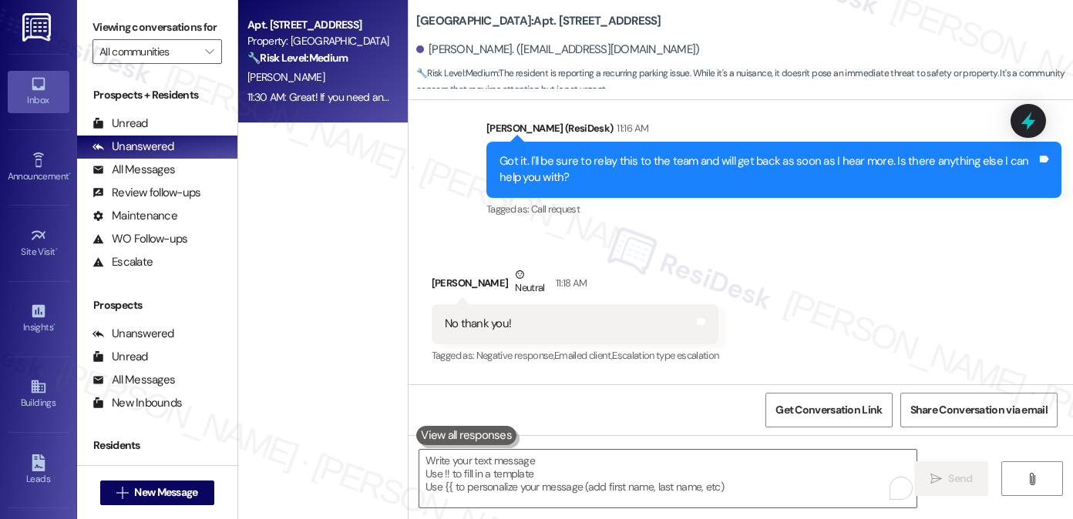
scroll to position [1047, 0]
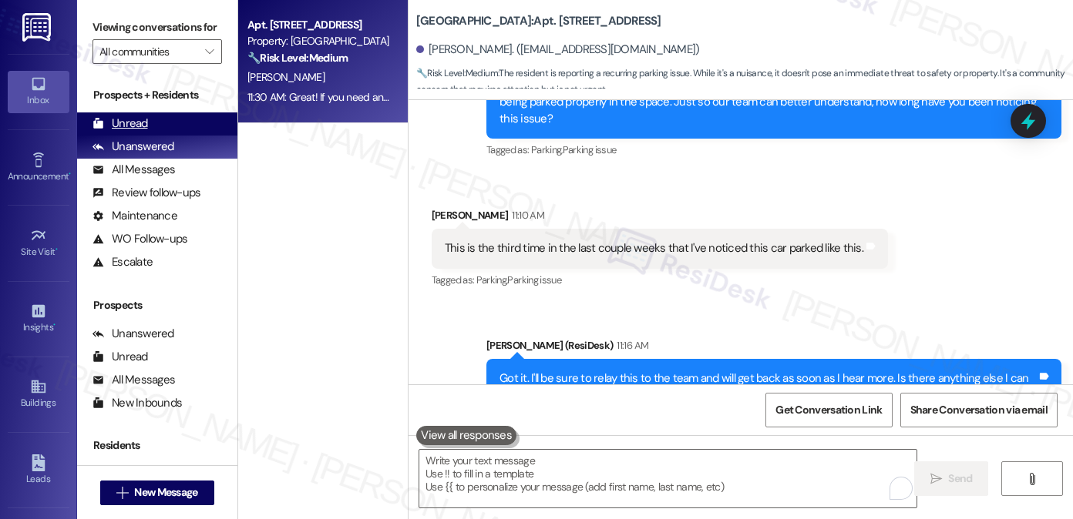
click at [193, 136] on div "Unread (0)" at bounding box center [157, 124] width 160 height 23
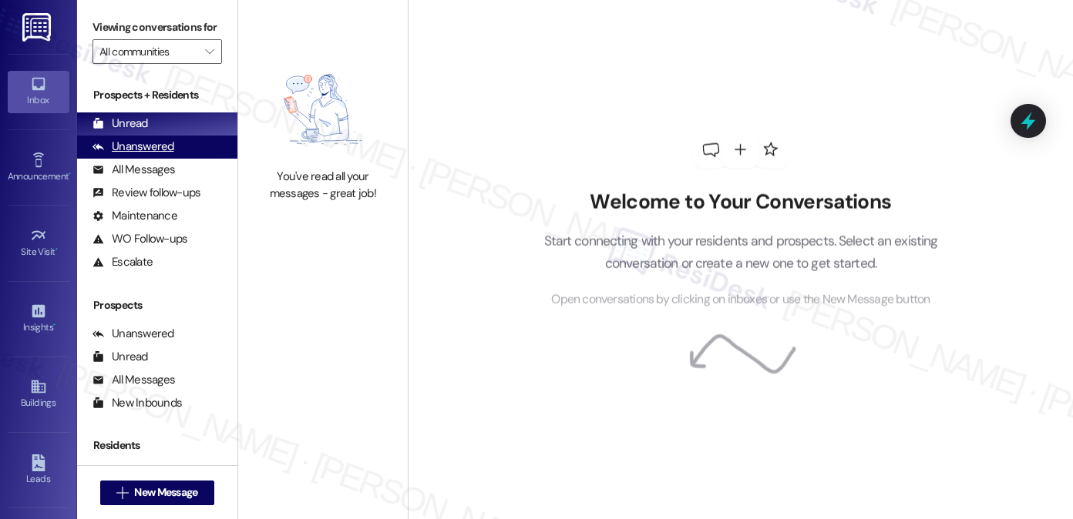
click at [139, 155] on div "Unanswered" at bounding box center [133, 147] width 82 height 16
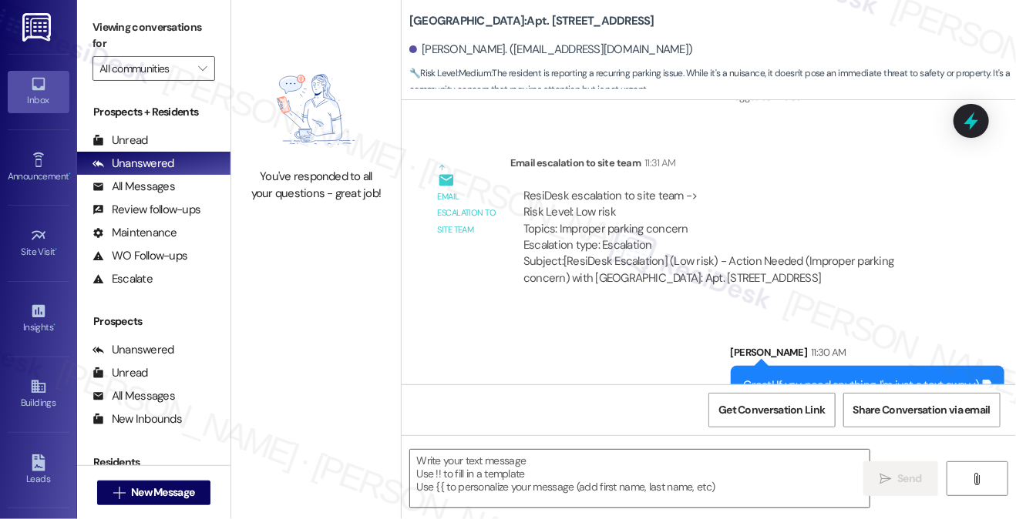
scroll to position [1668, 0]
